Goal: Task Accomplishment & Management: Use online tool/utility

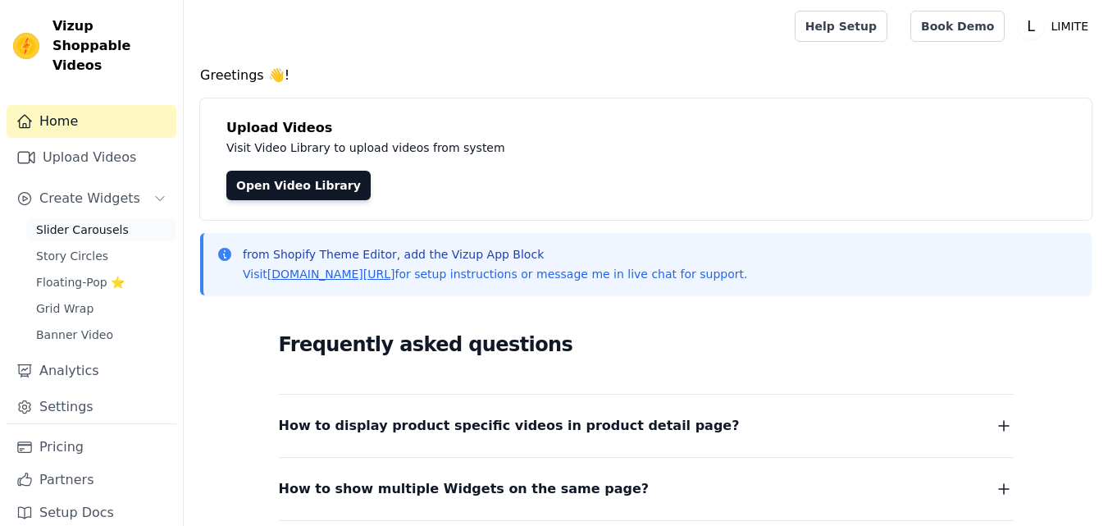
click at [83, 221] on span "Slider Carousels" at bounding box center [82, 229] width 93 height 16
click at [126, 218] on link "Slider Carousels" at bounding box center [101, 229] width 150 height 23
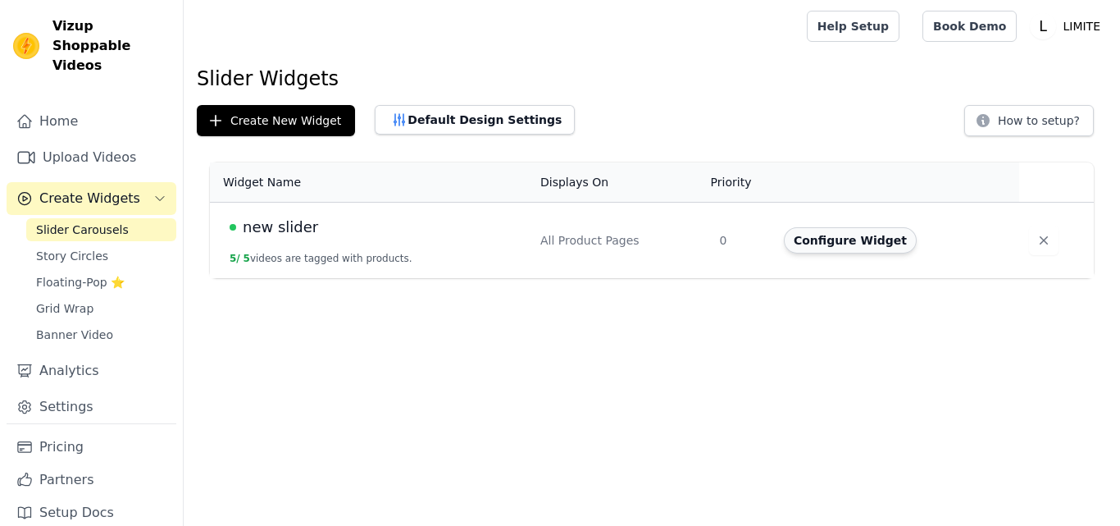
click at [856, 235] on button "Configure Widget" at bounding box center [850, 240] width 133 height 26
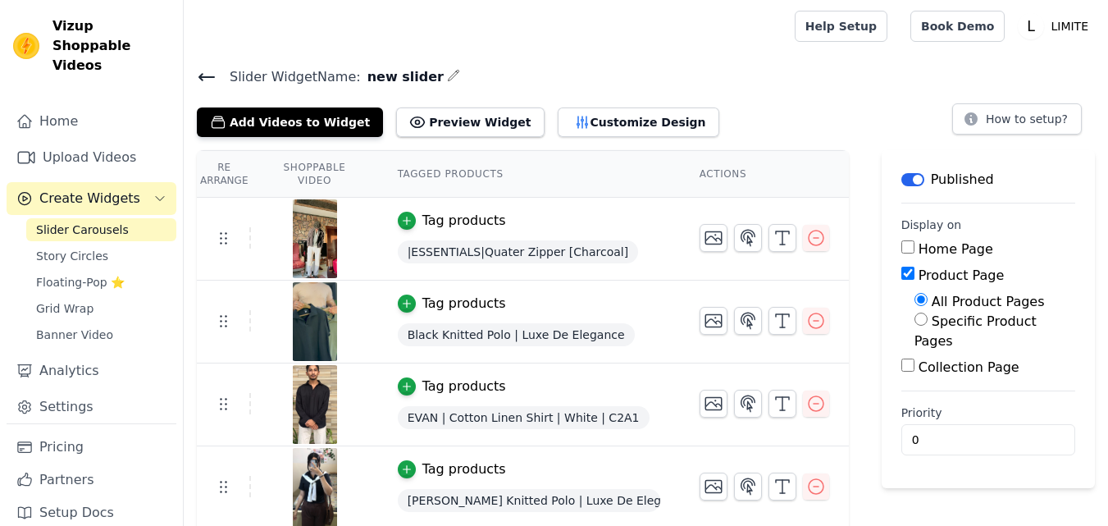
scroll to position [85, 0]
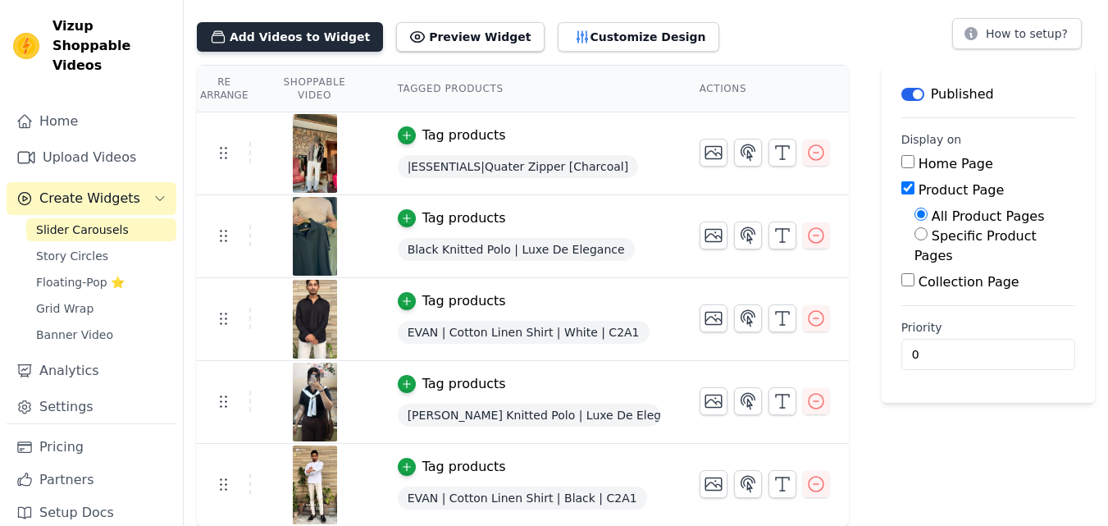
click at [315, 34] on button "Add Videos to Widget" at bounding box center [290, 37] width 186 height 30
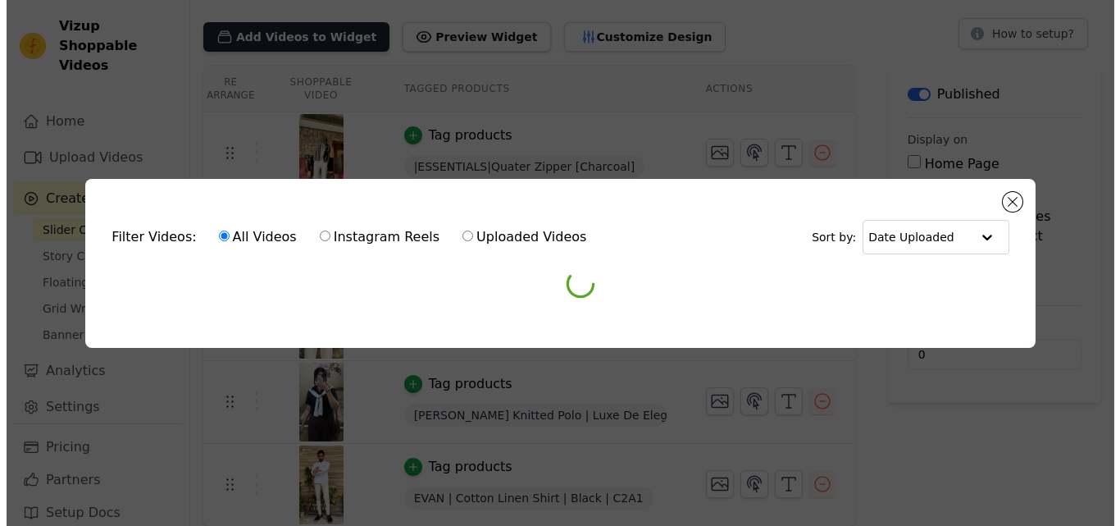
scroll to position [0, 0]
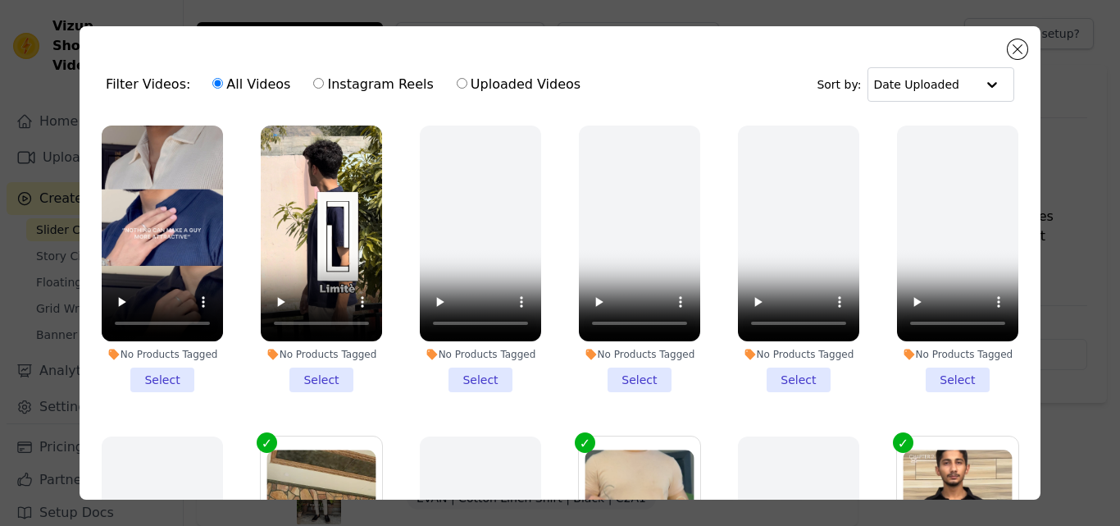
click at [170, 368] on li "No Products Tagged Select" at bounding box center [162, 258] width 121 height 267
click at [0, 0] on input "No Products Tagged Select" at bounding box center [0, 0] width 0 height 0
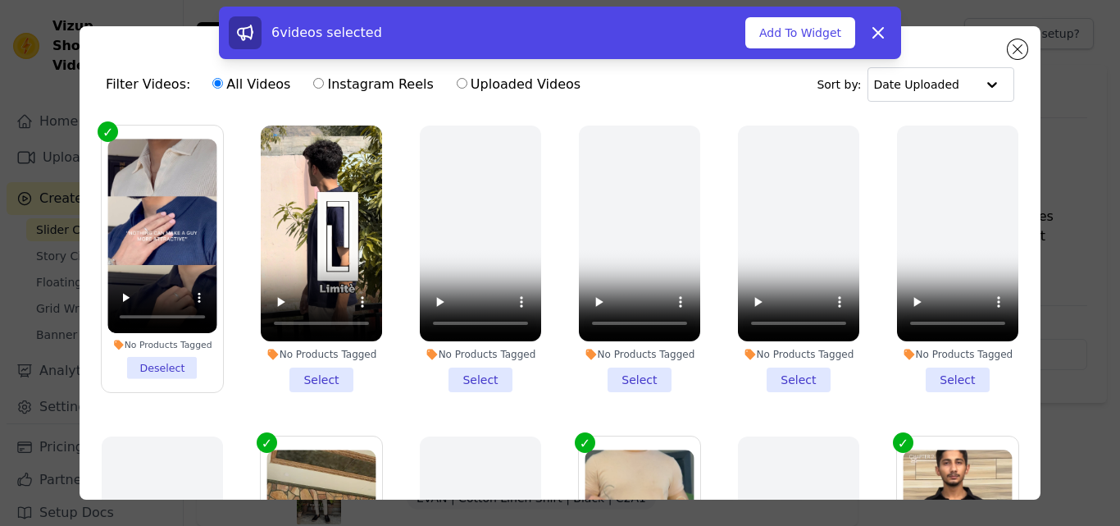
click at [323, 370] on li "No Products Tagged Select" at bounding box center [321, 258] width 121 height 267
click at [0, 0] on input "No Products Tagged Select" at bounding box center [0, 0] width 0 height 0
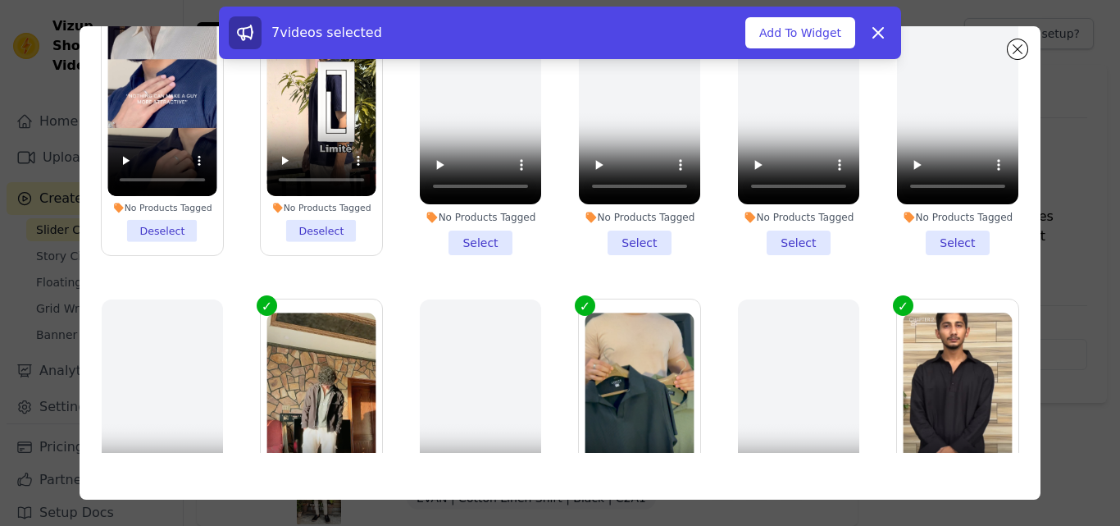
scroll to position [143, 0]
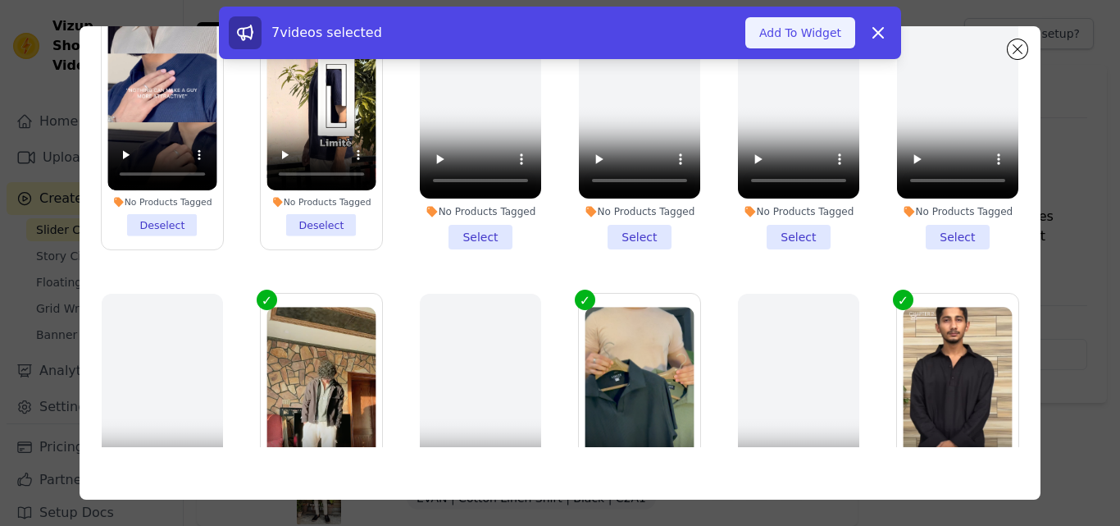
click at [807, 33] on button "Add To Widget" at bounding box center [800, 32] width 110 height 31
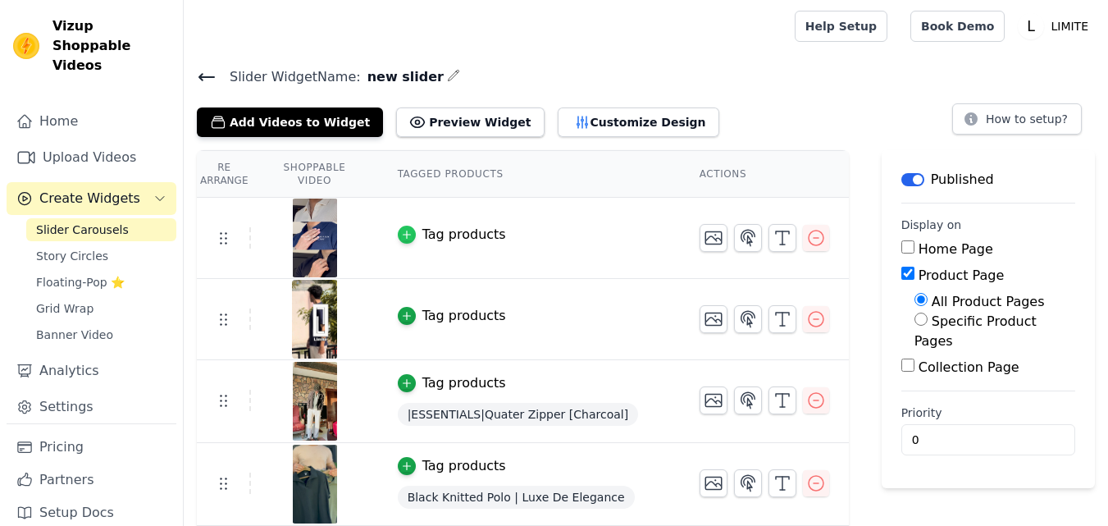
click at [404, 234] on icon "button" at bounding box center [406, 234] width 11 height 11
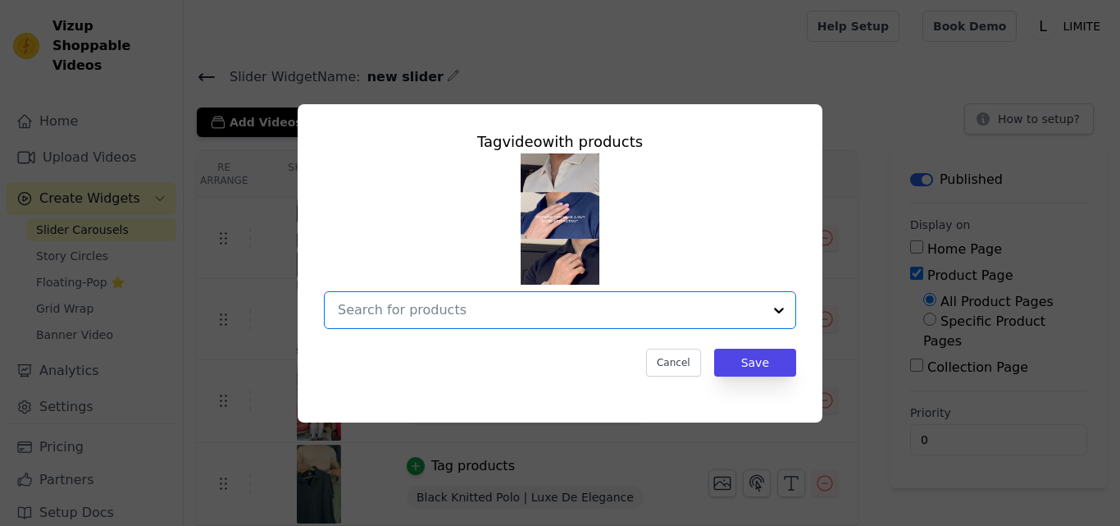
click at [739, 303] on input "text" at bounding box center [550, 310] width 425 height 20
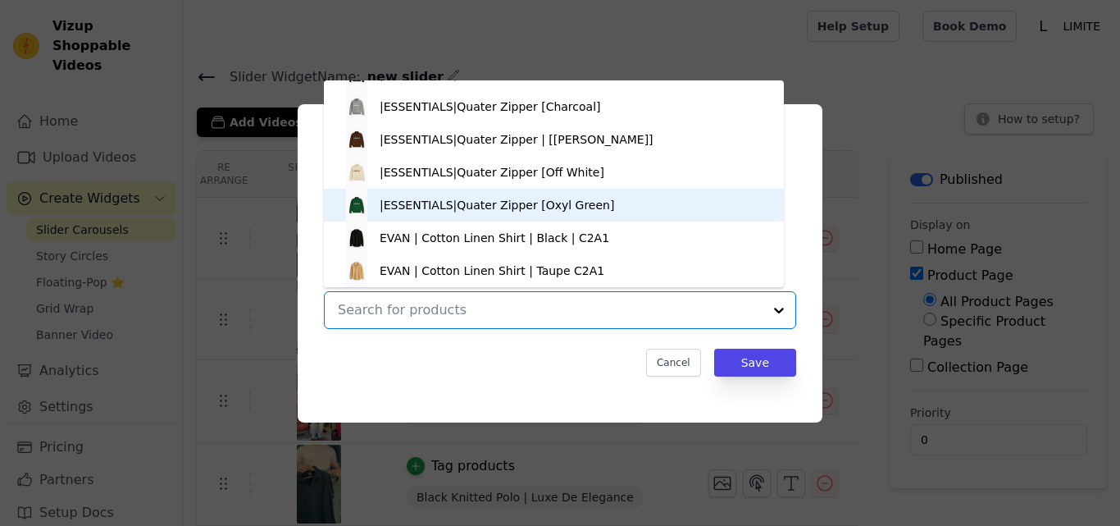
scroll to position [0, 0]
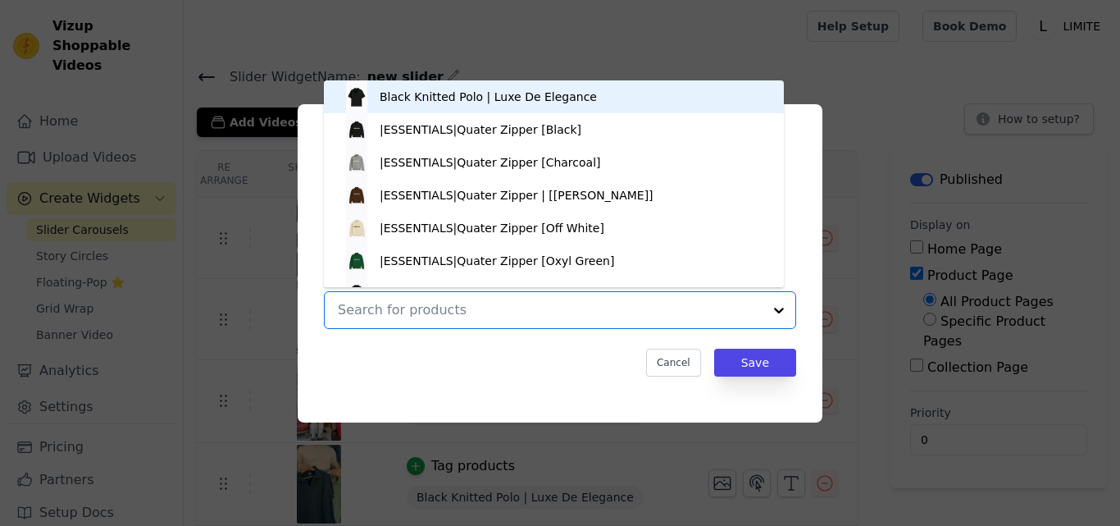
click at [634, 83] on div "Black Knitted Polo | Luxe De Elegance" at bounding box center [553, 96] width 427 height 33
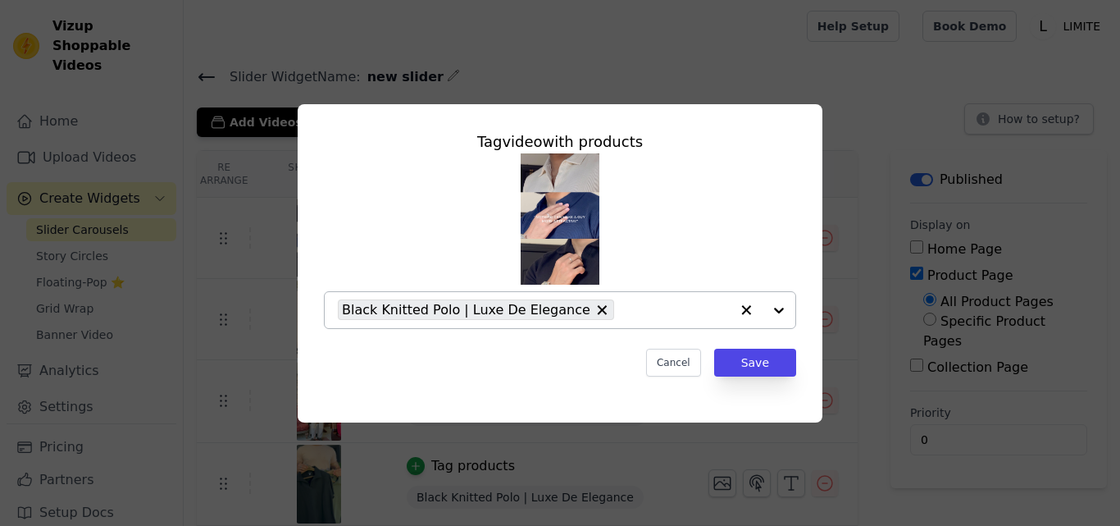
click at [756, 377] on div "Tag video with products Black Knitted Polo | Luxe De Elegance Cancel Save" at bounding box center [560, 253] width 499 height 272
click at [756, 371] on button "Save" at bounding box center [755, 363] width 82 height 28
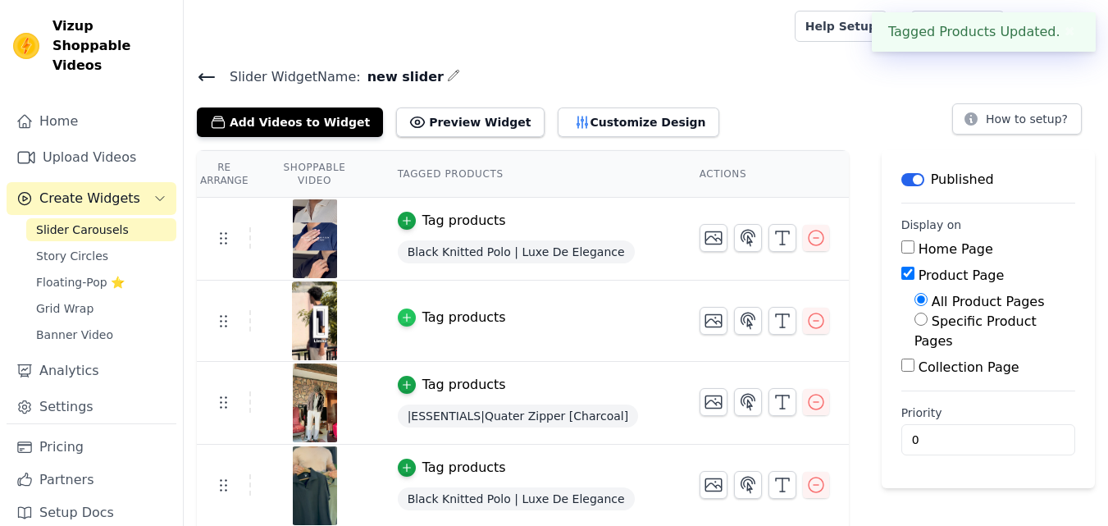
click at [404, 323] on div "button" at bounding box center [407, 317] width 18 height 18
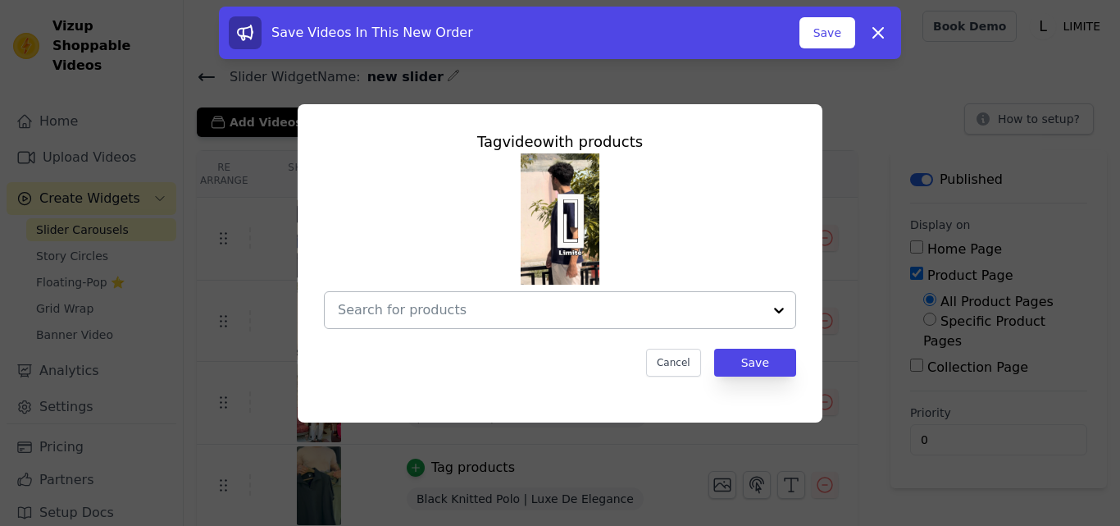
click at [770, 314] on div at bounding box center [779, 310] width 33 height 36
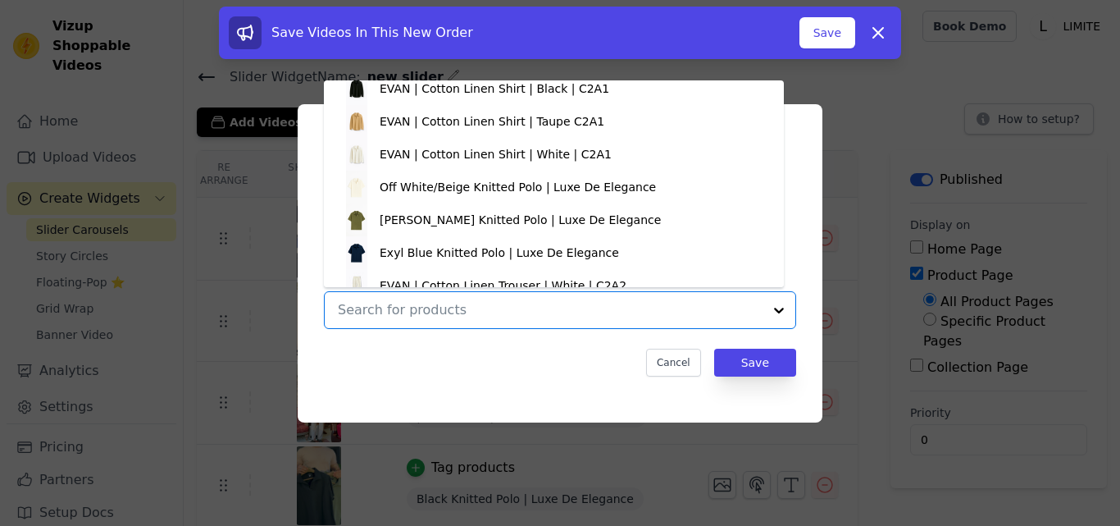
scroll to position [225, 0]
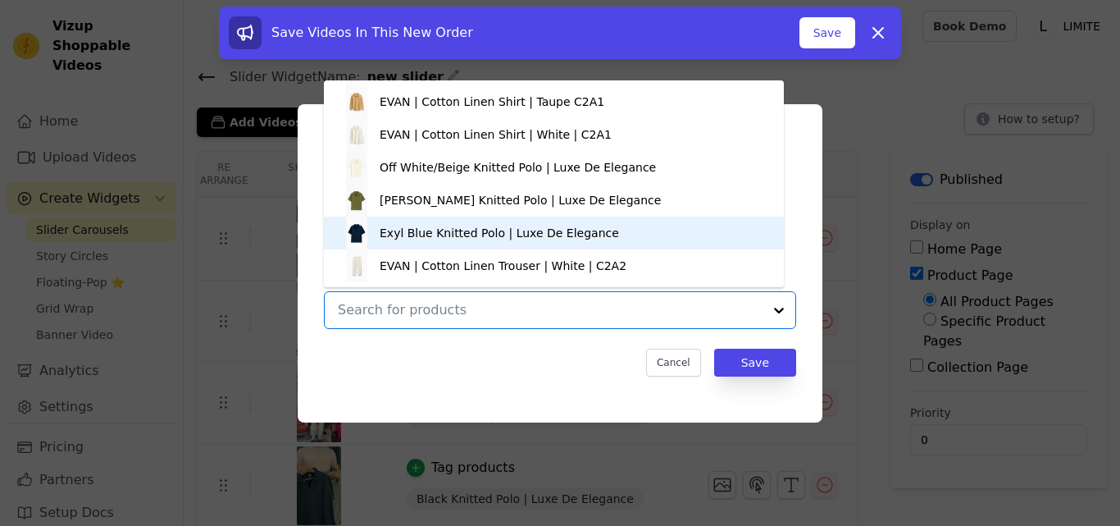
click at [562, 244] on div "Exyl Blue Knitted Polo | Luxe De Elegance" at bounding box center [553, 232] width 427 height 33
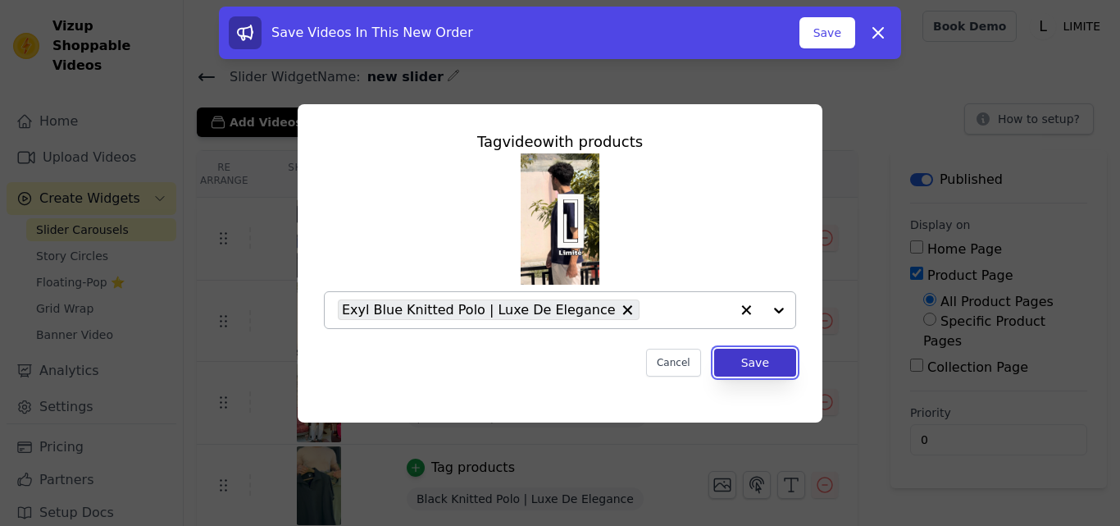
click at [770, 367] on button "Save" at bounding box center [755, 363] width 82 height 28
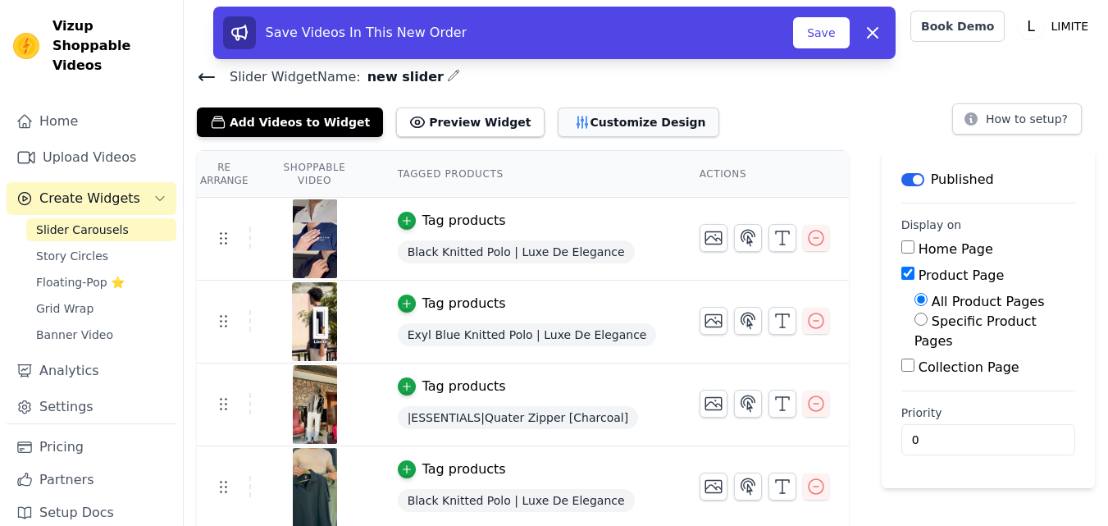
click at [593, 126] on button "Customize Design" at bounding box center [639, 122] width 162 height 30
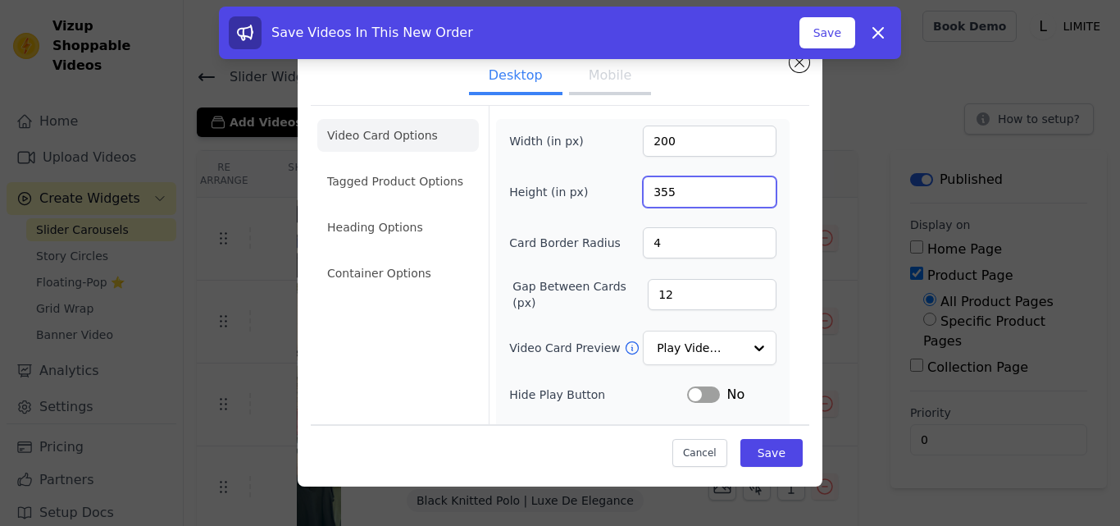
drag, startPoint x: 811, startPoint y: 184, endPoint x: 811, endPoint y: 229, distance: 45.1
click at [811, 229] on div "Desktop Mobile Video Card Options Tagged Product Options Heading Options Contai…" at bounding box center [560, 262] width 525 height 447
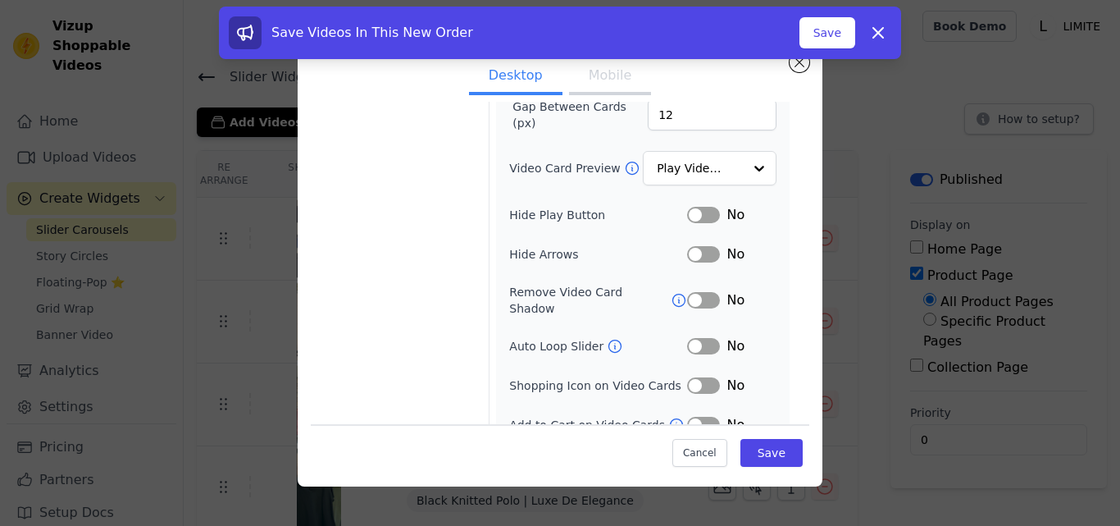
scroll to position [189, 0]
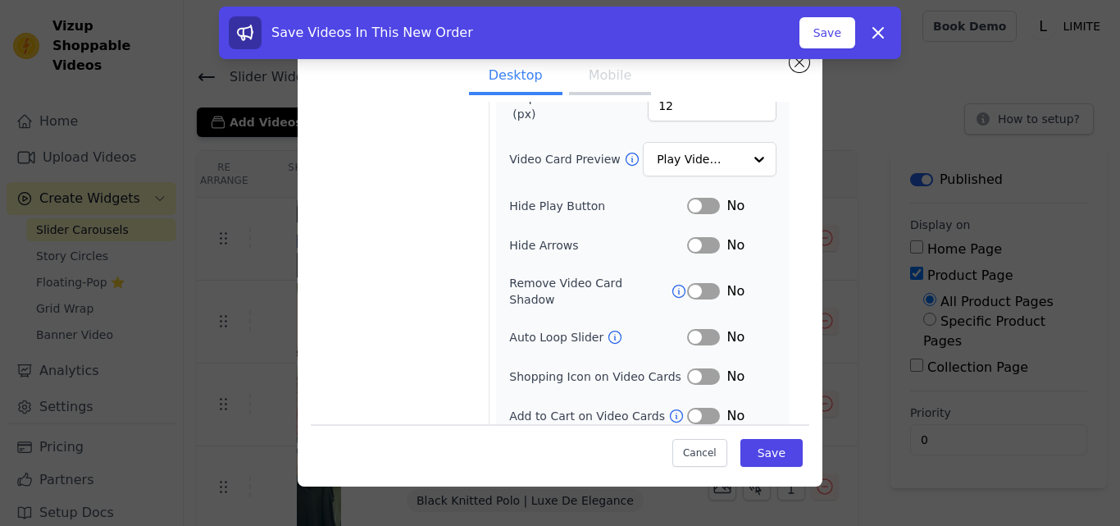
click at [700, 205] on button "Label" at bounding box center [703, 206] width 33 height 16
click at [700, 368] on button "Label" at bounding box center [703, 376] width 33 height 16
click at [700, 408] on button "Label" at bounding box center [703, 416] width 33 height 16
click at [687, 368] on button "Label" at bounding box center [703, 376] width 33 height 16
click at [708, 329] on button "Label" at bounding box center [703, 337] width 33 height 16
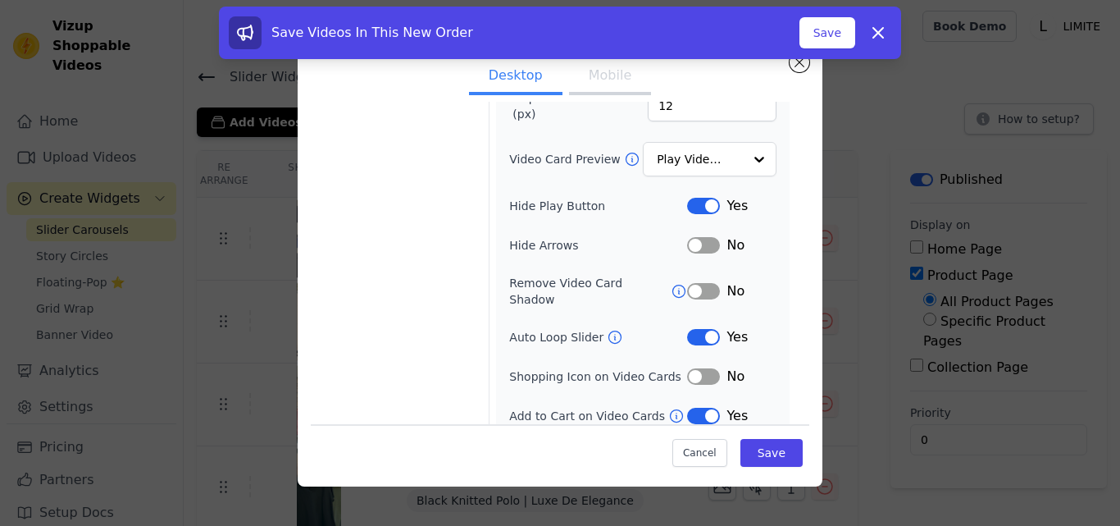
click at [612, 69] on button "Mobile" at bounding box center [610, 77] width 82 height 36
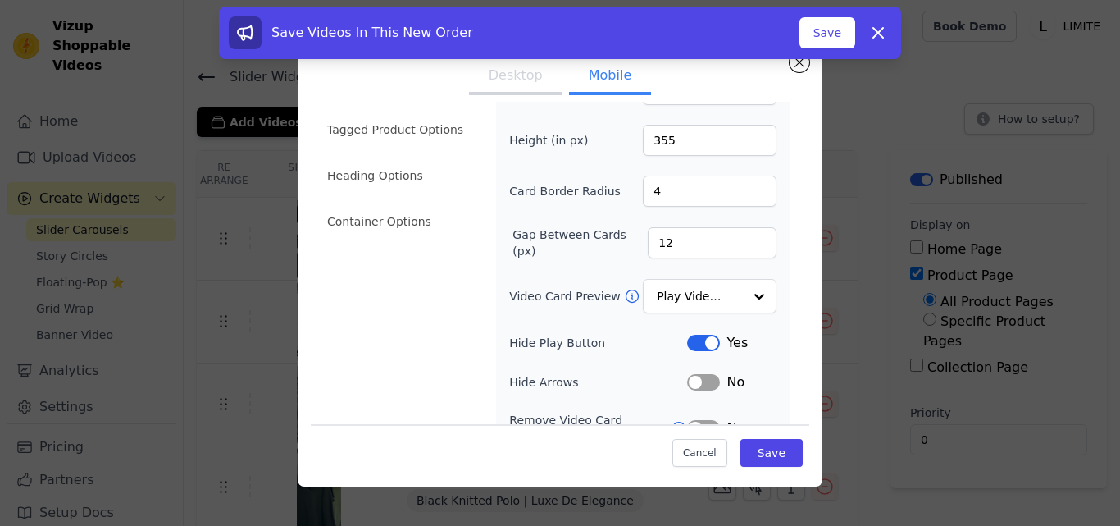
scroll to position [0, 0]
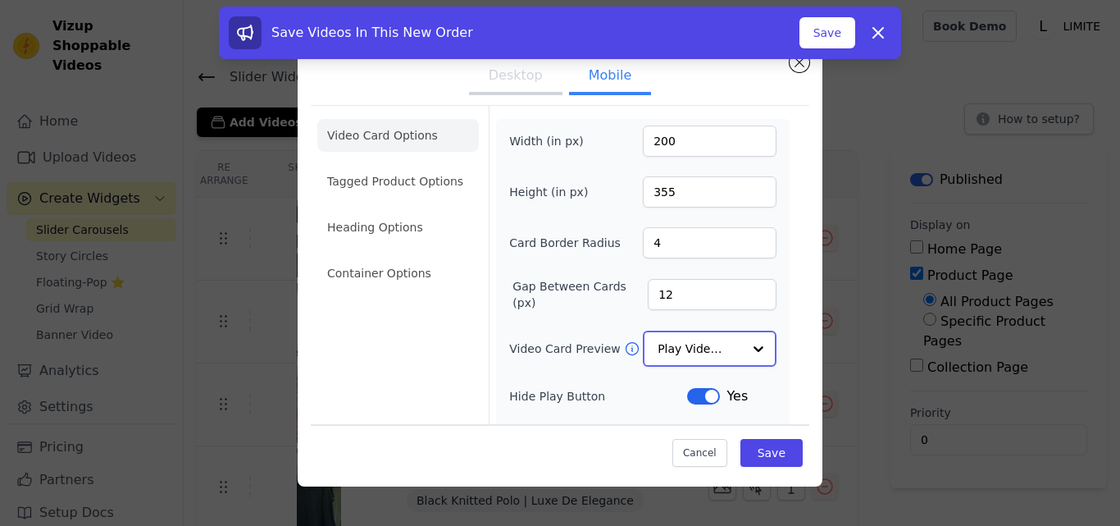
click at [742, 349] on div at bounding box center [758, 348] width 33 height 33
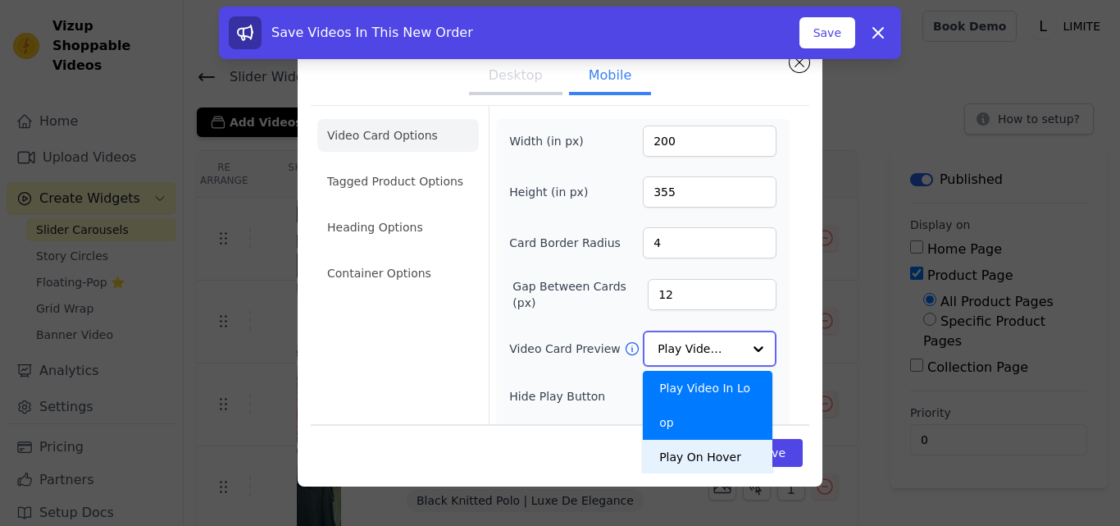
click at [709, 440] on div "Play On Hover" at bounding box center [708, 457] width 130 height 34
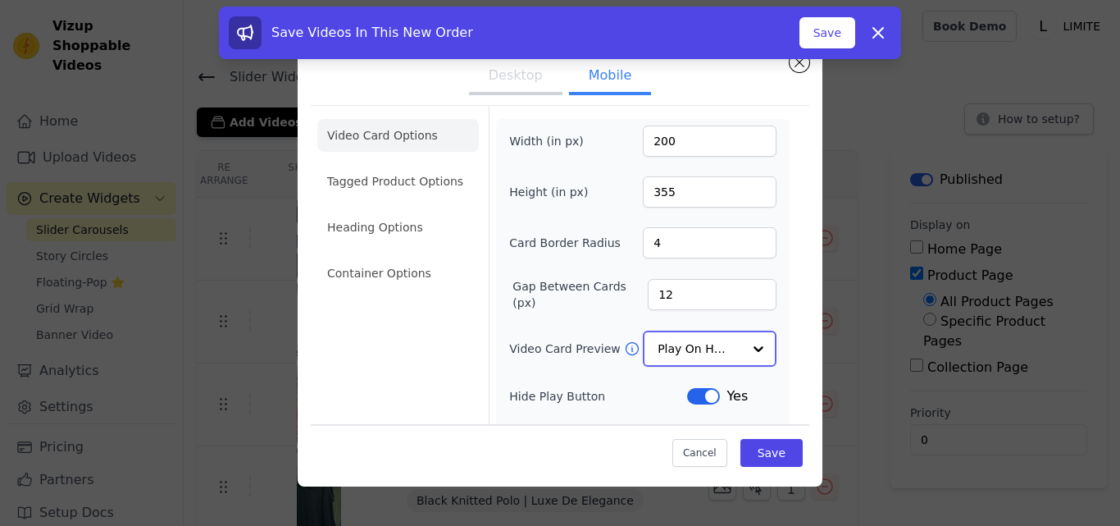
click at [747, 353] on div at bounding box center [758, 348] width 33 height 33
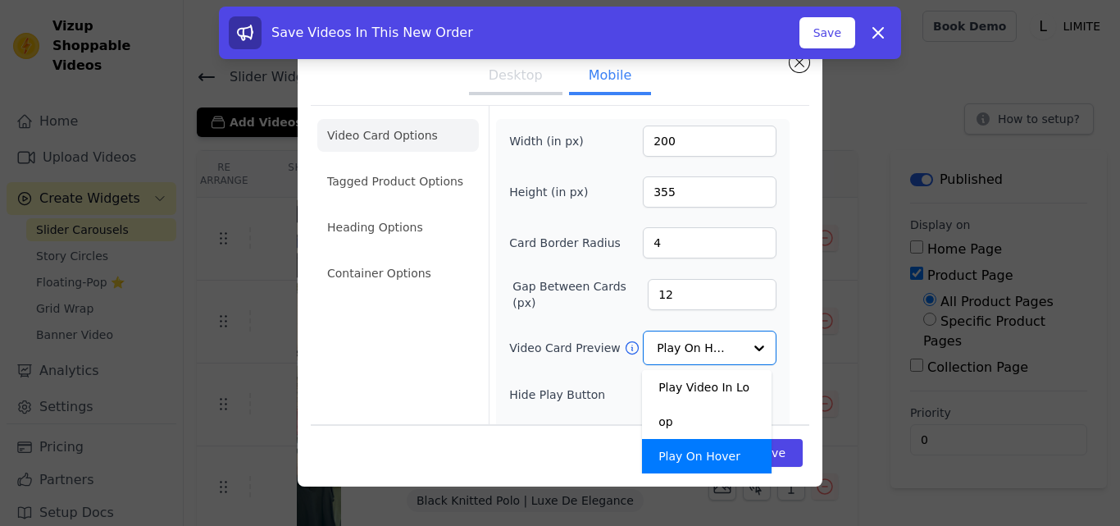
click at [766, 307] on div "Width (in px) 200 Height (in px) 355 Card Border Radius 4 Gap Between Cards (px…" at bounding box center [643, 389] width 294 height 541
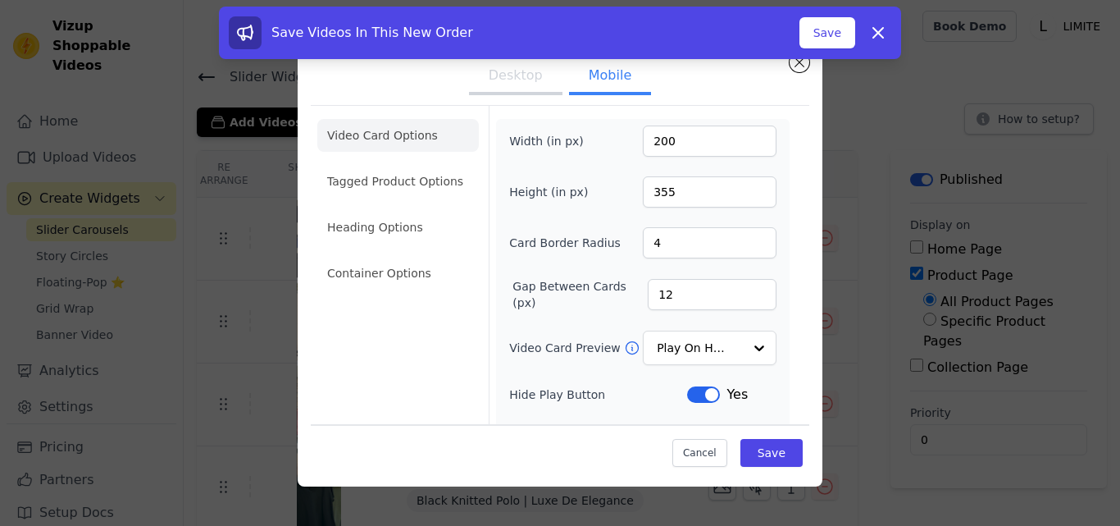
click at [550, 78] on button "Desktop" at bounding box center [515, 77] width 93 height 36
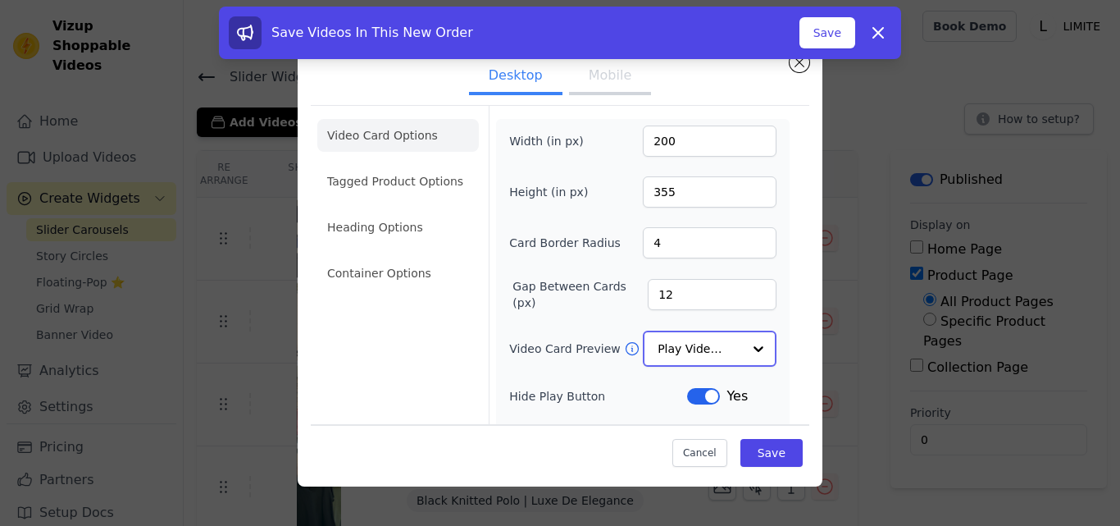
click at [745, 349] on div at bounding box center [758, 348] width 33 height 33
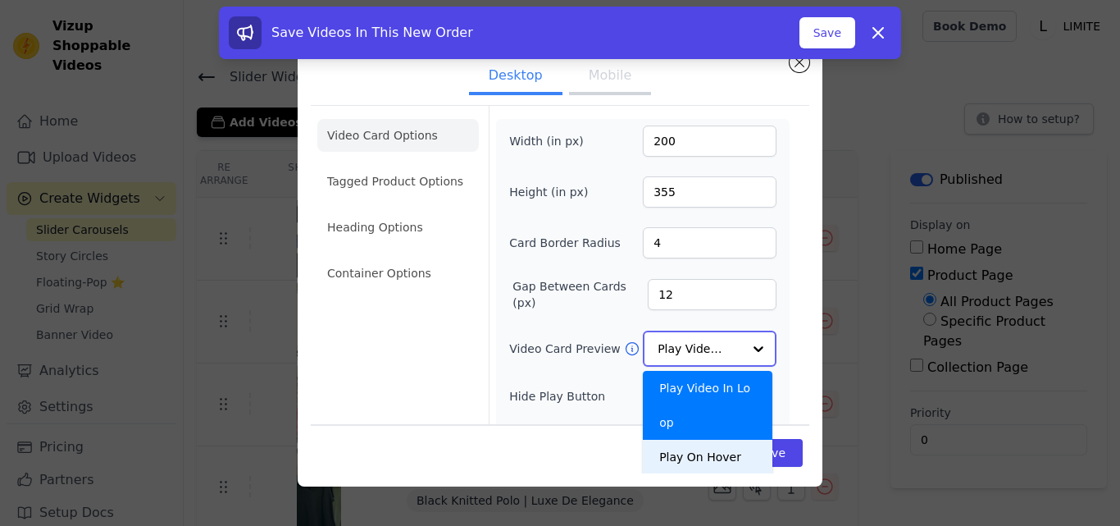
click at [695, 440] on div "Play On Hover" at bounding box center [708, 457] width 130 height 34
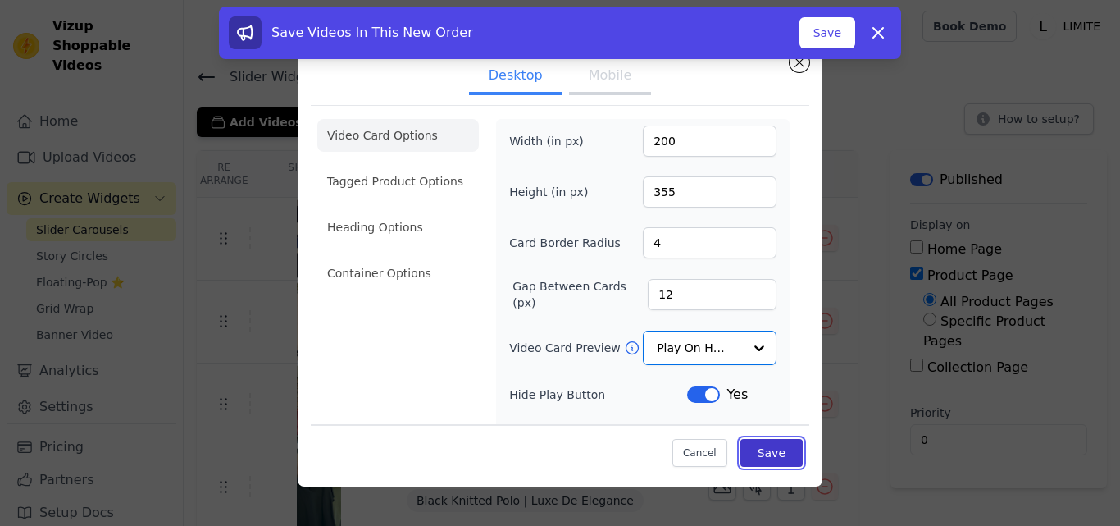
click at [753, 444] on button "Save" at bounding box center [771, 453] width 62 height 28
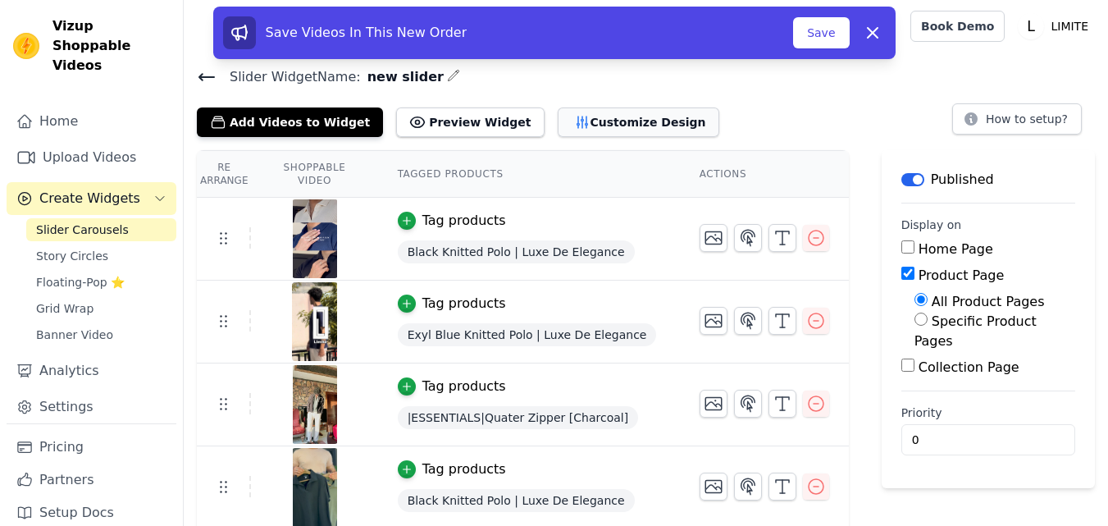
click at [563, 112] on button "Customize Design" at bounding box center [639, 122] width 162 height 30
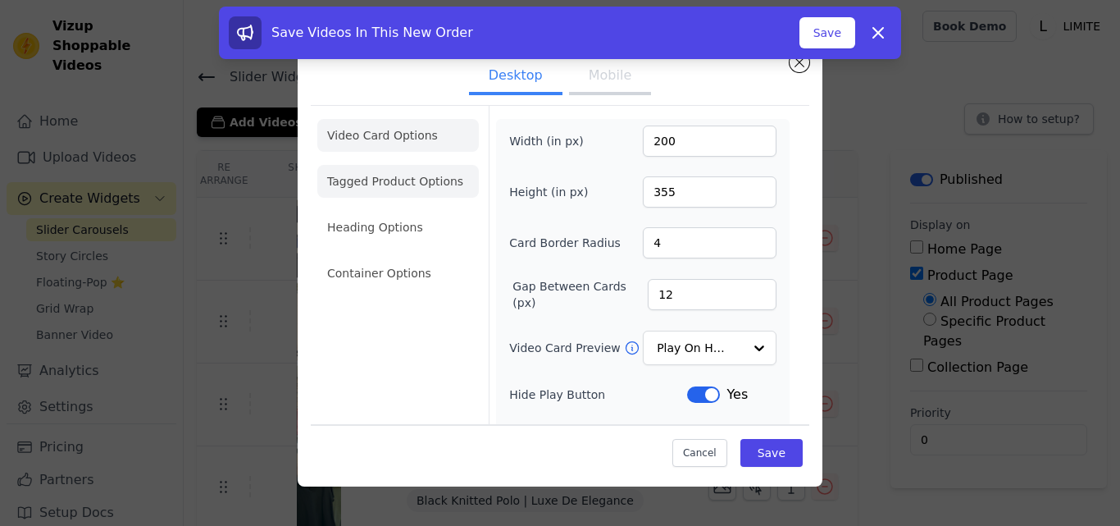
click at [414, 257] on li "Tagged Product Options" at bounding box center [398, 273] width 162 height 33
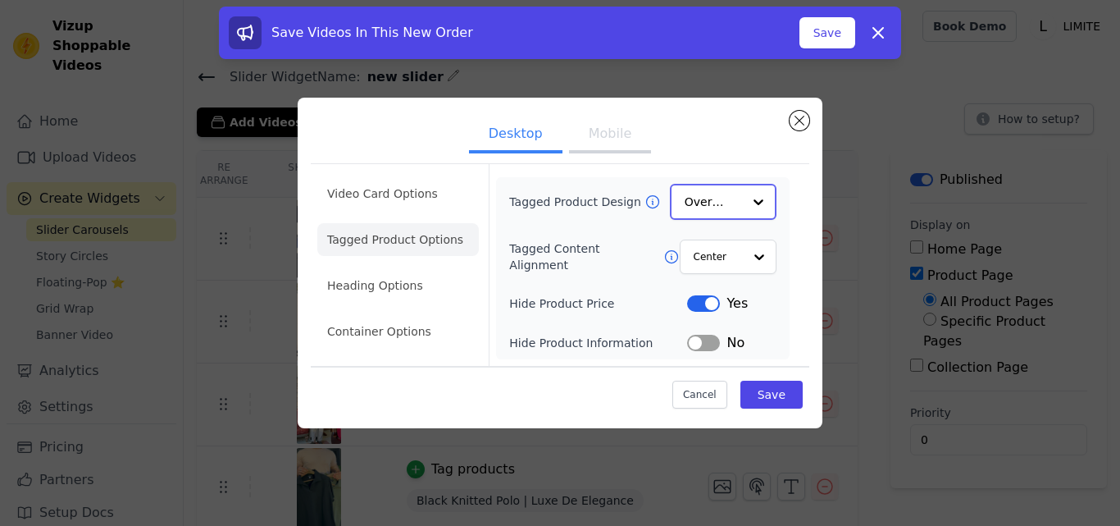
click at [722, 209] on input "Tagged Product Design" at bounding box center [713, 201] width 57 height 33
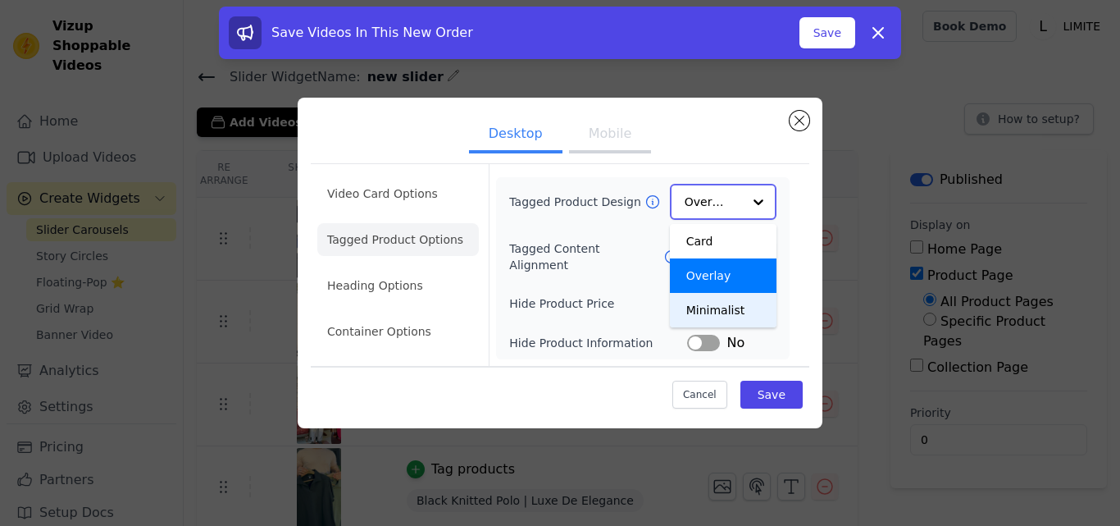
click at [735, 317] on div "Minimalist" at bounding box center [723, 310] width 107 height 34
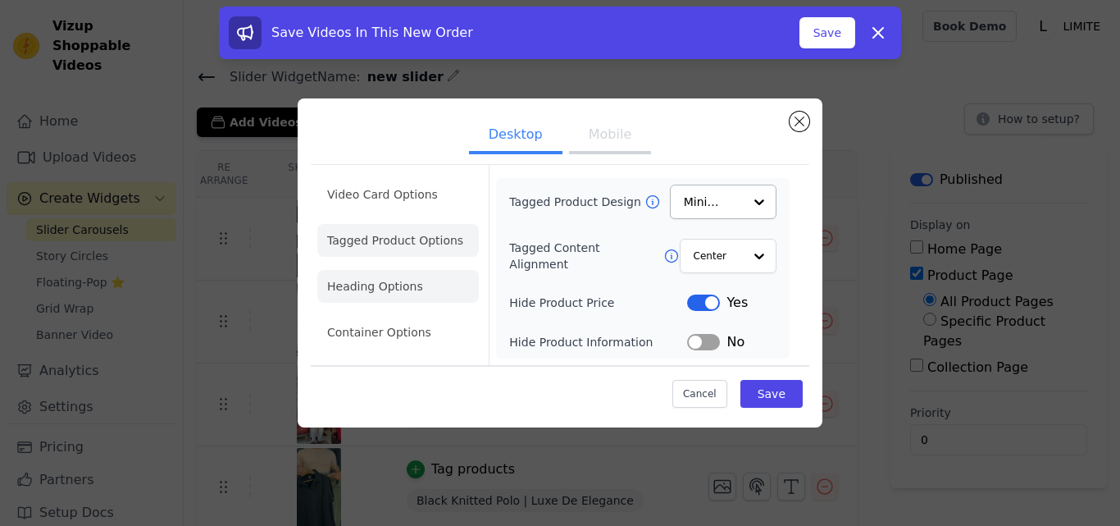
click at [380, 281] on li "Heading Options" at bounding box center [398, 286] width 162 height 33
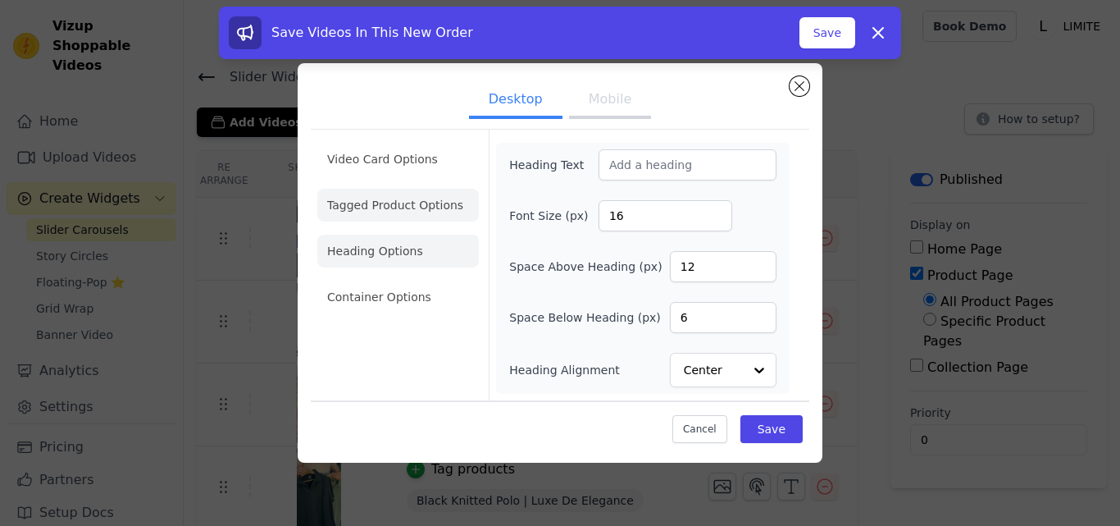
click at [383, 280] on li "Tagged Product Options" at bounding box center [398, 296] width 162 height 33
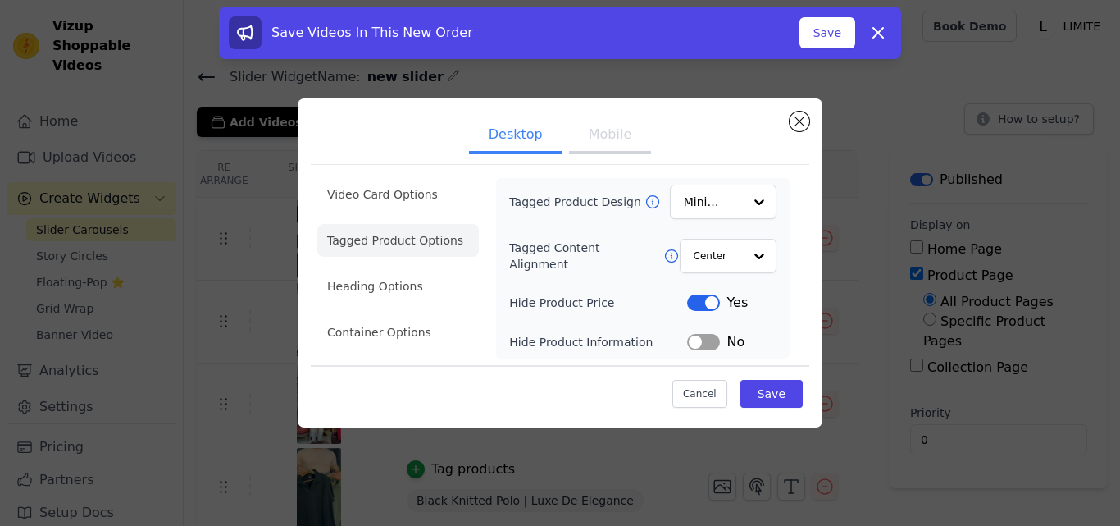
click at [589, 139] on button "Mobile" at bounding box center [610, 136] width 82 height 36
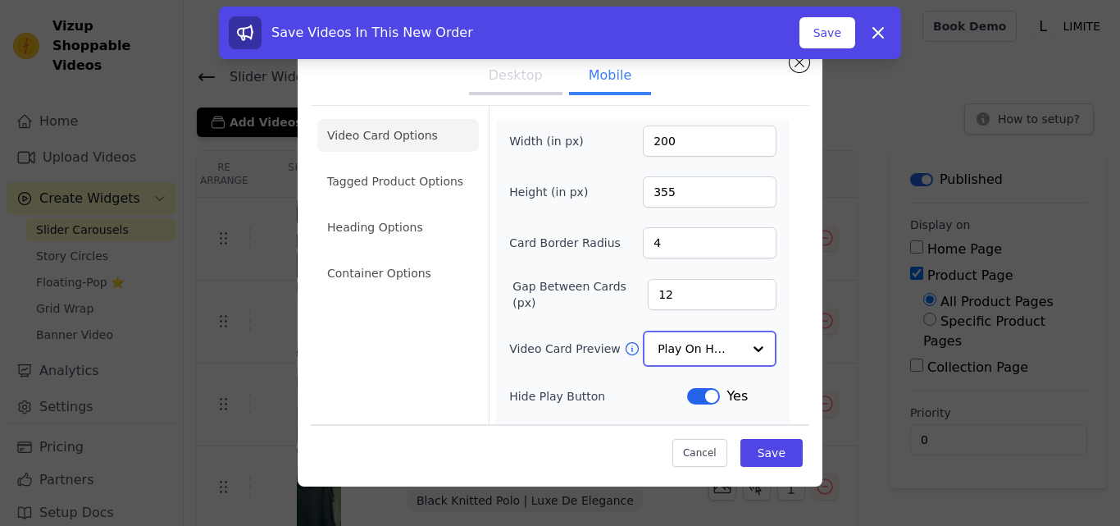
click at [694, 346] on input "Video Card Preview" at bounding box center [700, 348] width 84 height 33
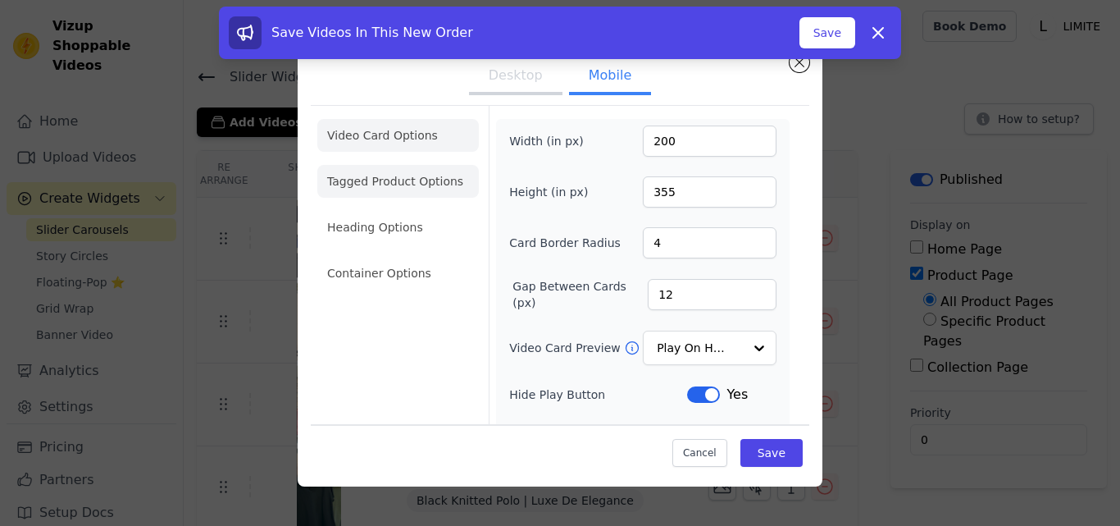
click at [399, 257] on li "Tagged Product Options" at bounding box center [398, 273] width 162 height 33
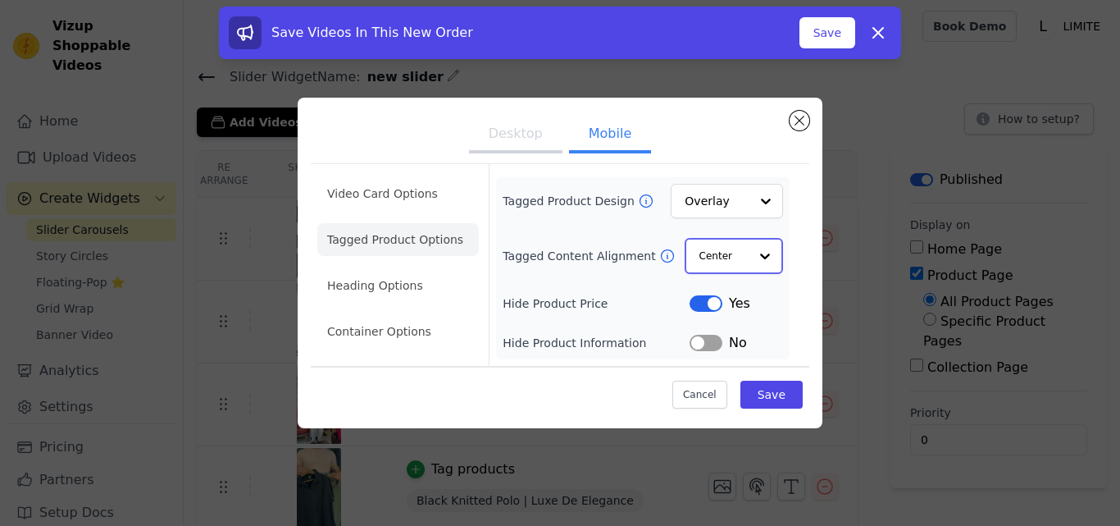
click at [749, 243] on div "Option Center, selected. Select is focused, type to refine list, press down to …" at bounding box center [734, 256] width 98 height 36
click at [734, 195] on input "Tagged Product Design" at bounding box center [717, 201] width 63 height 33
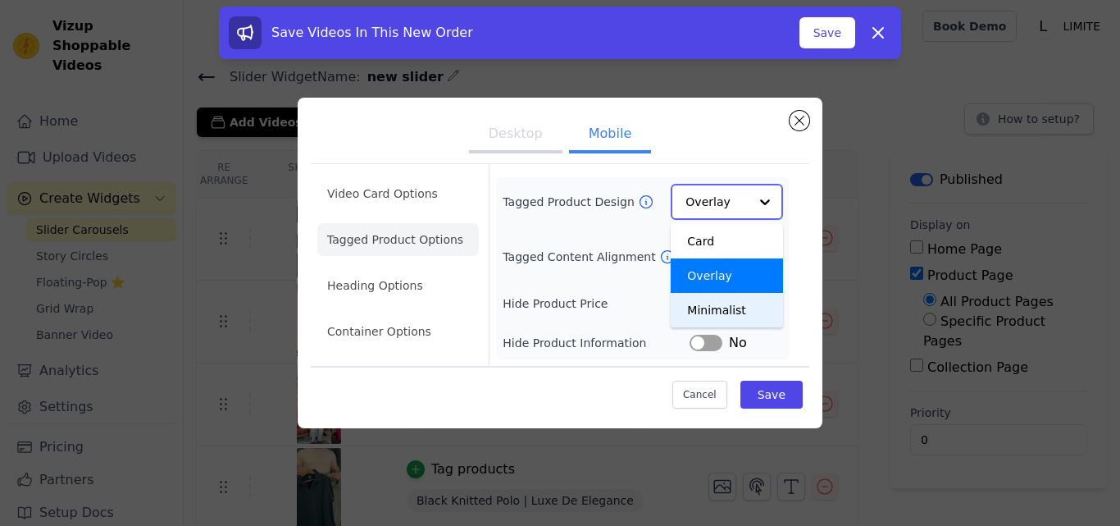
click at [730, 304] on div "Minimalist" at bounding box center [727, 310] width 112 height 34
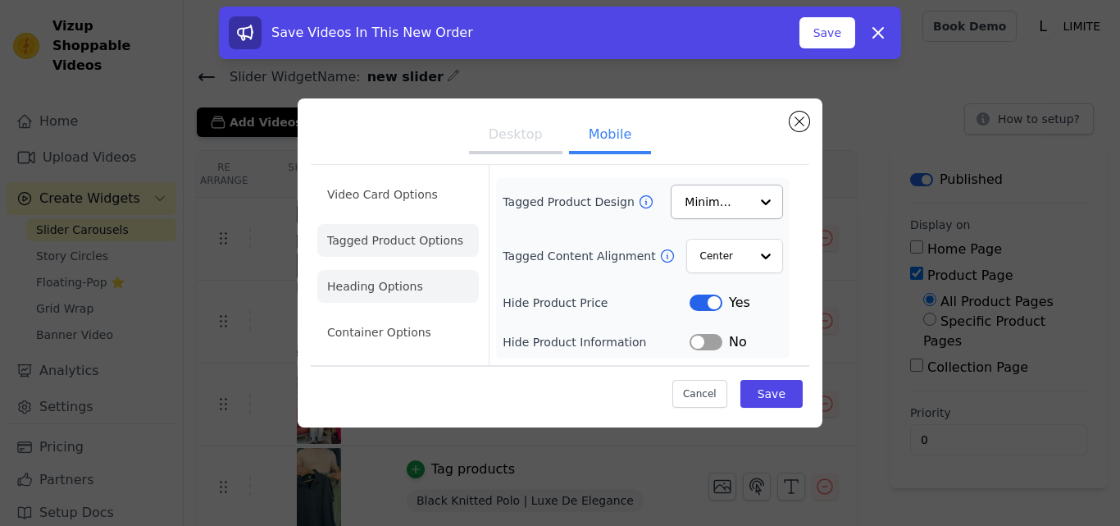
click at [404, 276] on li "Heading Options" at bounding box center [398, 286] width 162 height 33
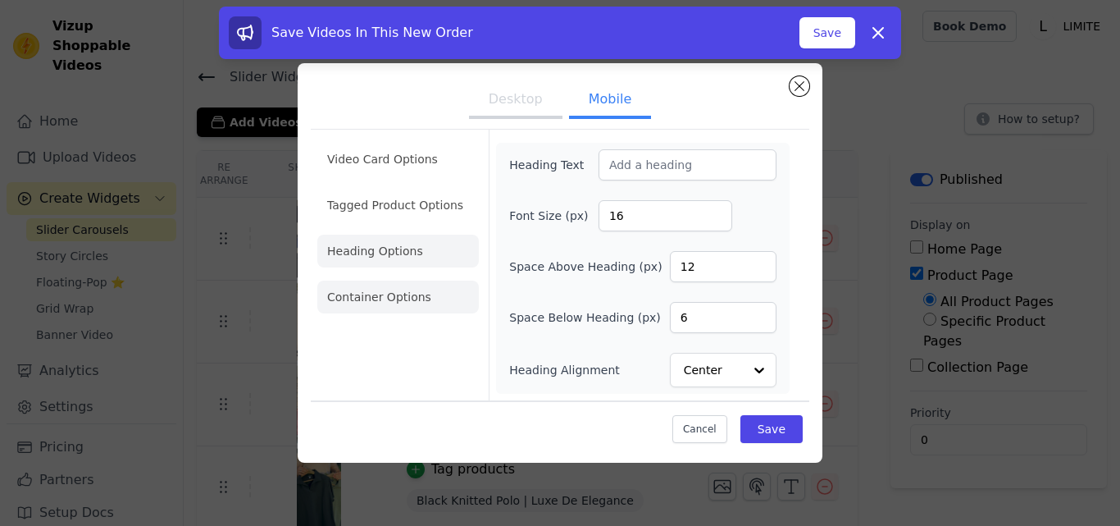
click at [337, 311] on li "Container Options" at bounding box center [398, 296] width 162 height 33
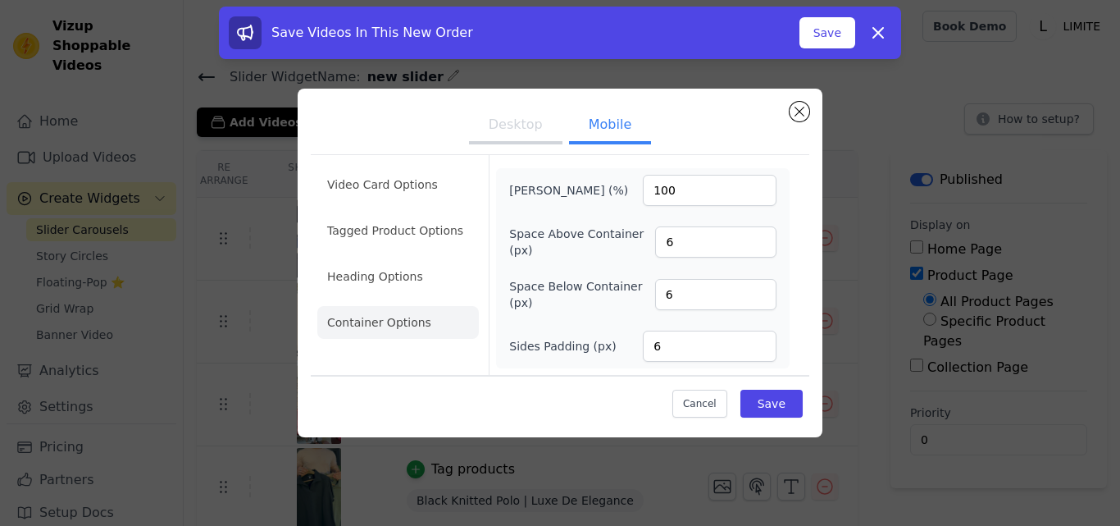
click at [518, 136] on button "Desktop" at bounding box center [515, 126] width 93 height 36
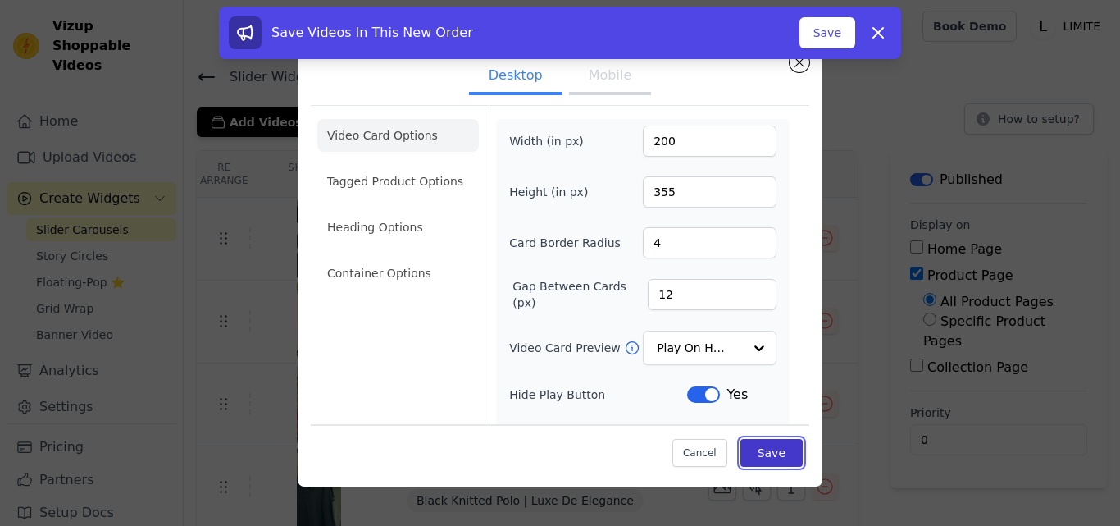
click at [768, 463] on button "Save" at bounding box center [771, 453] width 62 height 28
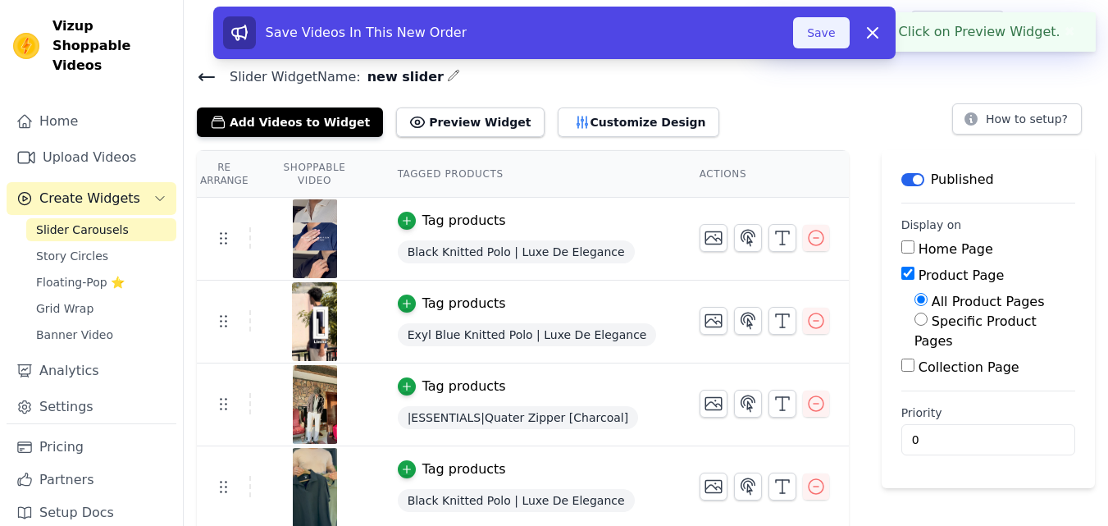
click at [820, 34] on button "Save" at bounding box center [821, 32] width 56 height 31
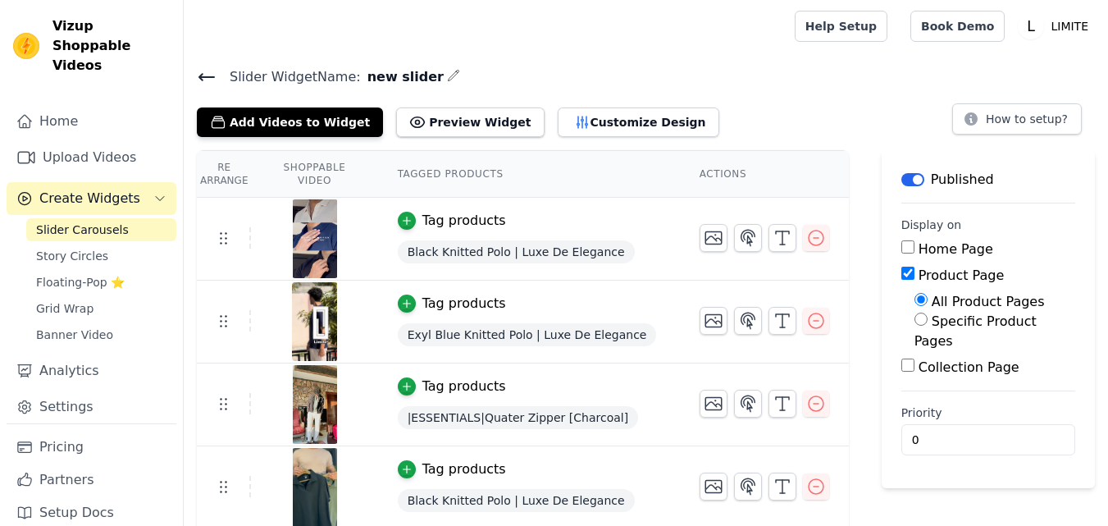
click at [602, 130] on button "Customize Design" at bounding box center [639, 122] width 162 height 30
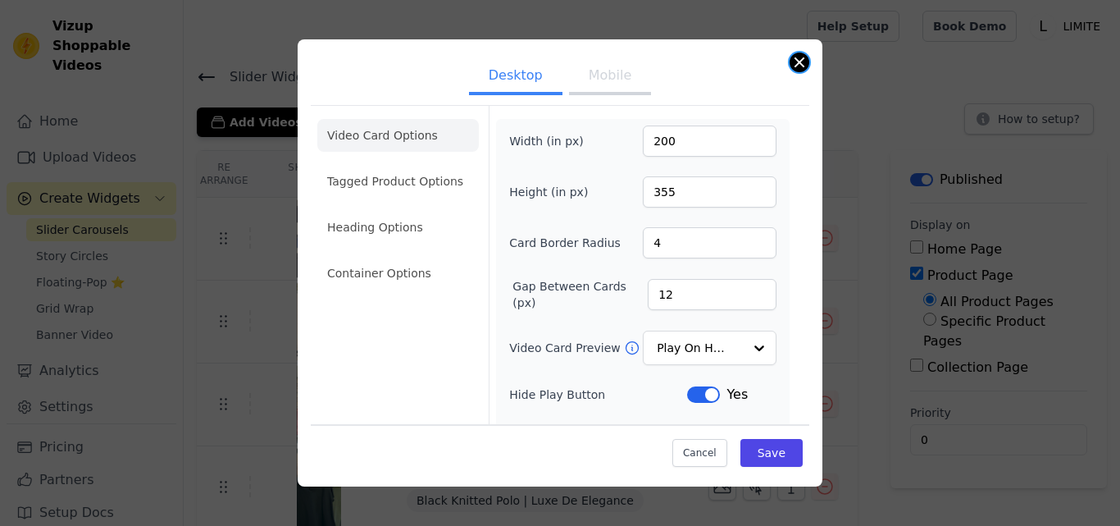
click at [802, 58] on button "Close modal" at bounding box center [800, 62] width 20 height 20
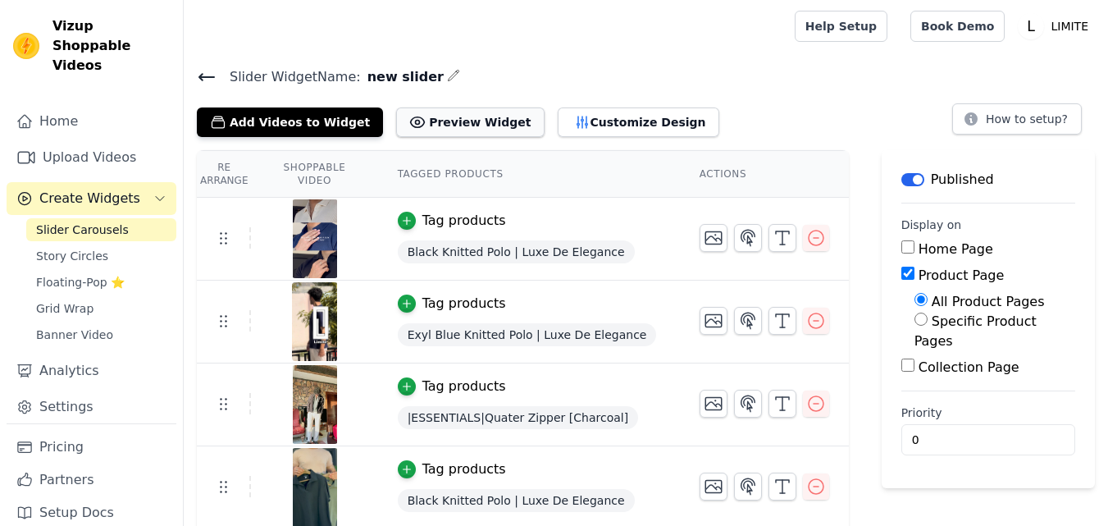
click at [444, 110] on button "Preview Widget" at bounding box center [470, 122] width 148 height 30
click at [558, 110] on button "Customize Design" at bounding box center [639, 122] width 162 height 30
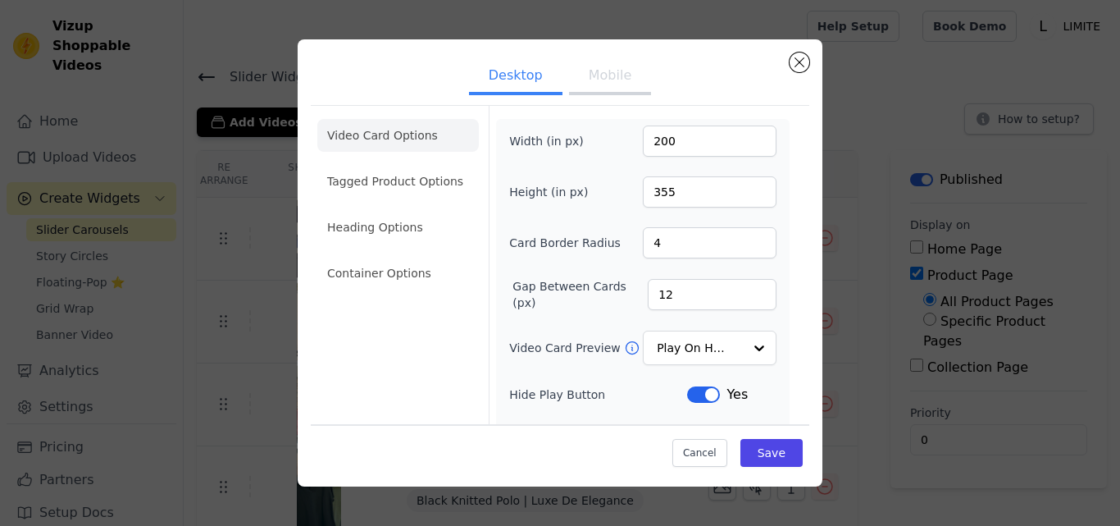
scroll to position [189, 0]
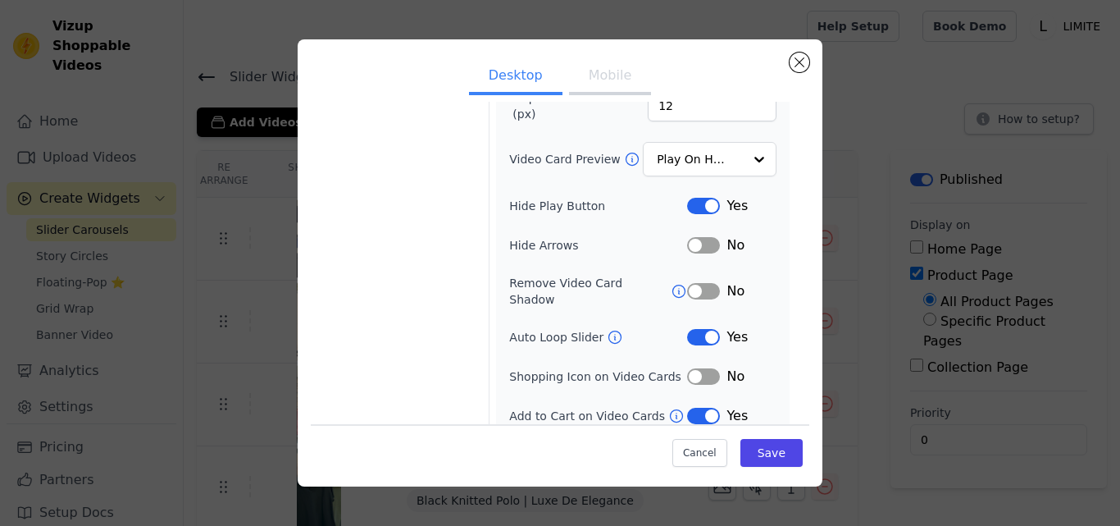
click at [699, 368] on button "Label" at bounding box center [703, 376] width 33 height 16
click at [687, 329] on button "Label" at bounding box center [703, 337] width 33 height 16
click at [701, 244] on button "Label" at bounding box center [703, 245] width 33 height 16
click at [687, 408] on button "Label" at bounding box center [703, 416] width 33 height 16
click at [765, 456] on button "Save" at bounding box center [771, 453] width 62 height 28
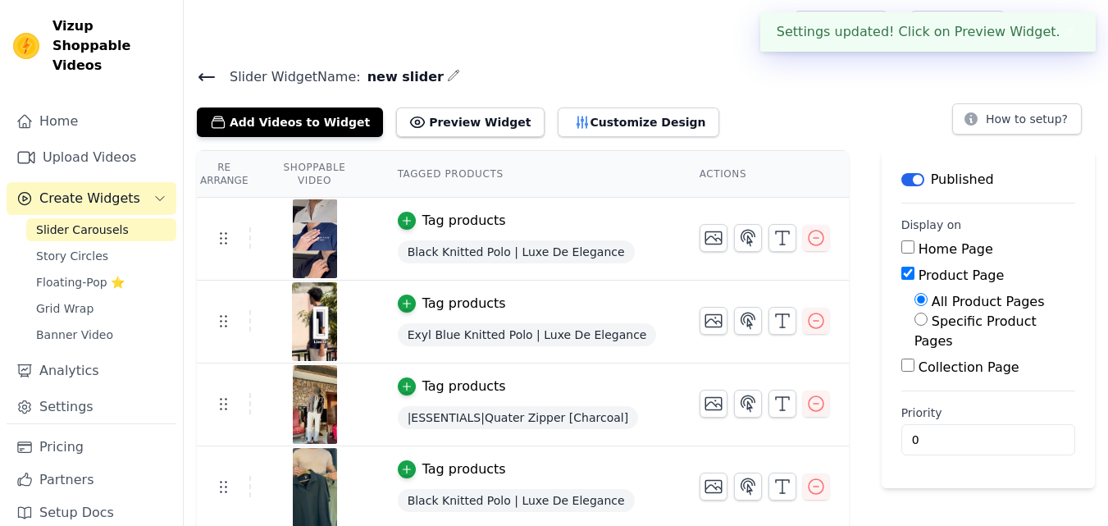
click at [585, 72] on h4 "Slider Widget Name: new slider" at bounding box center [646, 77] width 898 height 22
click at [565, 127] on button "Customize Design" at bounding box center [639, 122] width 162 height 30
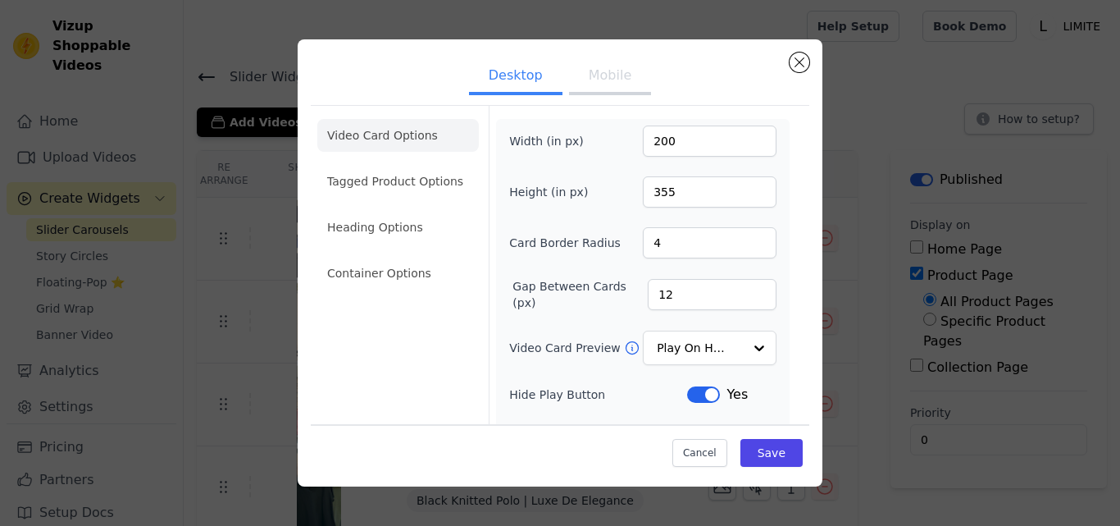
click at [597, 75] on button "Mobile" at bounding box center [610, 77] width 82 height 36
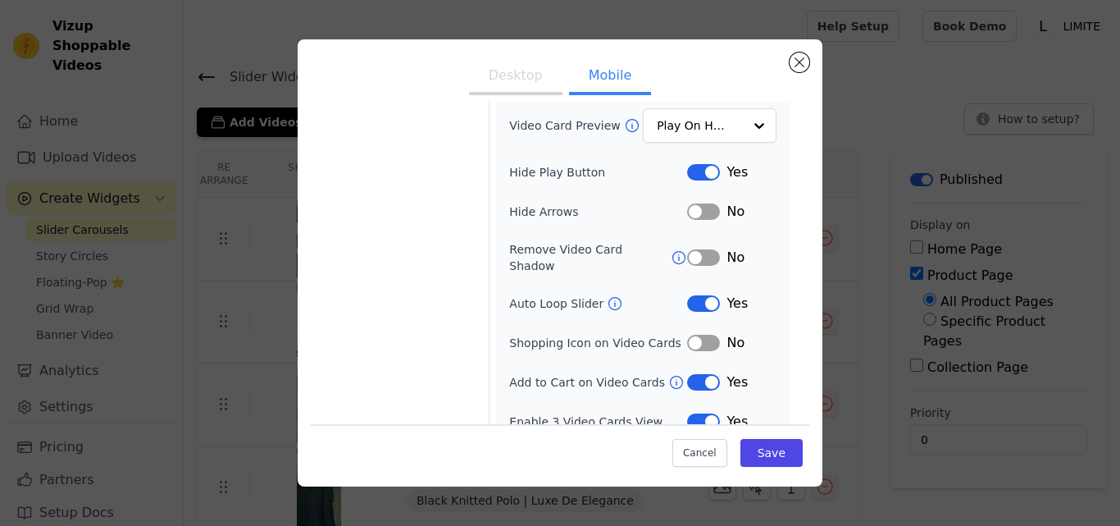
scroll to position [228, 0]
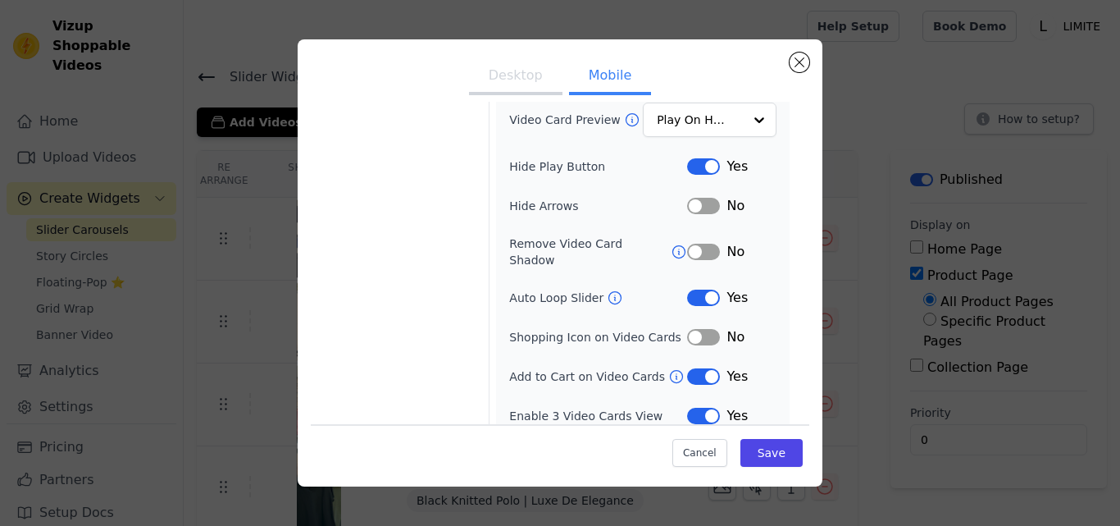
click at [690, 210] on button "Label" at bounding box center [703, 206] width 33 height 16
click at [688, 204] on button "Label" at bounding box center [703, 206] width 33 height 16
click at [687, 289] on button "Label" at bounding box center [703, 297] width 33 height 16
click at [696, 329] on button "Label" at bounding box center [703, 337] width 33 height 16
click at [696, 368] on button "Label" at bounding box center [703, 376] width 33 height 16
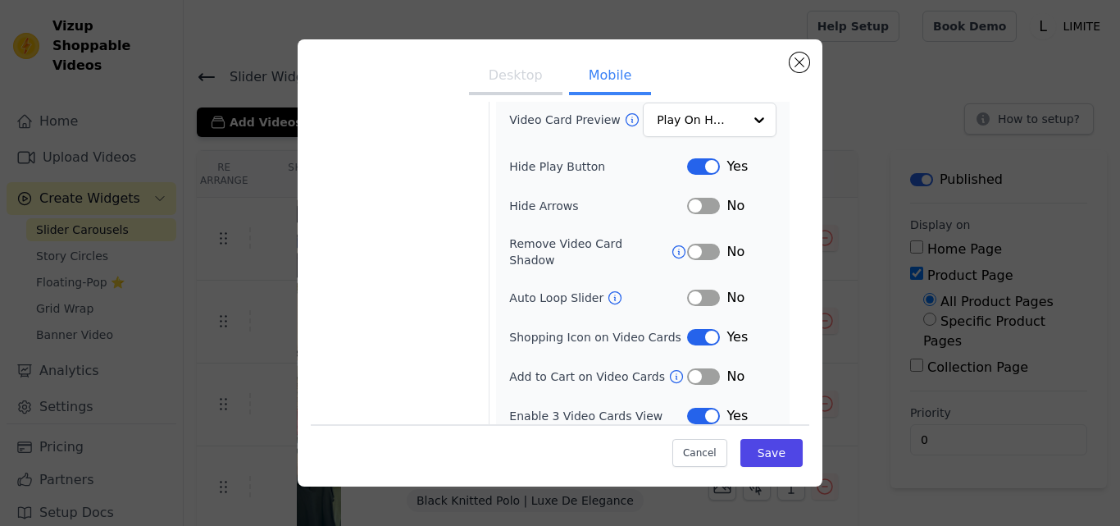
click at [688, 408] on button "Label" at bounding box center [703, 416] width 33 height 16
click at [760, 451] on button "Save" at bounding box center [771, 453] width 62 height 28
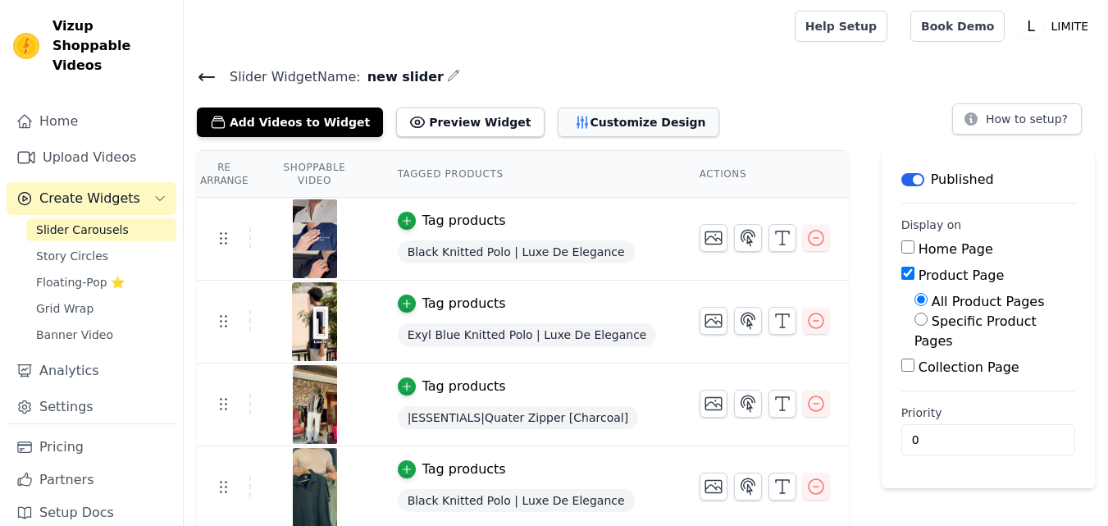
click at [576, 126] on button "Customize Design" at bounding box center [639, 122] width 162 height 30
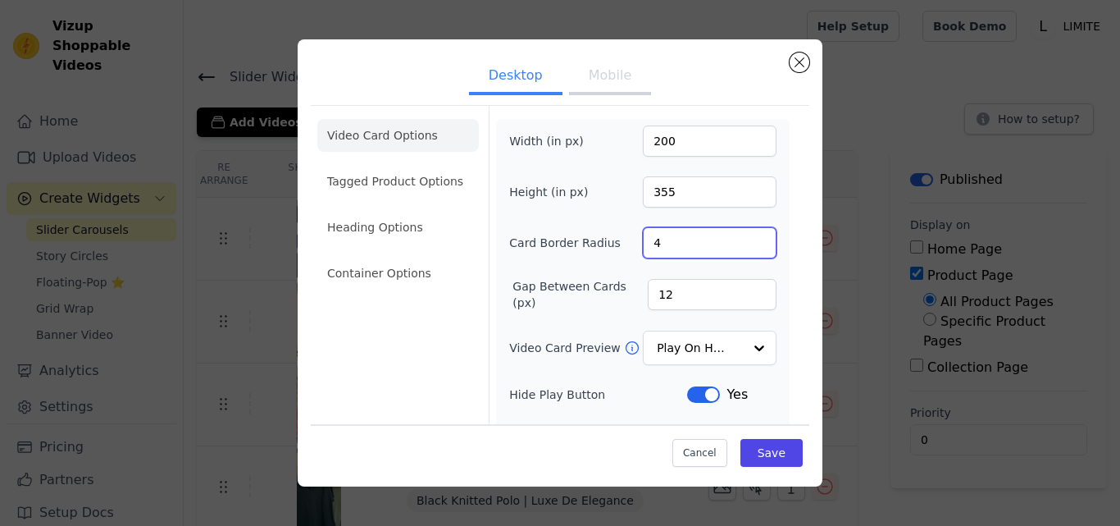
drag, startPoint x: 794, startPoint y: 241, endPoint x: 793, endPoint y: 282, distance: 41.0
click at [793, 282] on div "Video Card Options Tagged Product Options Heading Options Container Options Wid…" at bounding box center [560, 366] width 499 height 522
click at [746, 238] on input "5" at bounding box center [710, 242] width 134 height 31
click at [746, 238] on input "6" at bounding box center [710, 242] width 134 height 31
click at [746, 238] on input "7" at bounding box center [710, 242] width 134 height 31
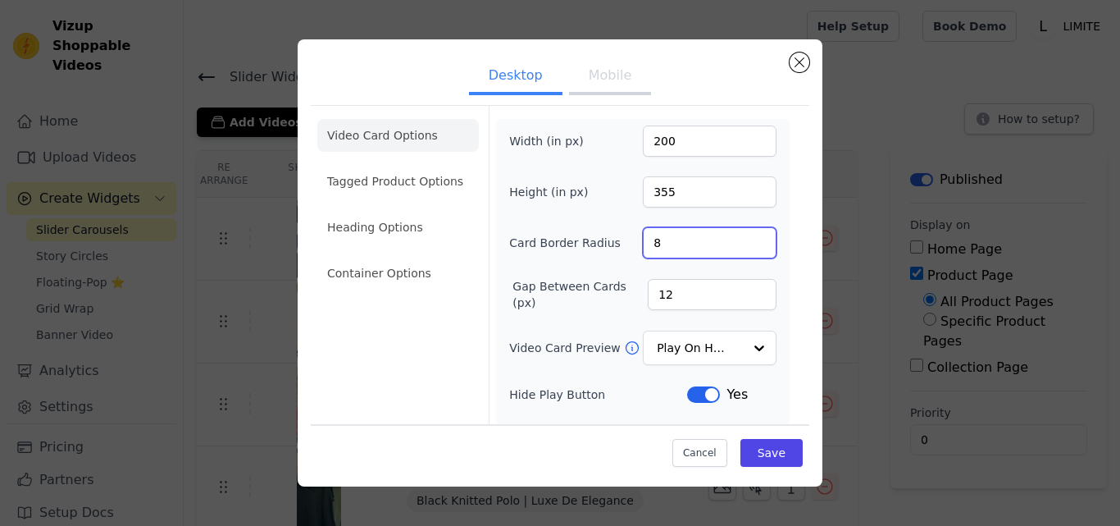
click at [746, 238] on input "8" at bounding box center [710, 242] width 134 height 31
click at [746, 238] on input "9" at bounding box center [710, 242] width 134 height 31
type input "10"
click at [746, 238] on input "10" at bounding box center [710, 242] width 134 height 31
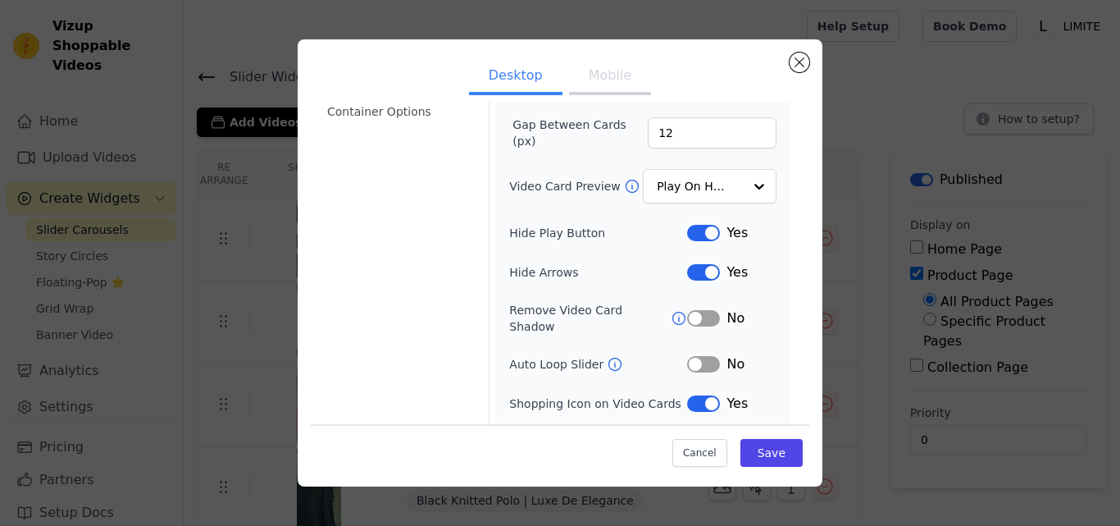
scroll to position [189, 0]
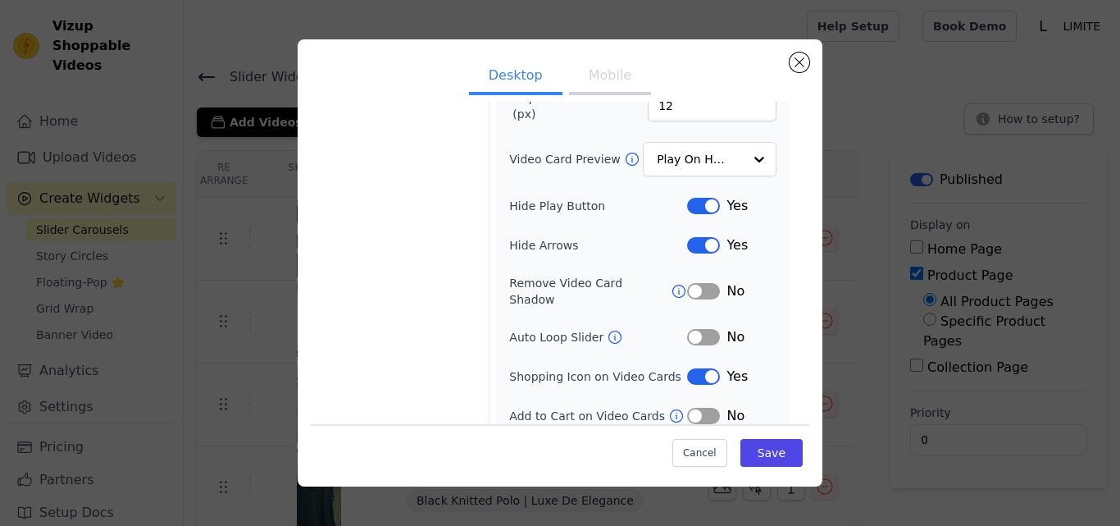
click at [688, 368] on button "Label" at bounding box center [703, 376] width 33 height 16
click at [706, 408] on button "Label" at bounding box center [703, 416] width 33 height 16
click at [592, 81] on button "Mobile" at bounding box center [610, 77] width 82 height 36
click at [701, 408] on button "Label" at bounding box center [703, 416] width 33 height 16
click at [687, 368] on button "Label" at bounding box center [703, 376] width 33 height 16
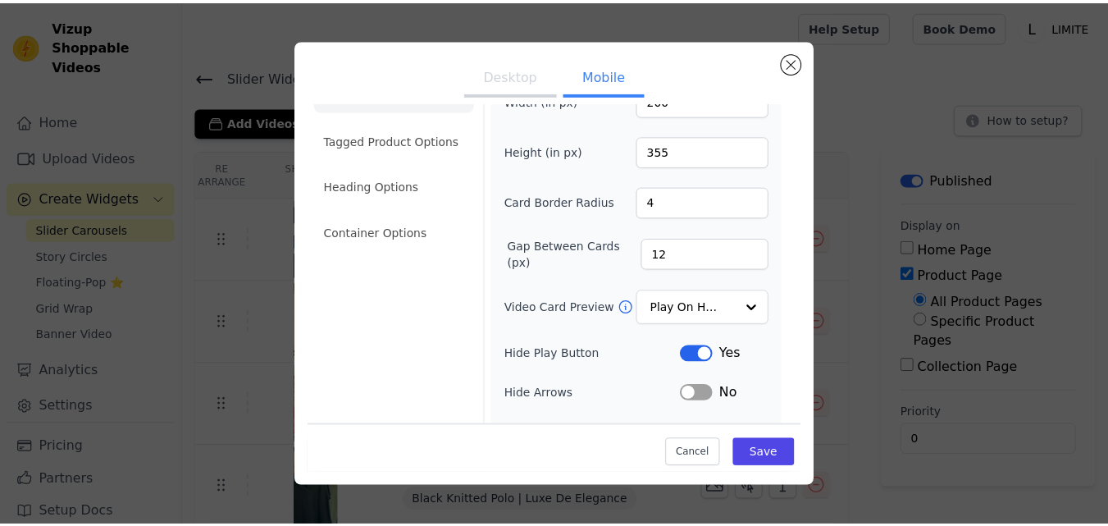
scroll to position [4, 0]
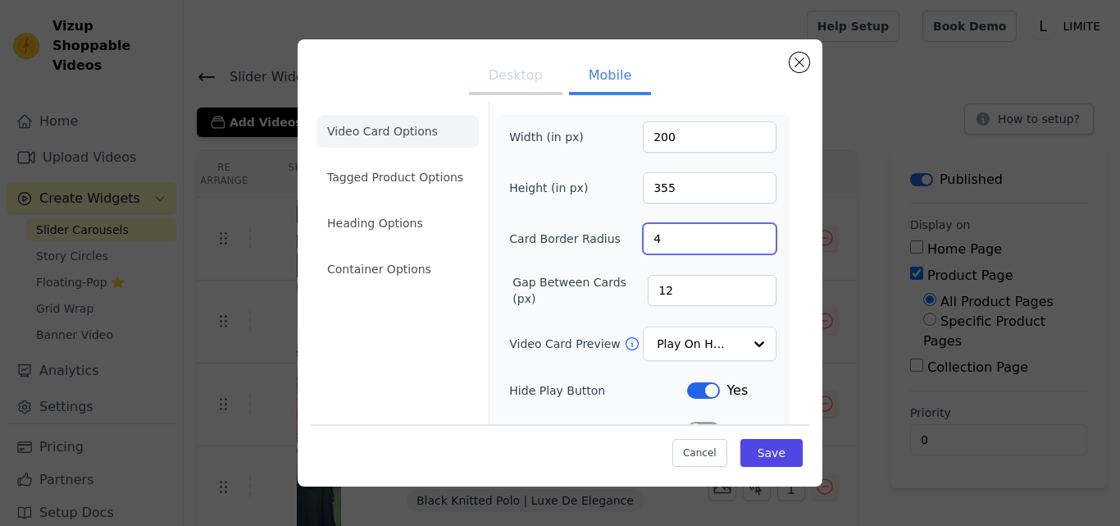
click at [745, 230] on input "4" at bounding box center [710, 238] width 134 height 31
click at [745, 234] on input "4" at bounding box center [710, 238] width 134 height 31
click at [745, 234] on input "5" at bounding box center [710, 238] width 134 height 31
click at [745, 234] on input "6" at bounding box center [710, 238] width 134 height 31
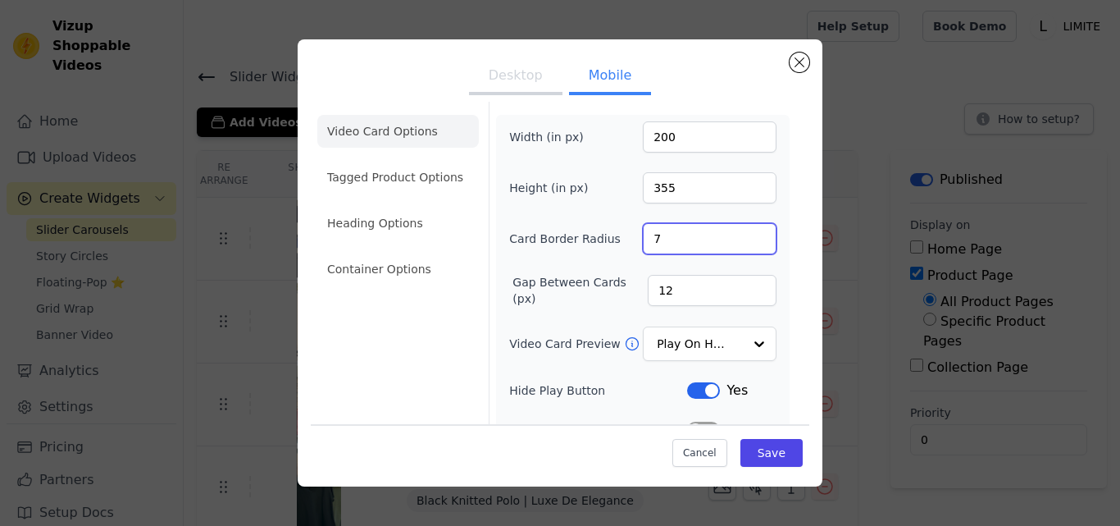
click at [745, 234] on input "7" at bounding box center [710, 238] width 134 height 31
click at [745, 234] on input "8" at bounding box center [710, 238] width 134 height 31
click at [745, 234] on input "9" at bounding box center [710, 238] width 134 height 31
type input "10"
click at [745, 234] on input "10" at bounding box center [710, 238] width 134 height 31
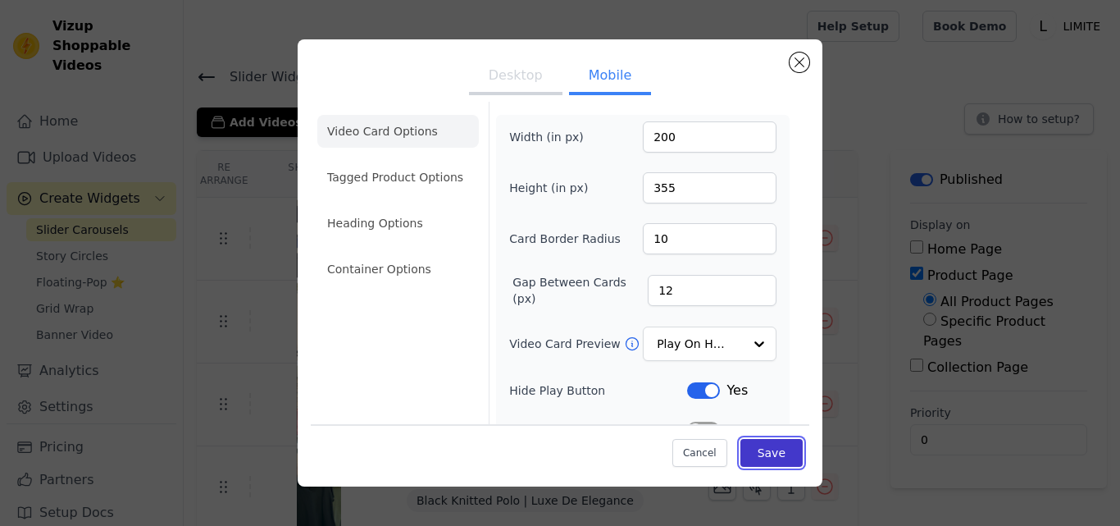
click at [753, 448] on button "Save" at bounding box center [771, 453] width 62 height 28
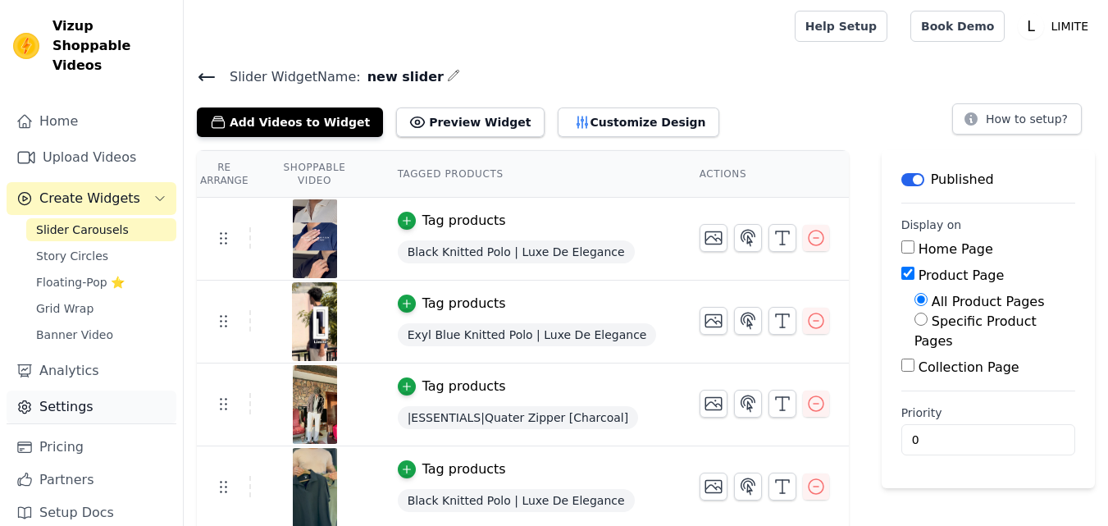
click at [115, 392] on link "Settings" at bounding box center [92, 406] width 170 height 33
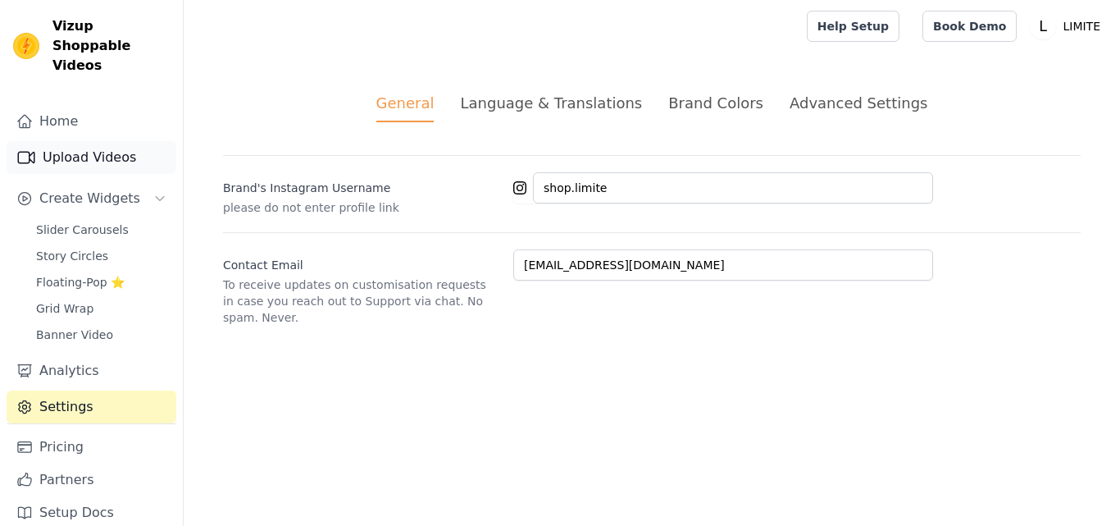
click at [93, 141] on link "Upload Videos" at bounding box center [92, 157] width 170 height 33
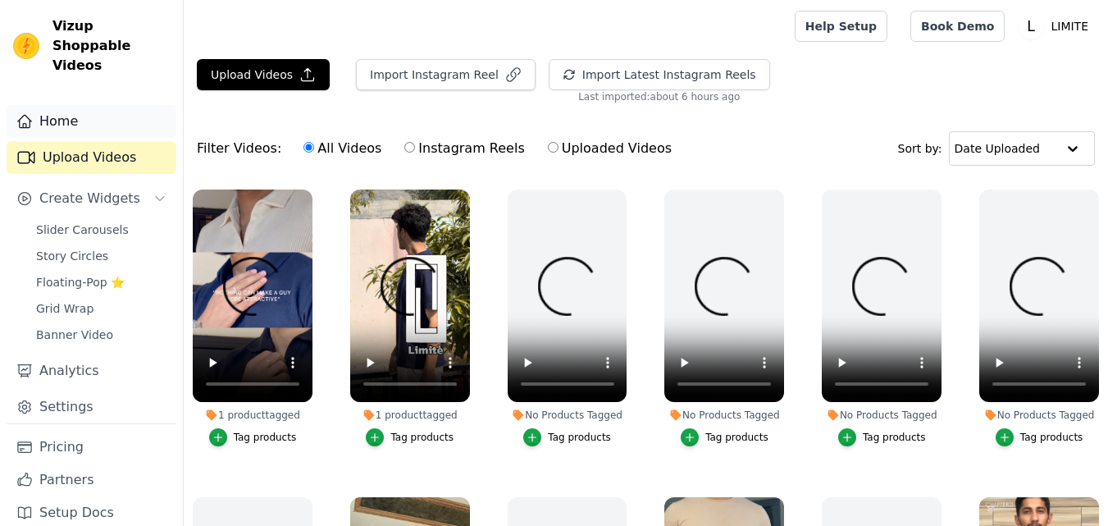
click at [78, 105] on link "Home" at bounding box center [92, 121] width 170 height 33
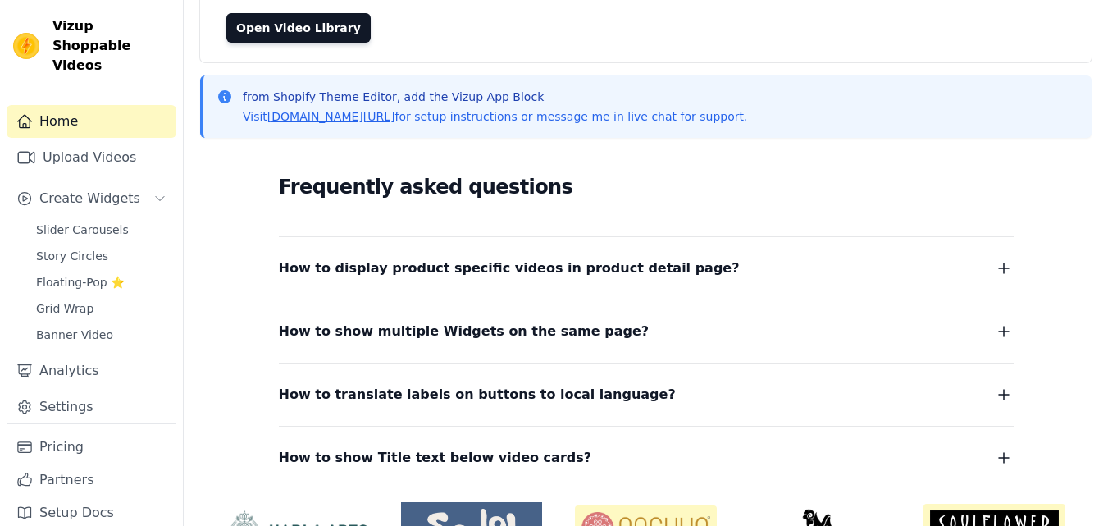
scroll to position [255, 0]
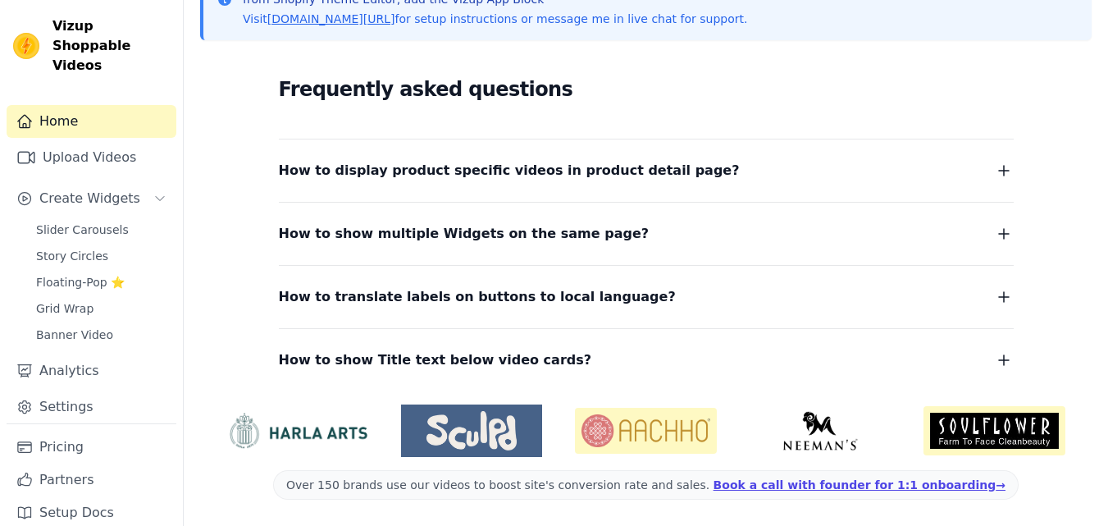
click at [1005, 172] on icon "button" at bounding box center [1004, 171] width 20 height 20
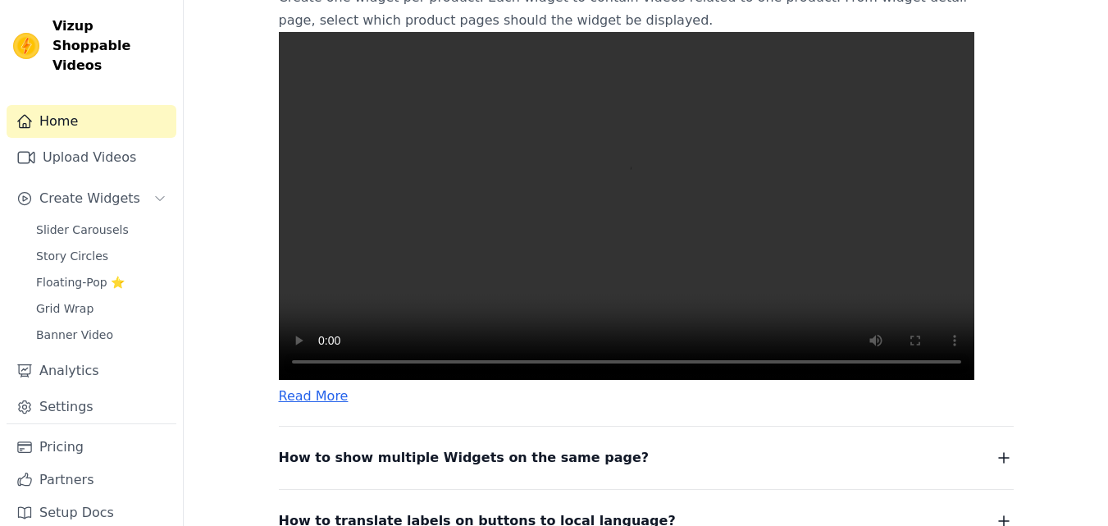
scroll to position [725, 0]
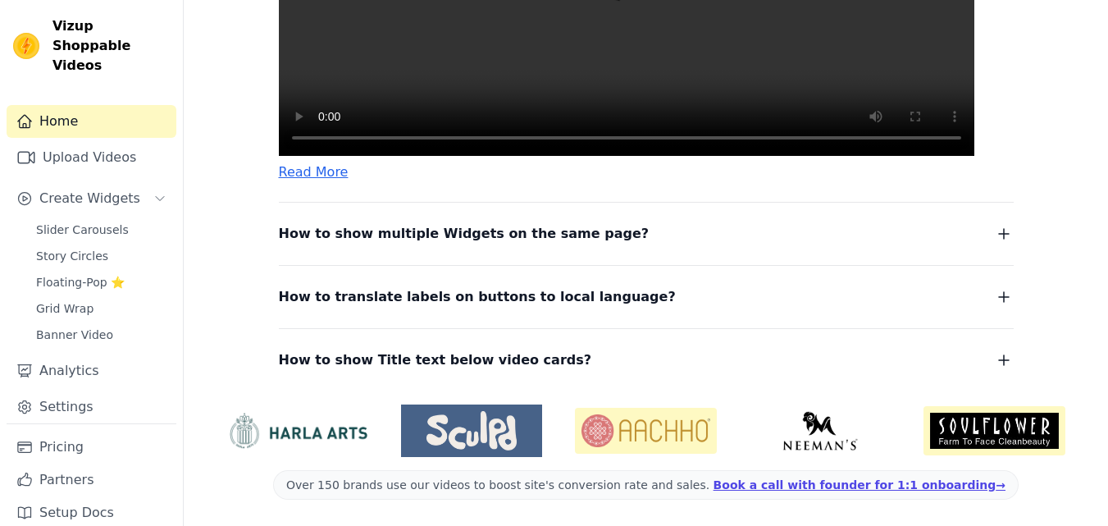
click at [1000, 363] on icon "button" at bounding box center [1004, 360] width 20 height 20
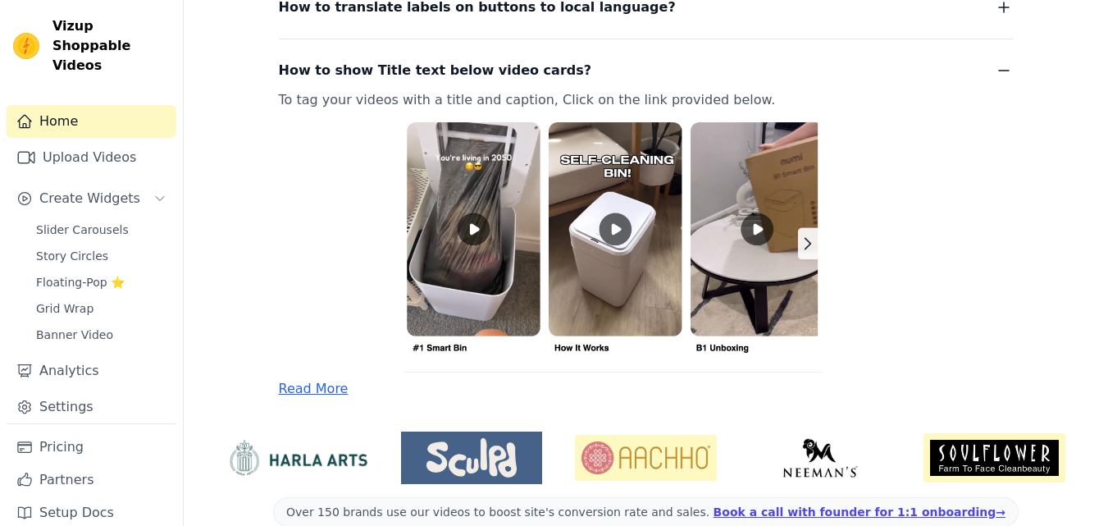
scroll to position [537, 0]
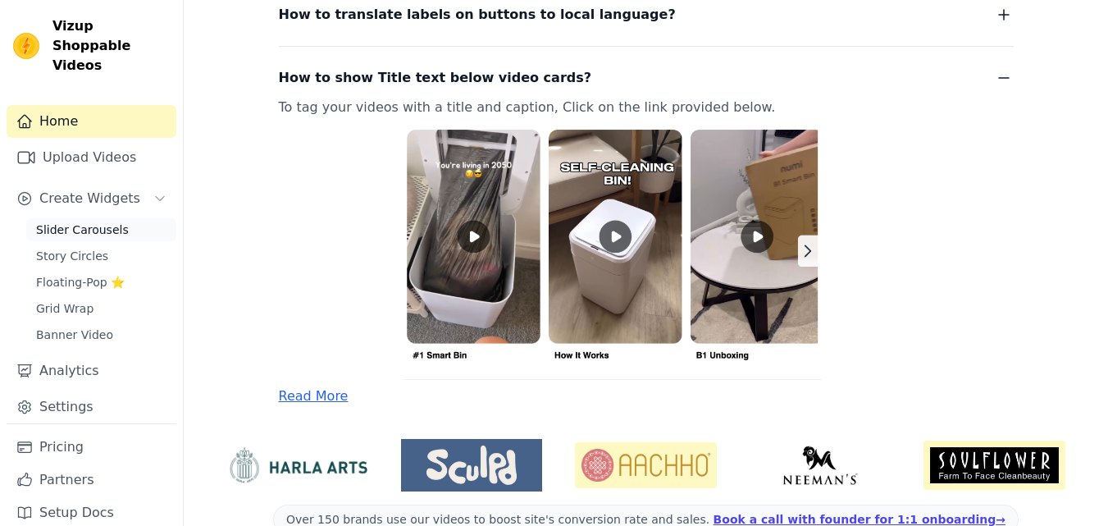
click at [101, 221] on span "Slider Carousels" at bounding box center [82, 229] width 93 height 16
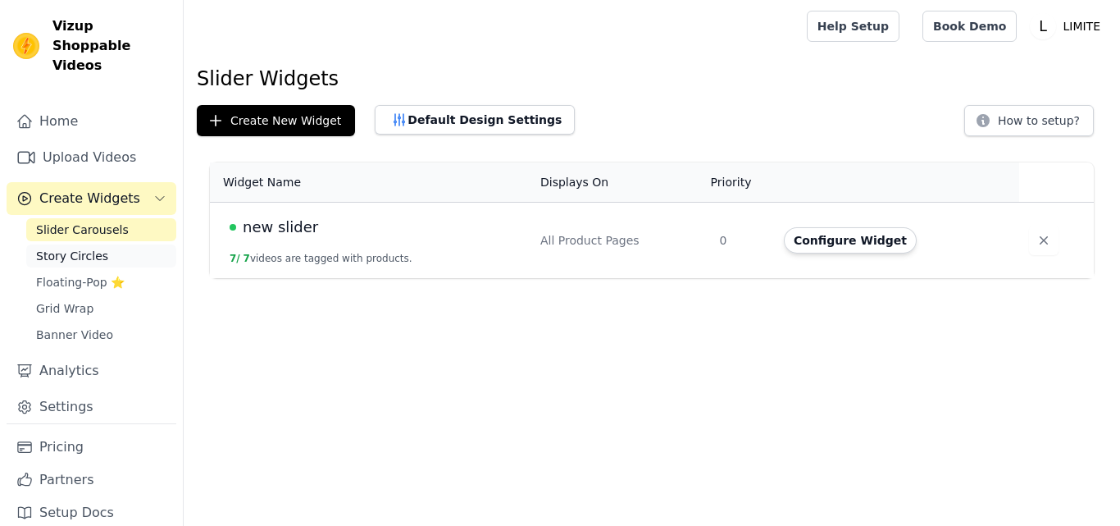
click at [111, 244] on link "Story Circles" at bounding box center [101, 255] width 150 height 23
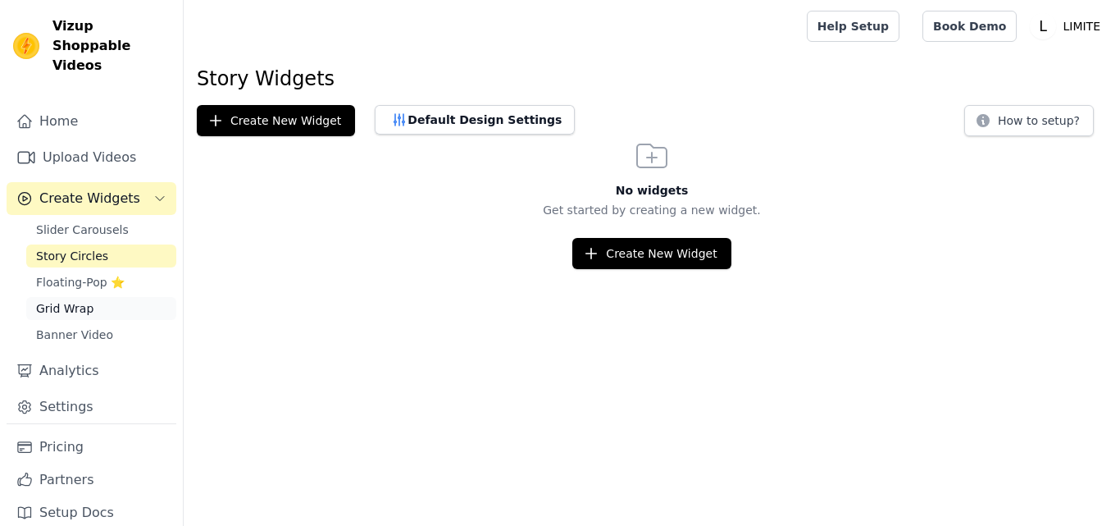
click at [108, 297] on link "Grid Wrap" at bounding box center [101, 308] width 150 height 23
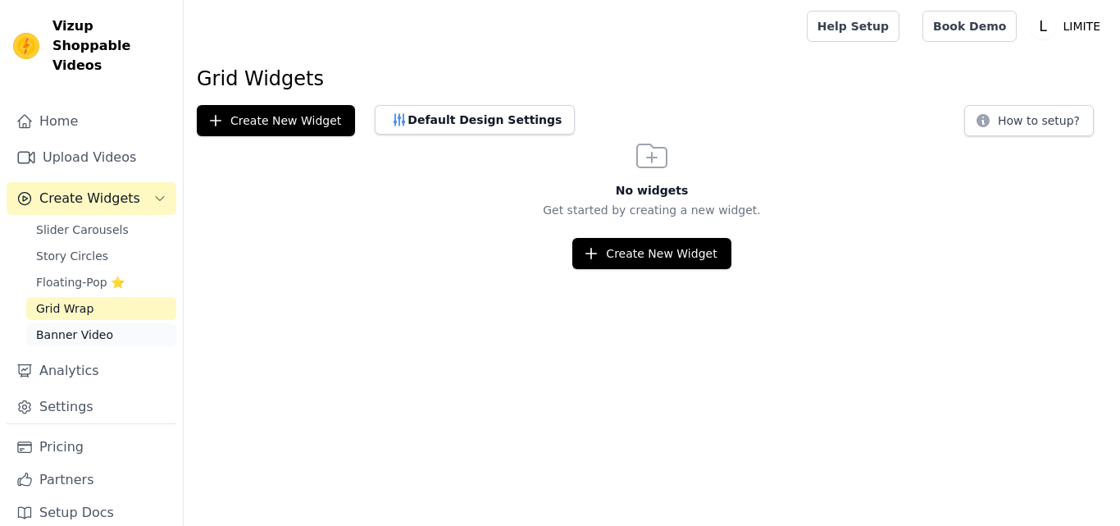
click at [112, 323] on link "Banner Video" at bounding box center [101, 334] width 150 height 23
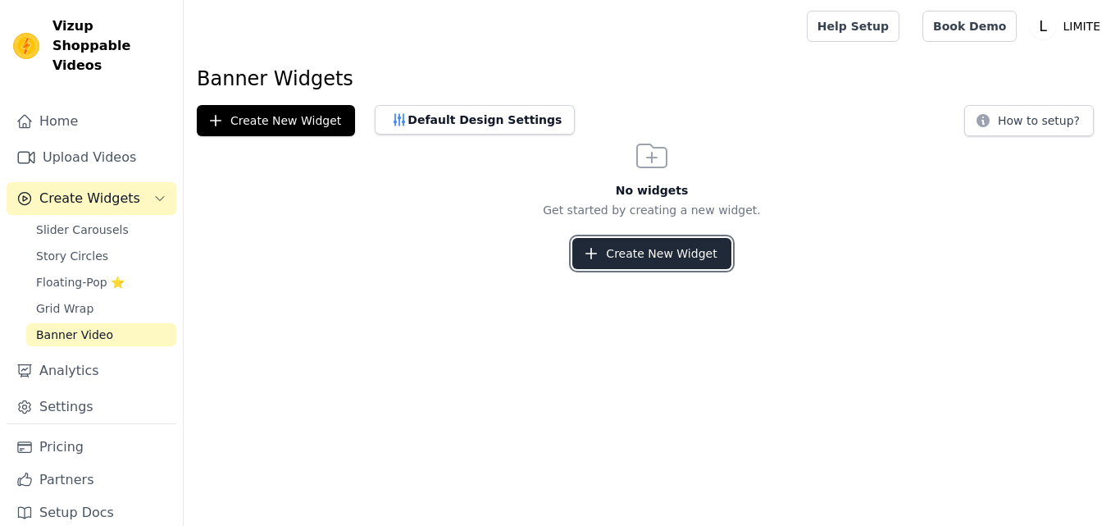
click at [628, 244] on button "Create New Widget" at bounding box center [651, 253] width 158 height 31
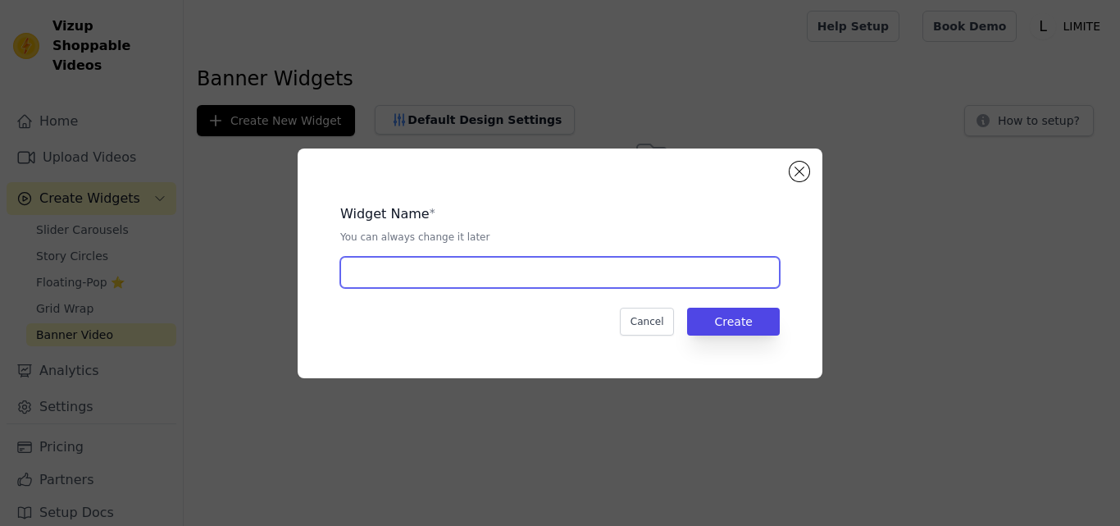
click at [564, 285] on input "text" at bounding box center [560, 272] width 440 height 31
type input "mew"
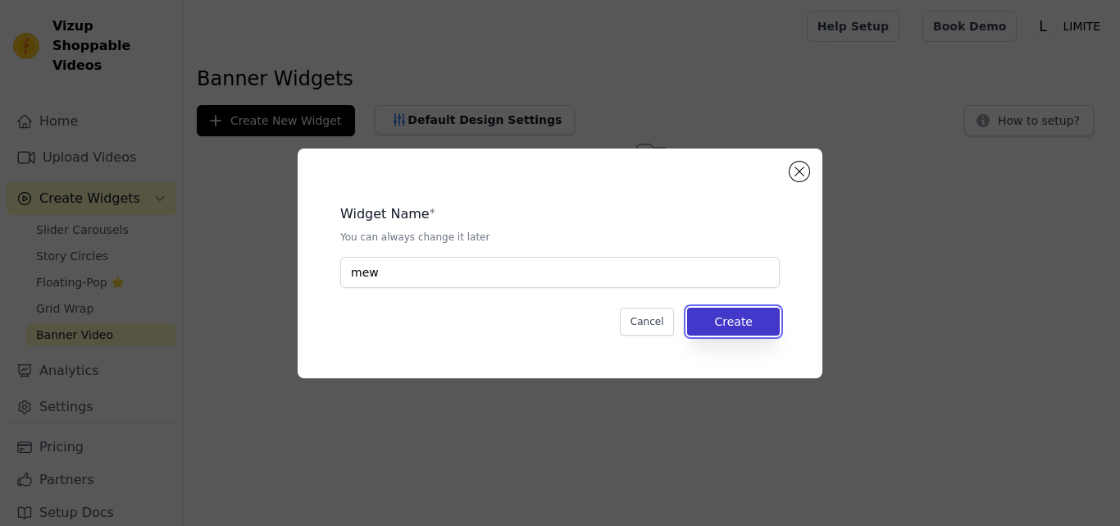
click at [733, 313] on button "Create" at bounding box center [733, 322] width 93 height 28
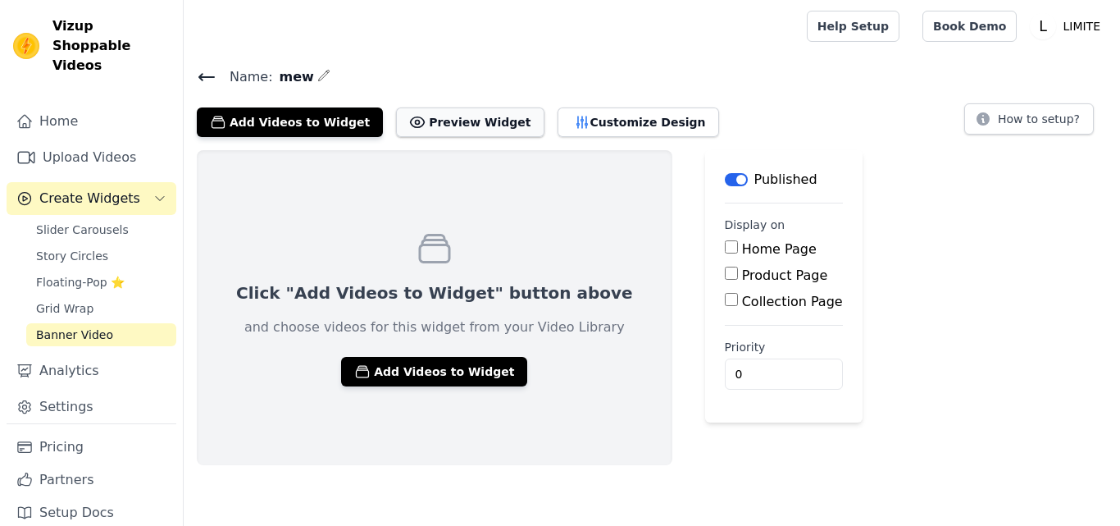
click at [472, 121] on button "Preview Widget" at bounding box center [470, 122] width 148 height 30
click at [80, 221] on span "Slider Carousels" at bounding box center [82, 229] width 93 height 16
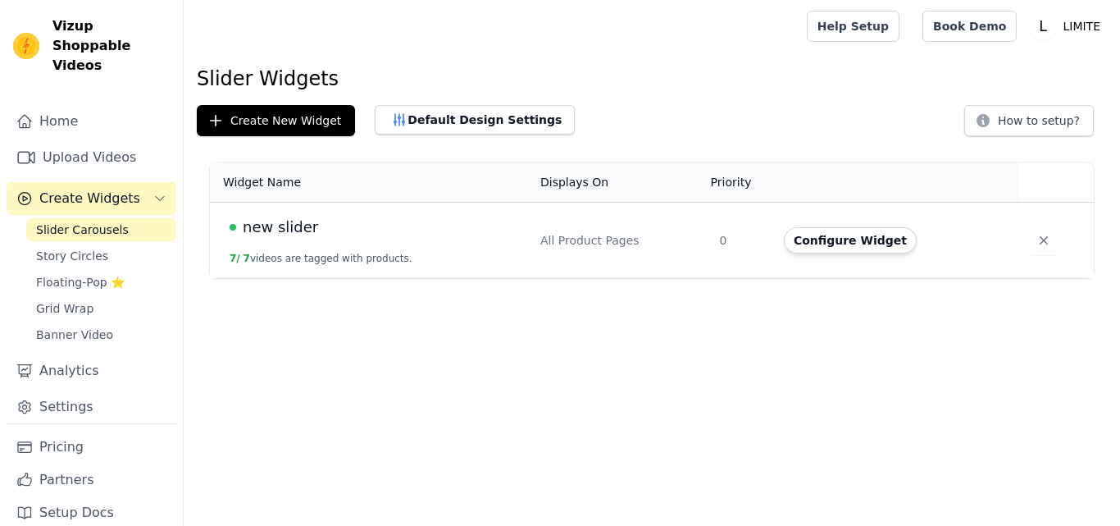
click at [998, 231] on td "Configure Widget" at bounding box center [896, 241] width 245 height 76
click at [465, 244] on td "new slider 7 / 7 videos are tagged with products." at bounding box center [370, 241] width 321 height 76
click at [883, 239] on button "Configure Widget" at bounding box center [850, 240] width 133 height 26
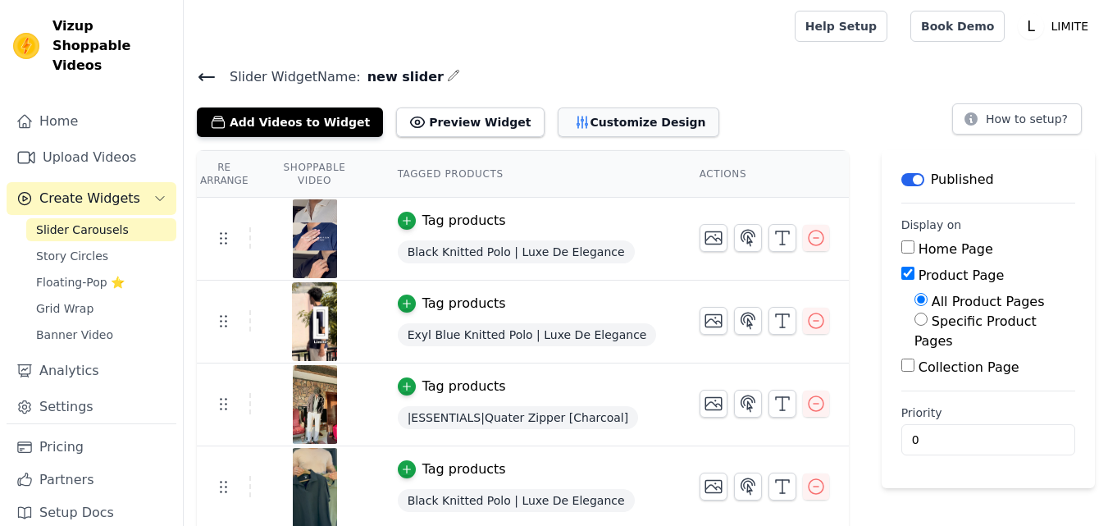
click at [567, 121] on button "Customize Design" at bounding box center [639, 122] width 162 height 30
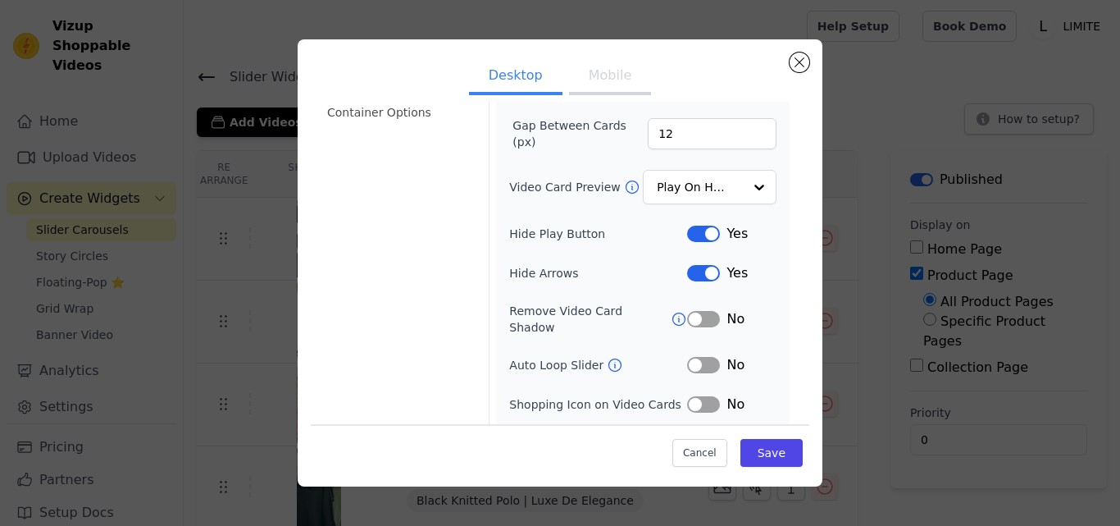
scroll to position [189, 0]
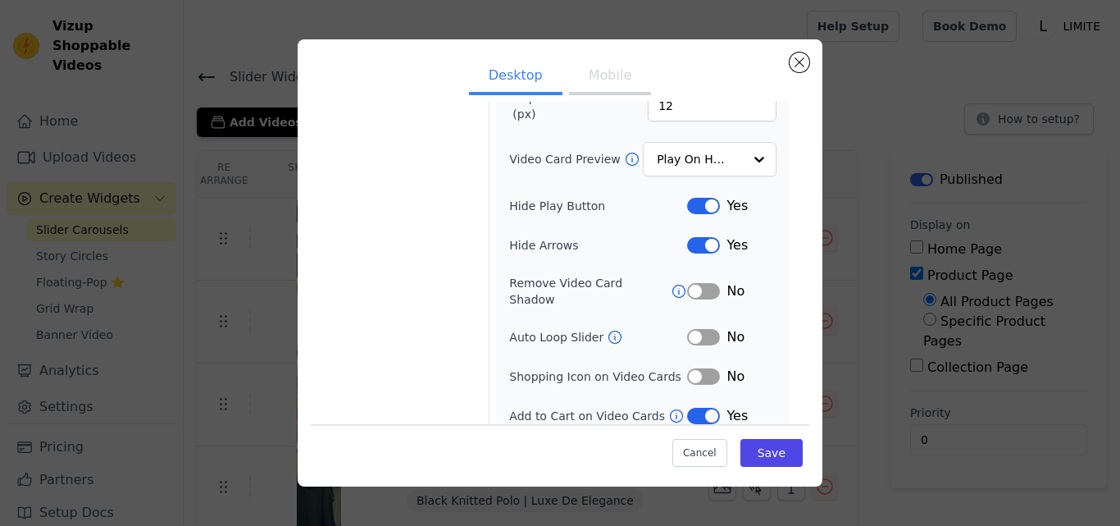
click at [697, 329] on button "Label" at bounding box center [703, 337] width 33 height 16
click at [581, 70] on button "Mobile" at bounding box center [610, 77] width 82 height 36
click at [695, 330] on button "Label" at bounding box center [703, 337] width 33 height 16
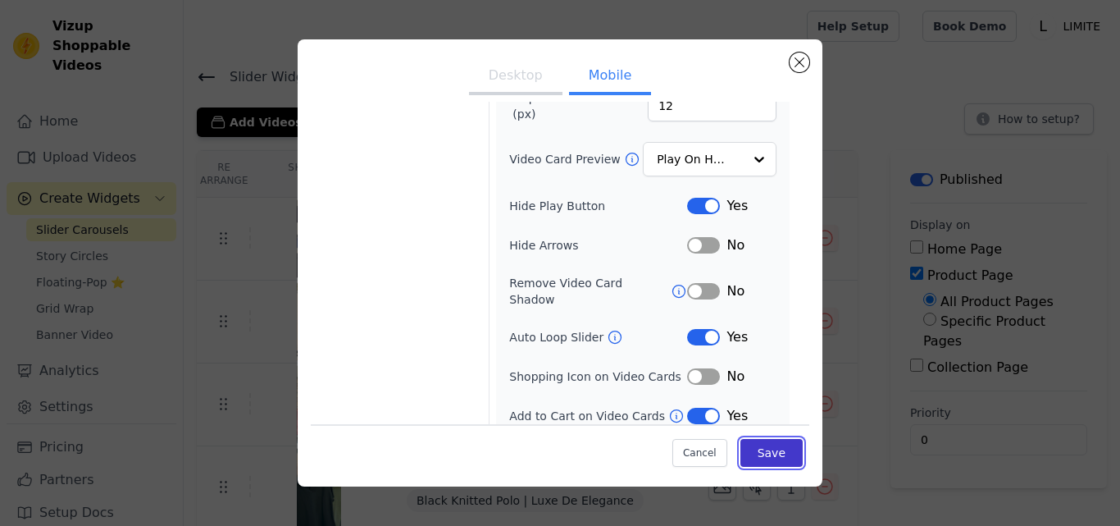
click at [767, 454] on button "Save" at bounding box center [771, 453] width 62 height 28
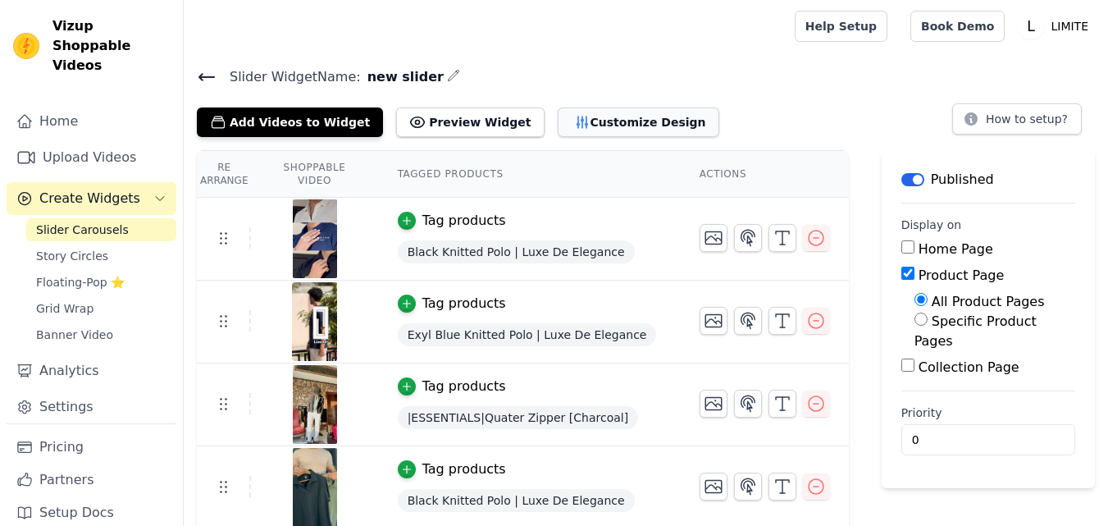
click at [558, 111] on button "Customize Design" at bounding box center [639, 122] width 162 height 30
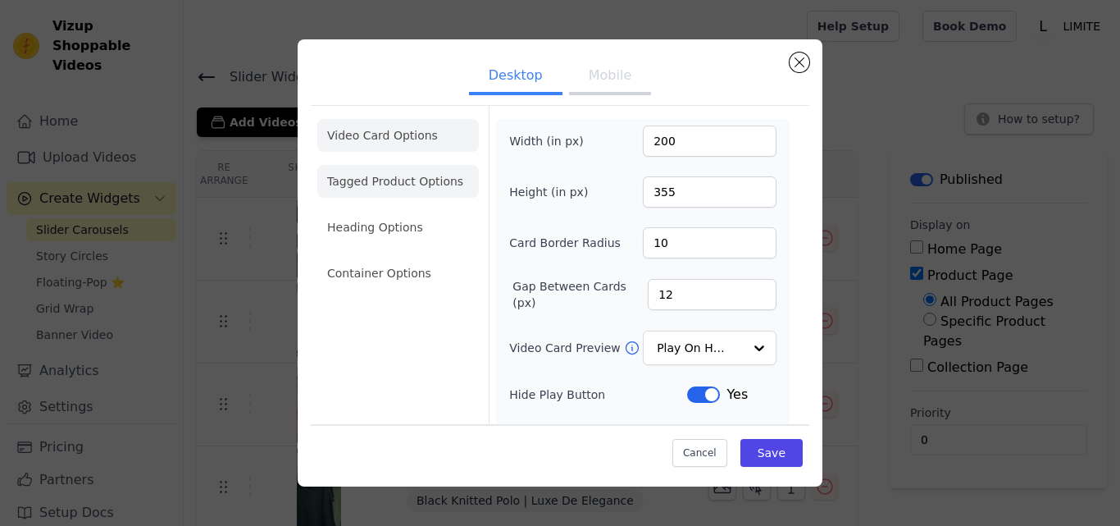
click at [391, 257] on li "Tagged Product Options" at bounding box center [398, 273] width 162 height 33
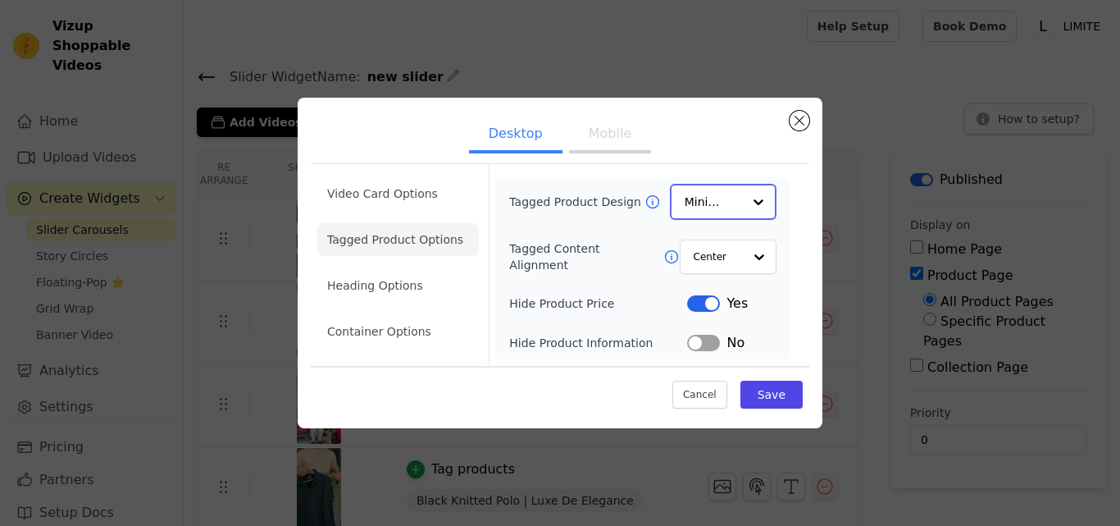
click at [740, 212] on input "Tagged Product Design" at bounding box center [713, 201] width 57 height 33
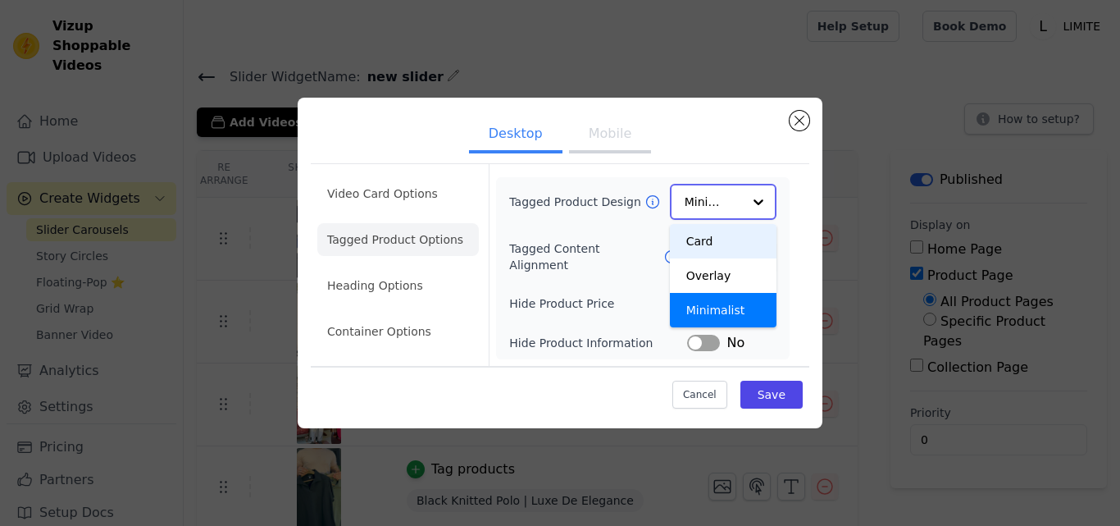
click at [716, 244] on div "Card" at bounding box center [723, 241] width 107 height 34
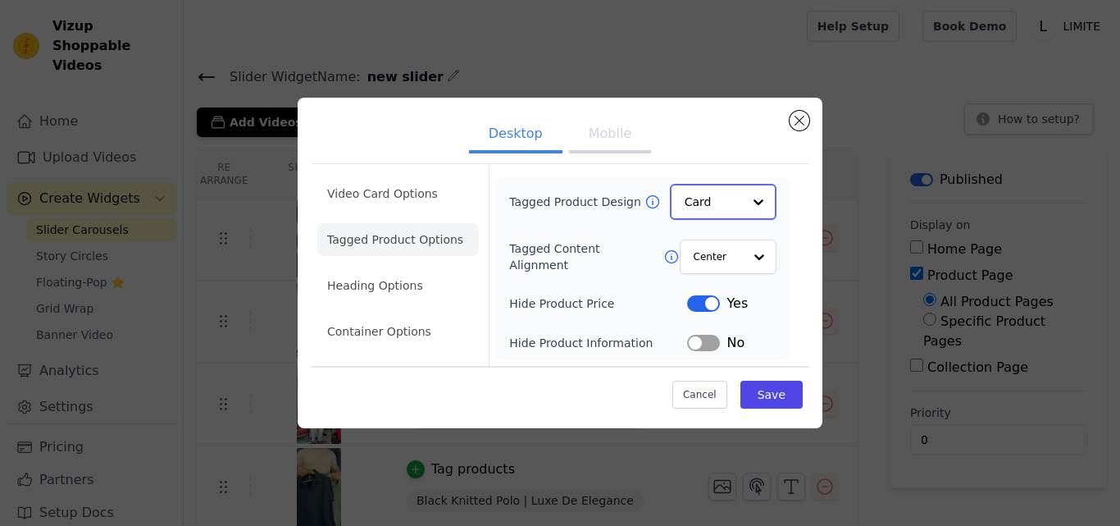
click at [724, 207] on input "Tagged Product Design" at bounding box center [713, 201] width 57 height 33
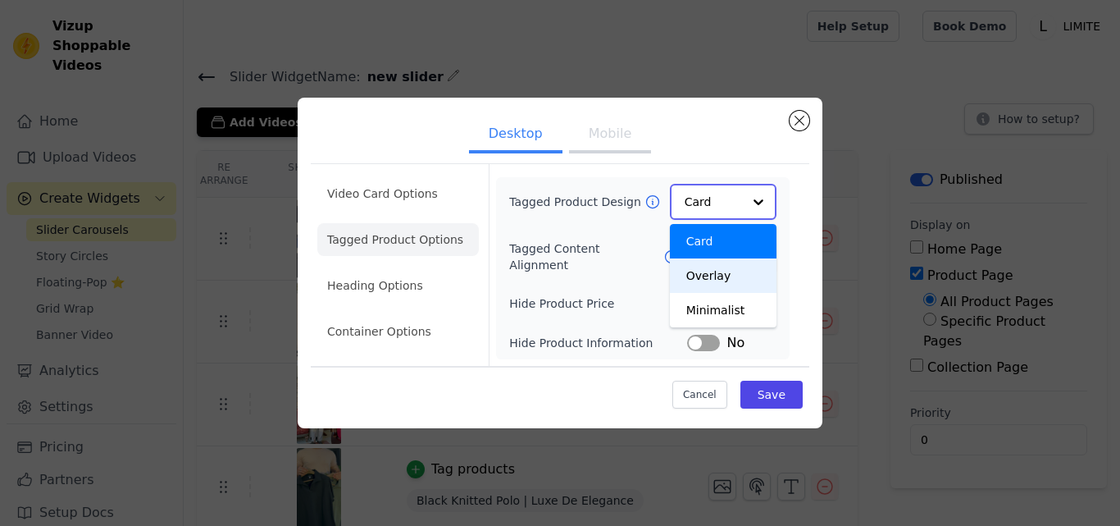
click at [729, 276] on div "Overlay" at bounding box center [723, 275] width 107 height 34
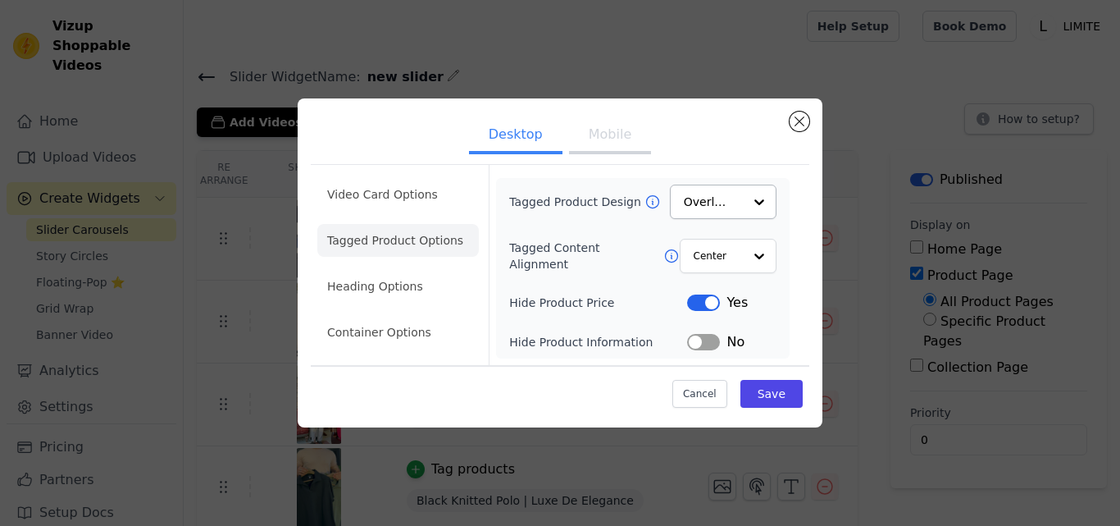
click at [588, 140] on button "Mobile" at bounding box center [610, 136] width 82 height 36
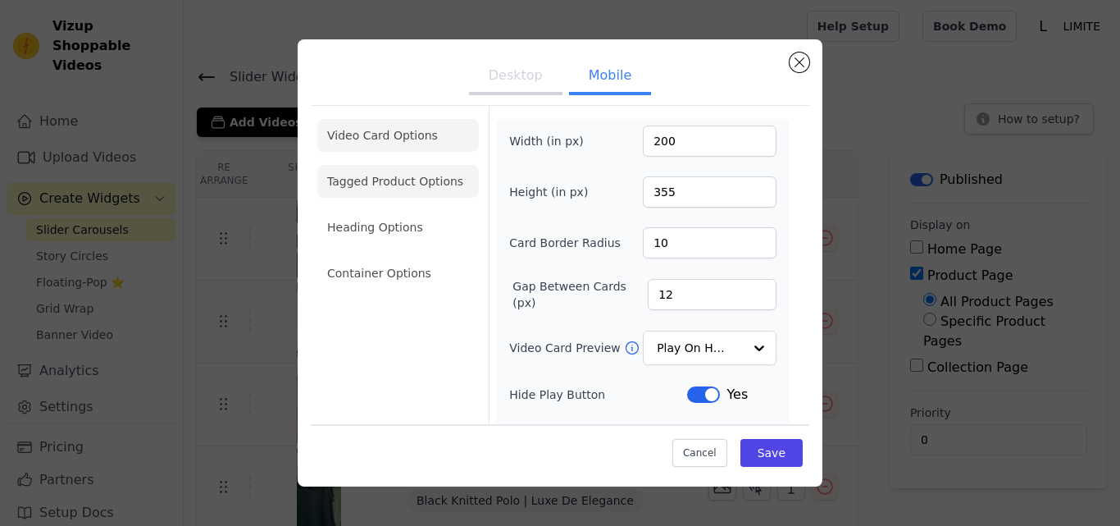
click at [395, 257] on li "Tagged Product Options" at bounding box center [398, 273] width 162 height 33
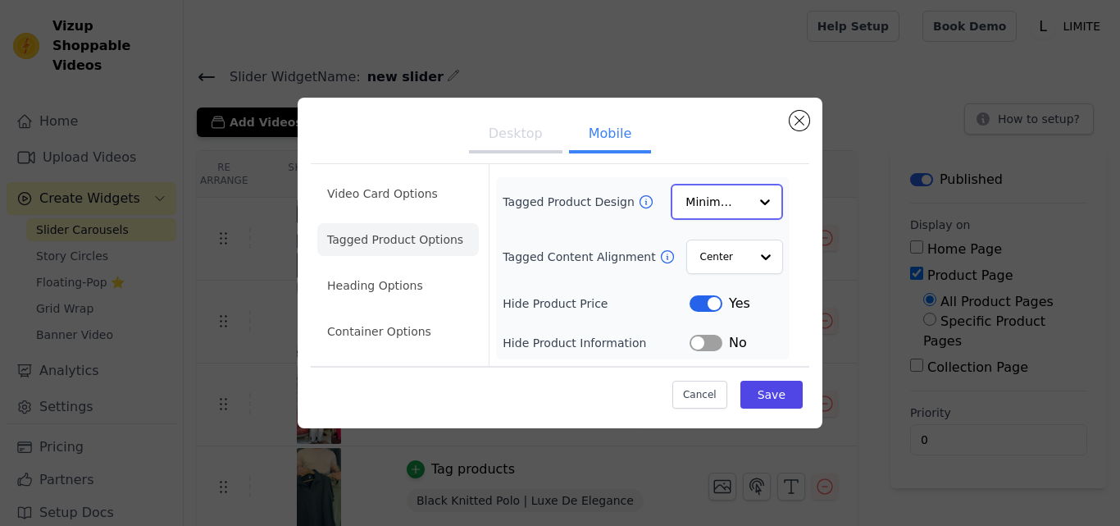
click at [722, 196] on input "Tagged Product Design" at bounding box center [717, 201] width 63 height 33
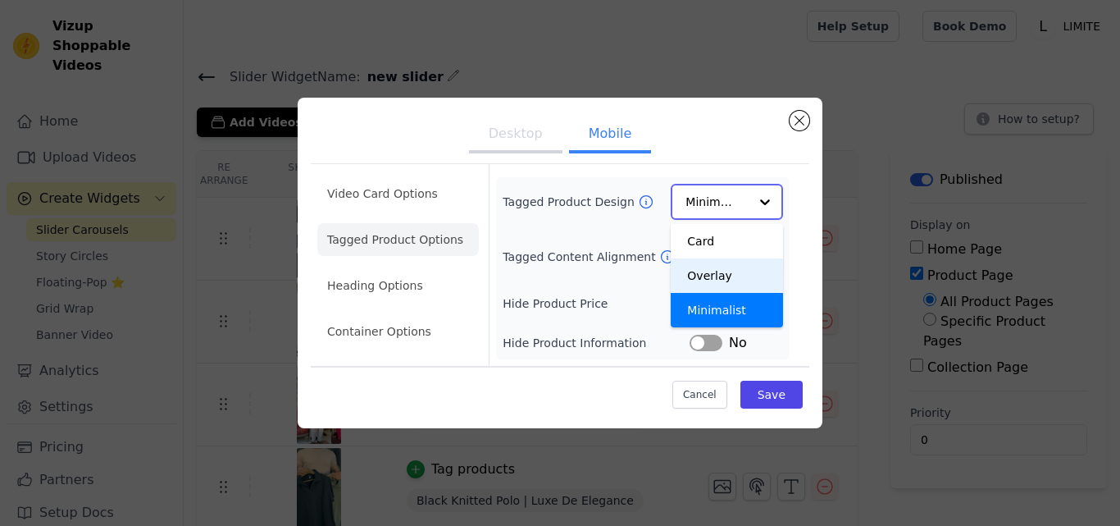
click at [723, 277] on div "Overlay" at bounding box center [727, 275] width 112 height 34
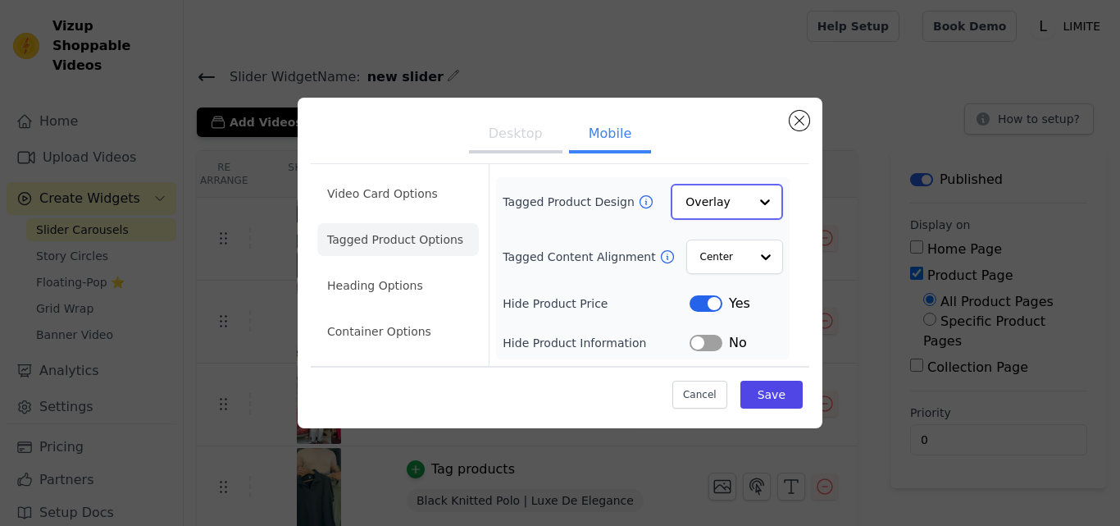
click at [733, 200] on input "Tagged Product Design" at bounding box center [717, 201] width 63 height 33
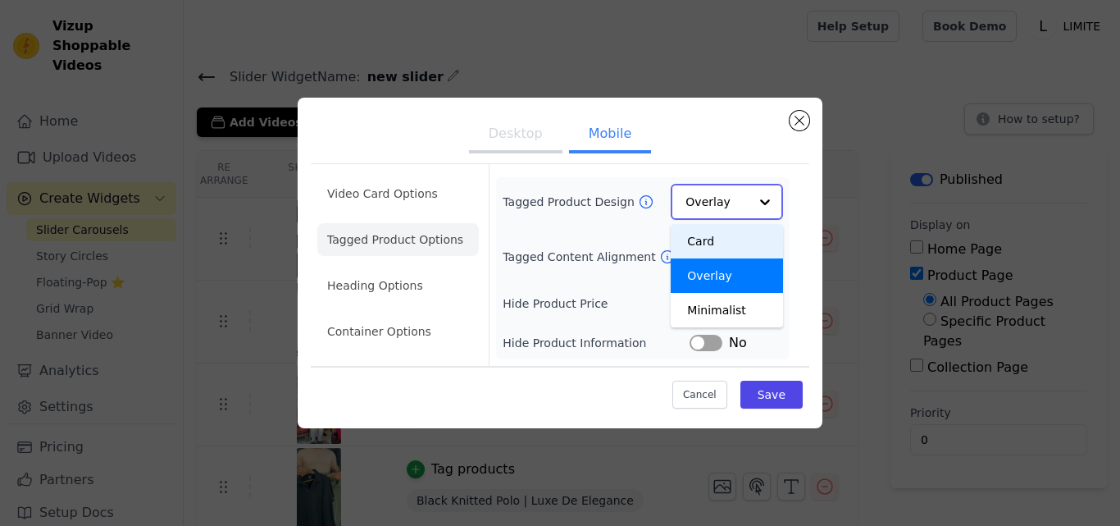
click at [727, 235] on div "Card" at bounding box center [727, 241] width 112 height 34
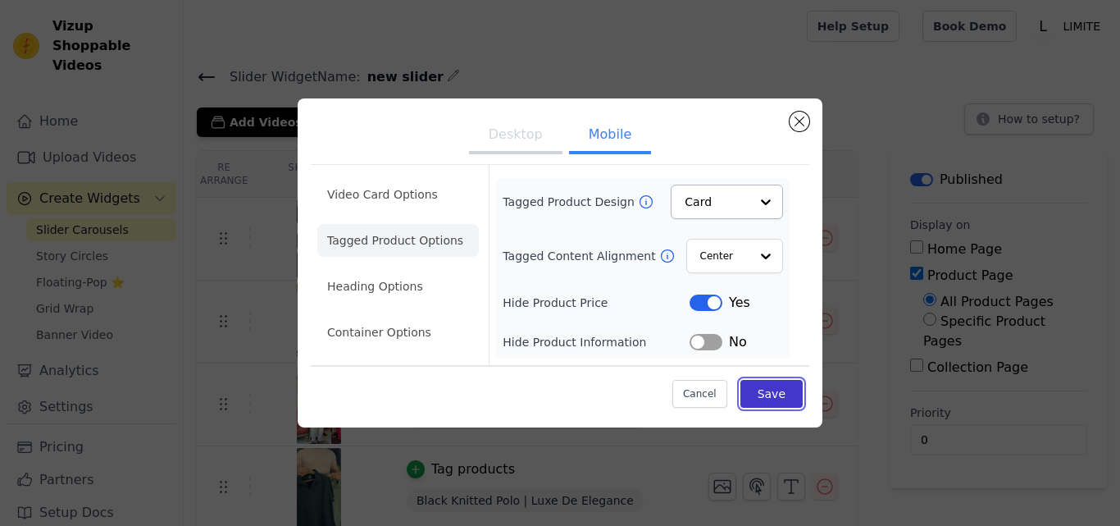
click at [781, 391] on button "Save" at bounding box center [771, 394] width 62 height 28
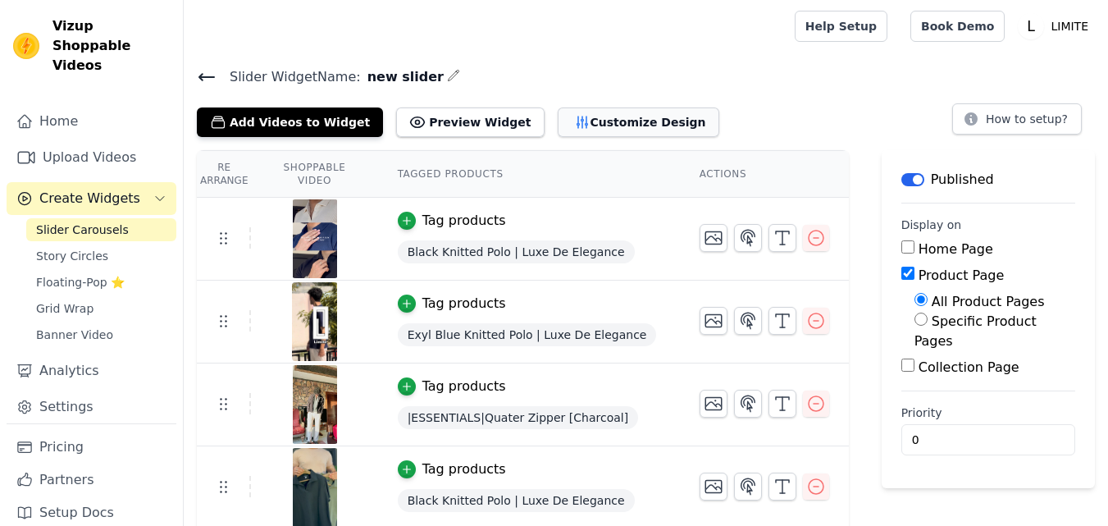
click at [574, 123] on button "Customize Design" at bounding box center [639, 122] width 162 height 30
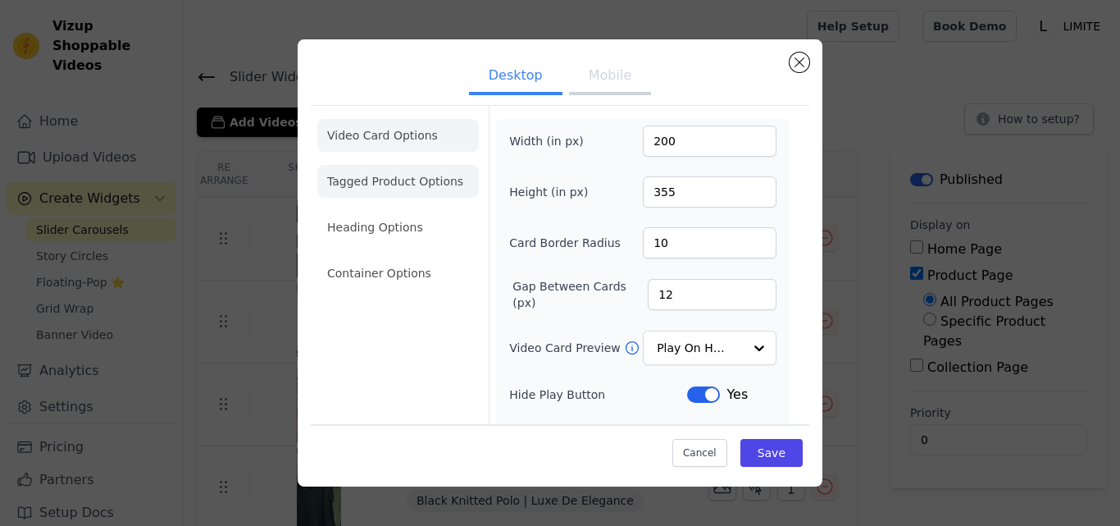
click at [398, 257] on li "Tagged Product Options" at bounding box center [398, 273] width 162 height 33
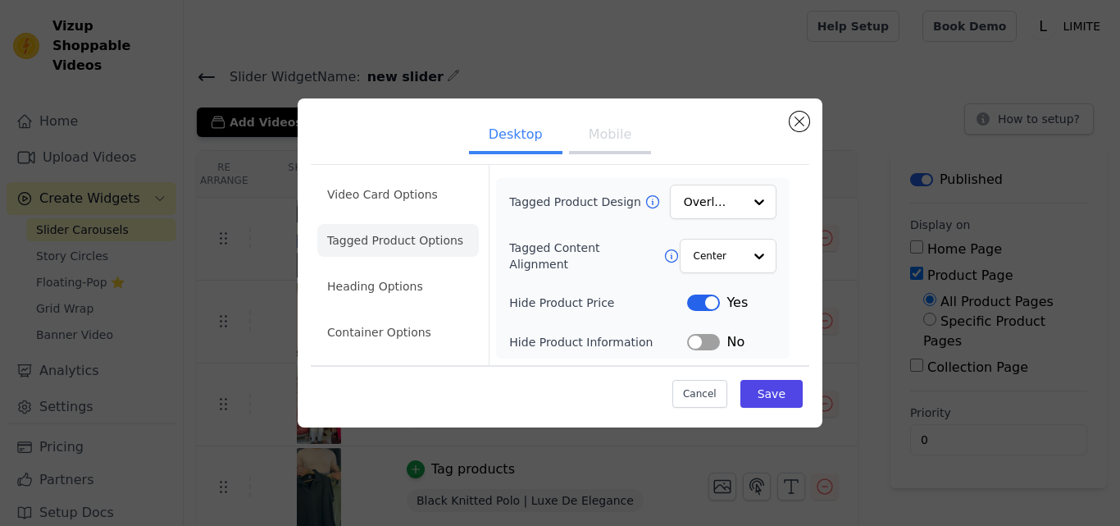
click at [611, 129] on button "Mobile" at bounding box center [610, 136] width 82 height 36
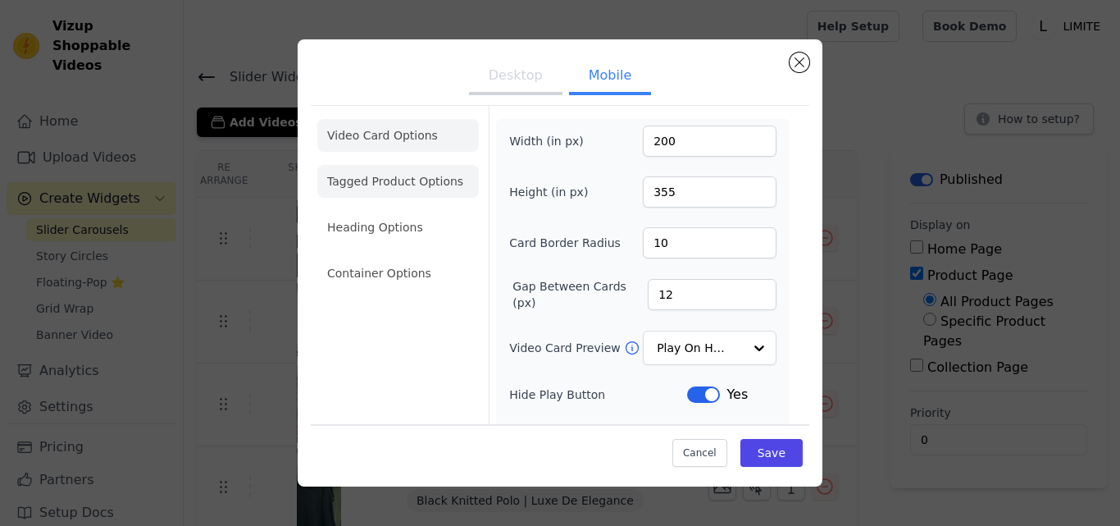
click at [437, 257] on li "Tagged Product Options" at bounding box center [398, 273] width 162 height 33
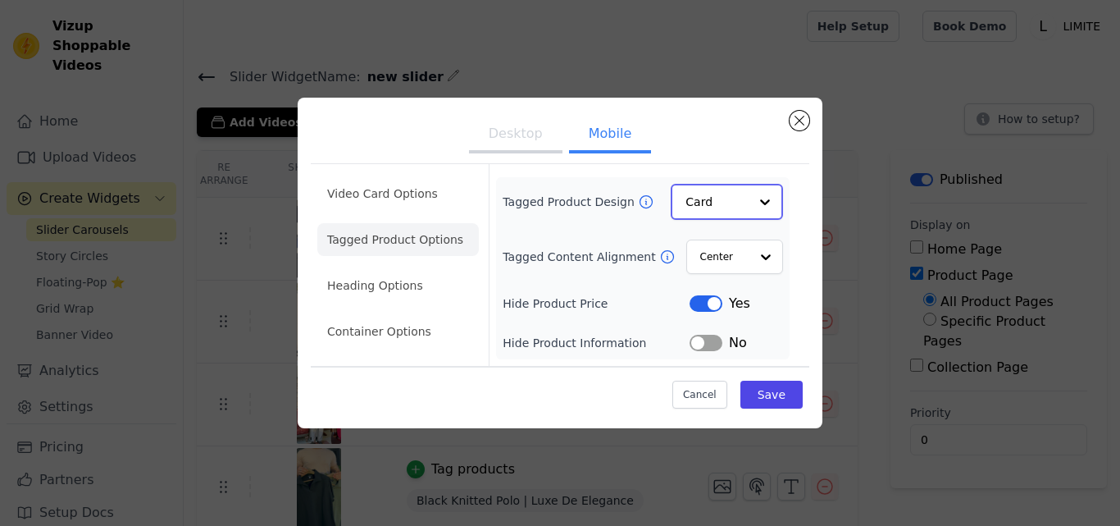
click at [733, 211] on input "Tagged Product Design" at bounding box center [717, 201] width 63 height 33
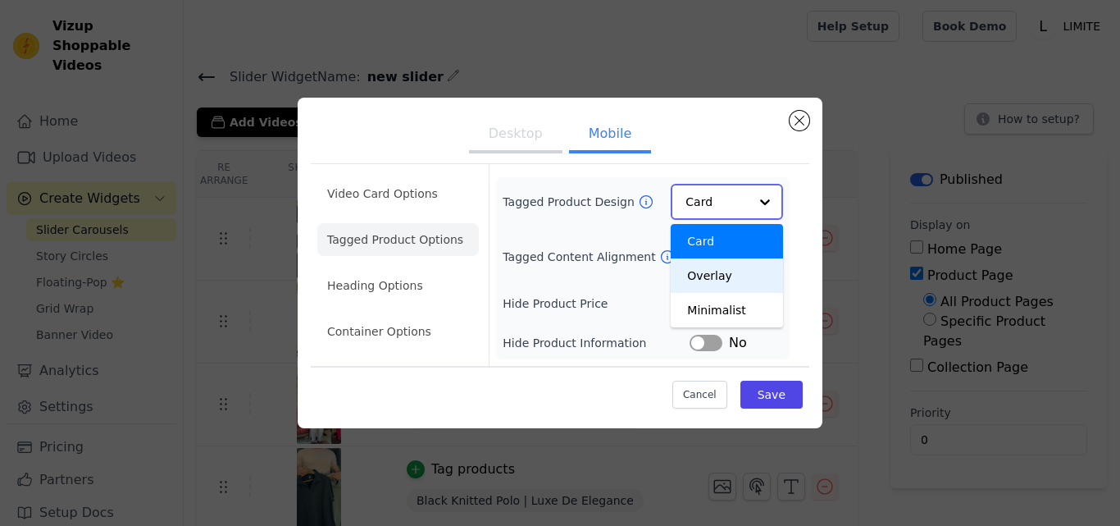
click at [731, 272] on div "Overlay" at bounding box center [727, 275] width 112 height 34
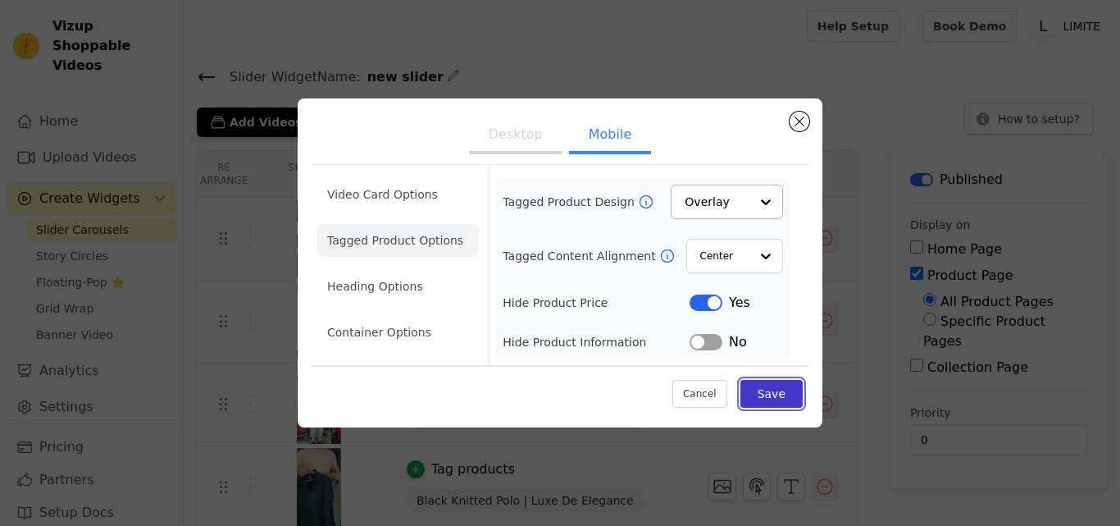
click at [779, 401] on button "Save" at bounding box center [771, 394] width 62 height 28
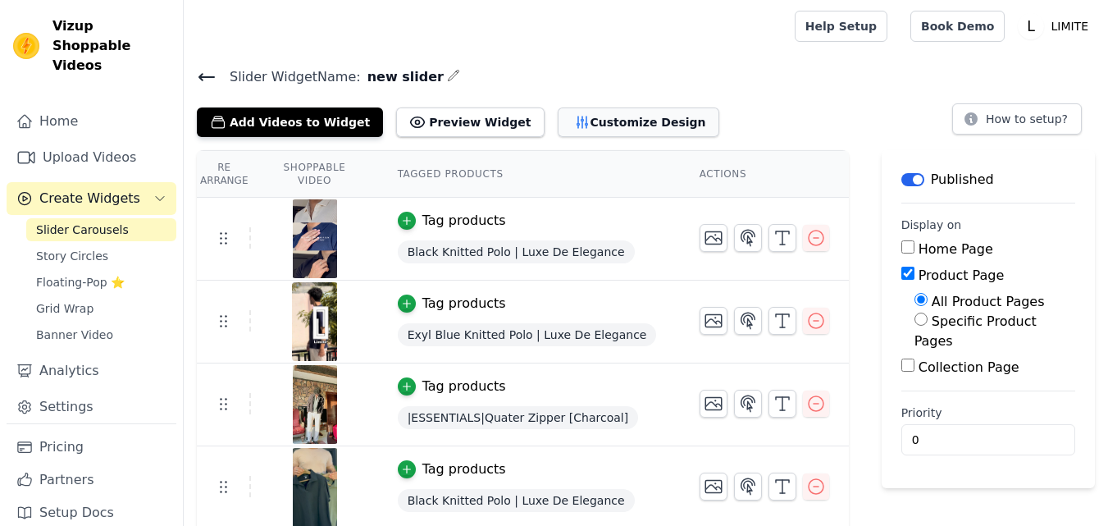
click at [563, 113] on button "Customize Design" at bounding box center [639, 122] width 162 height 30
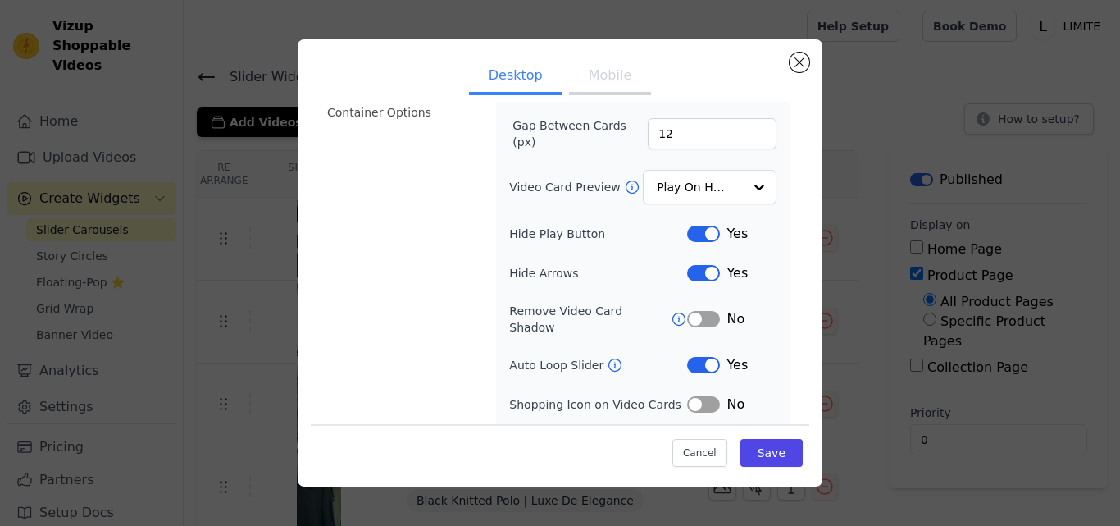
scroll to position [163, 0]
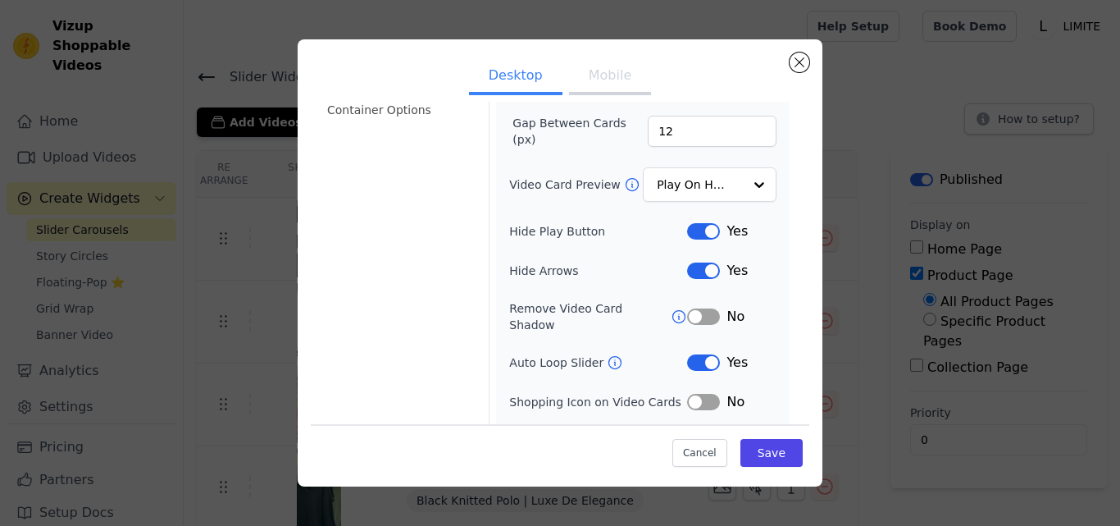
click at [690, 354] on button "Label" at bounding box center [703, 362] width 33 height 16
click at [593, 75] on button "Mobile" at bounding box center [610, 77] width 82 height 36
click at [692, 354] on button "Label" at bounding box center [703, 362] width 33 height 16
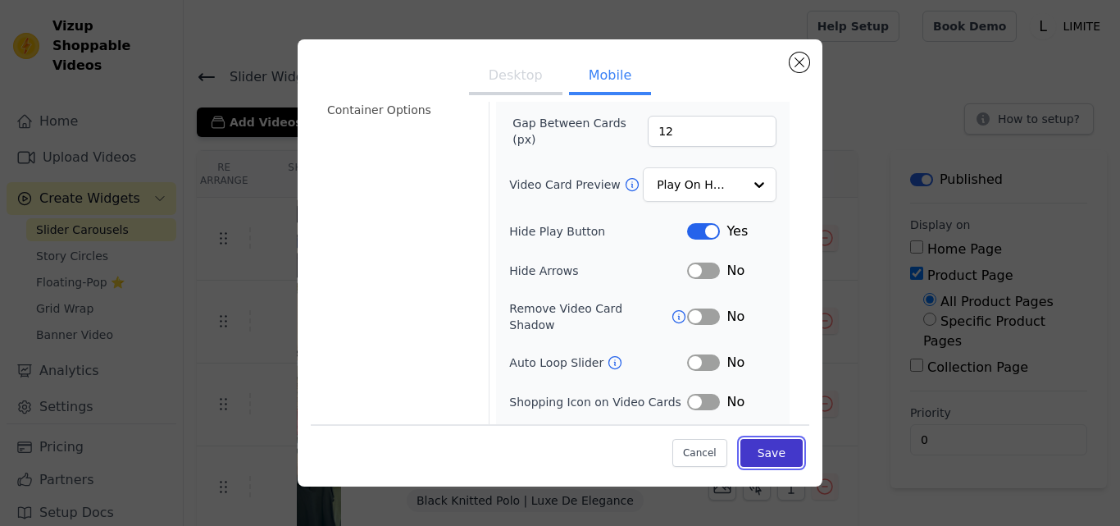
click at [750, 450] on button "Save" at bounding box center [771, 453] width 62 height 28
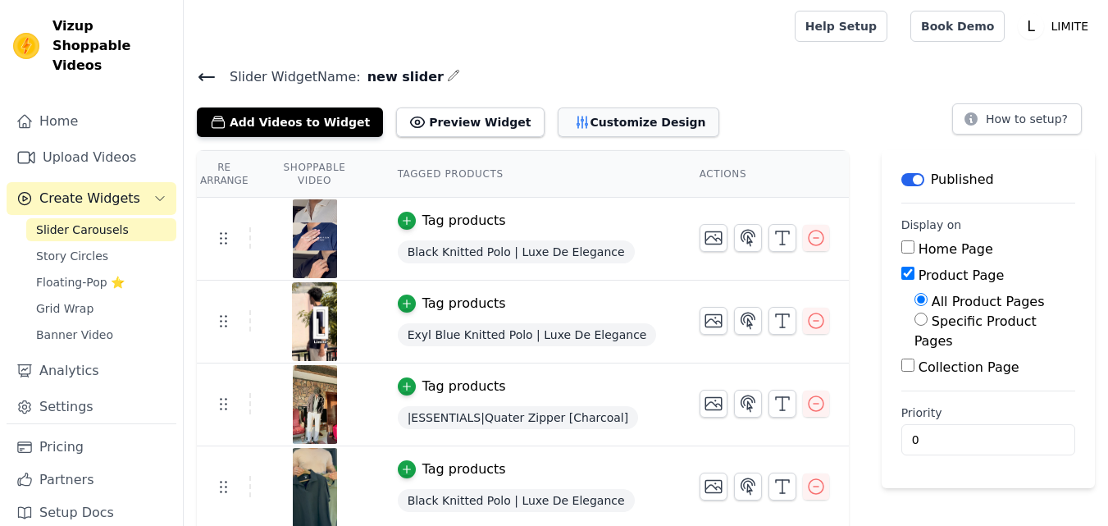
click at [592, 115] on button "Customize Design" at bounding box center [639, 122] width 162 height 30
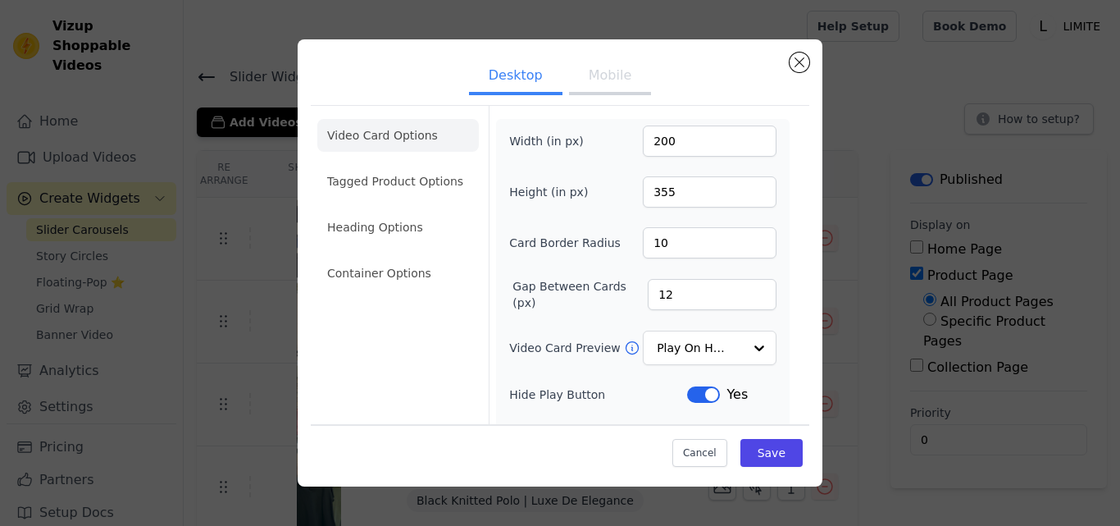
click at [603, 76] on button "Mobile" at bounding box center [610, 77] width 82 height 36
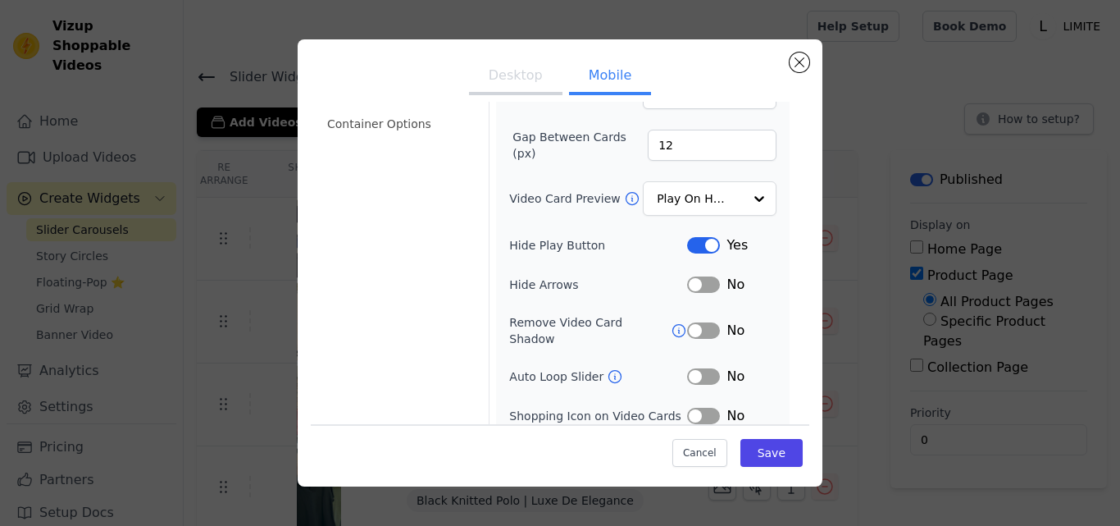
scroll to position [0, 0]
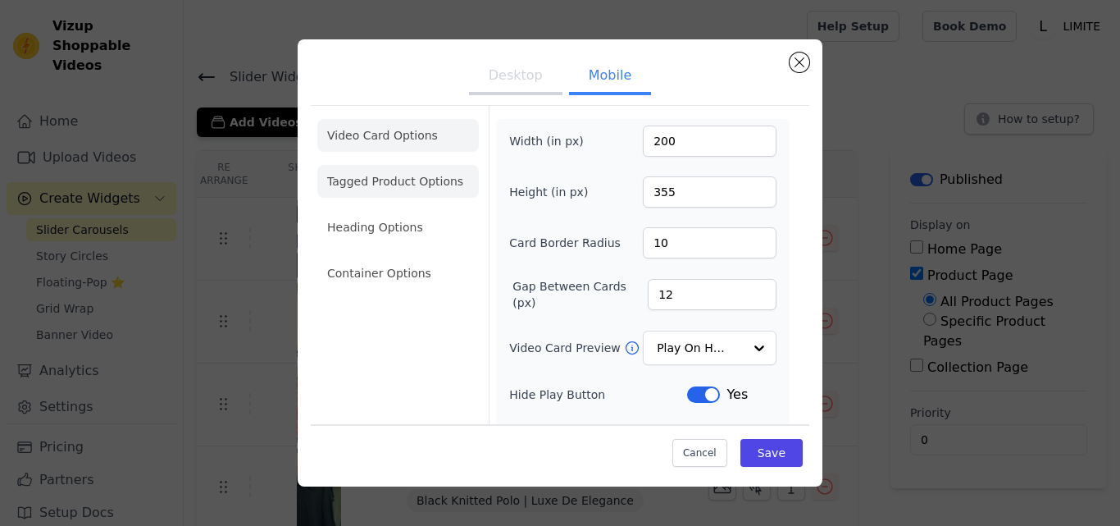
click at [374, 257] on li "Tagged Product Options" at bounding box center [398, 273] width 162 height 33
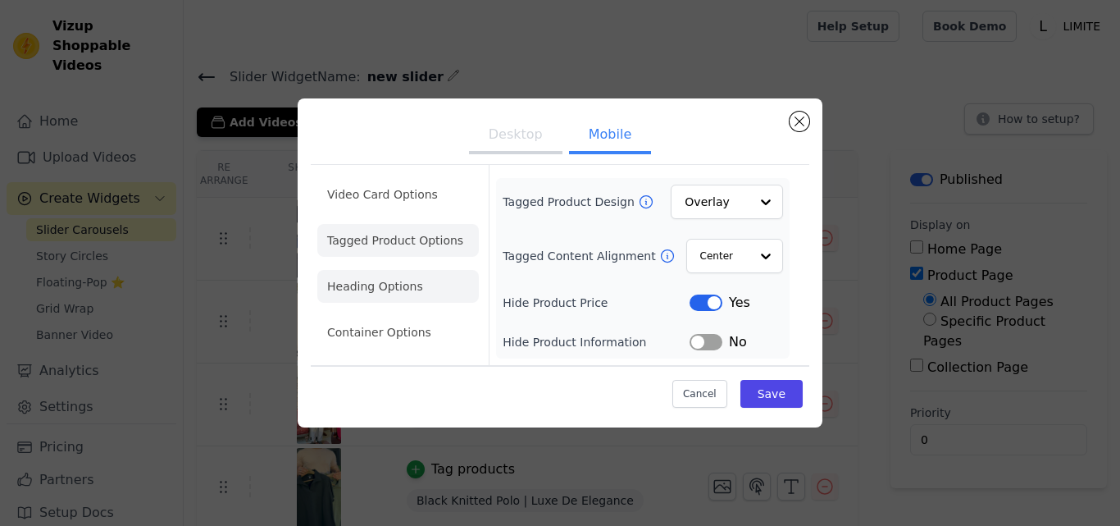
click at [420, 277] on li "Heading Options" at bounding box center [398, 286] width 162 height 33
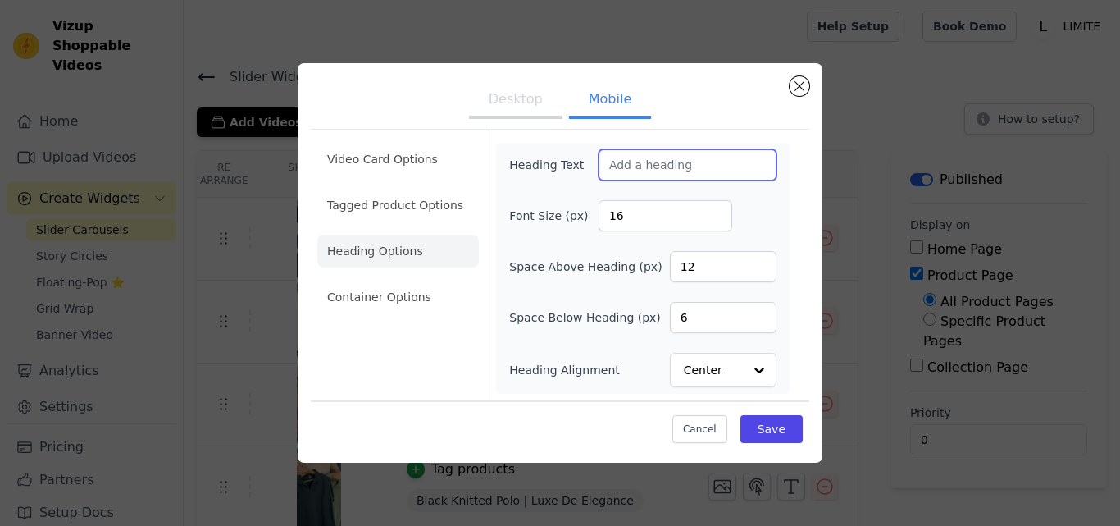
click at [698, 157] on input "Heading Text" at bounding box center [688, 164] width 178 height 31
type input "njjj"
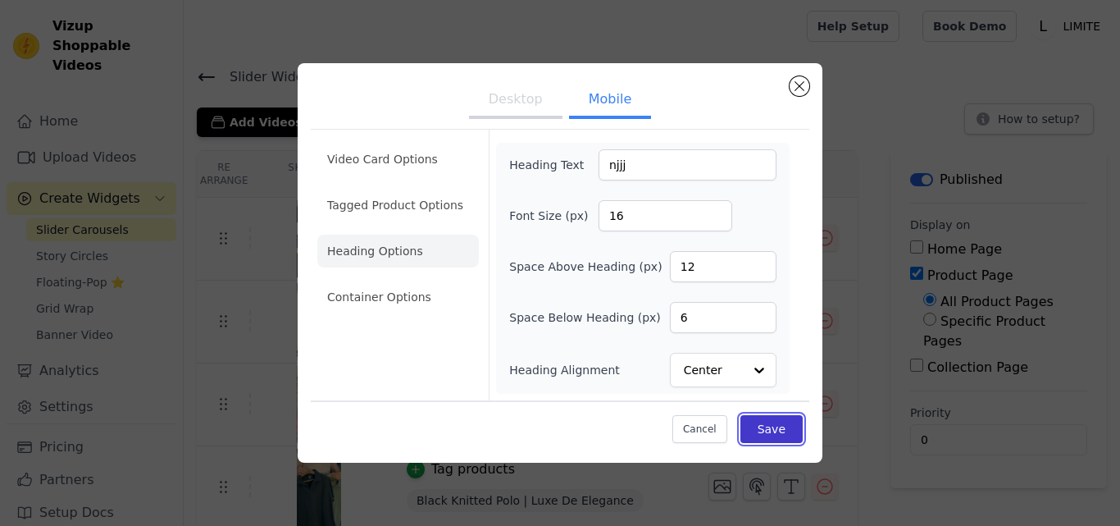
click at [764, 421] on button "Save" at bounding box center [771, 429] width 62 height 28
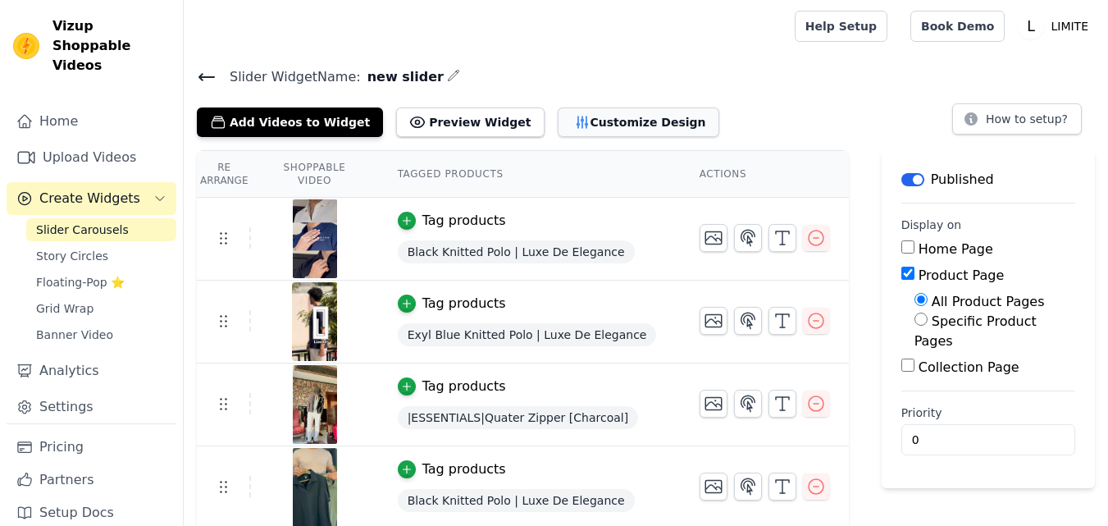
click at [577, 130] on button "Customize Design" at bounding box center [639, 122] width 162 height 30
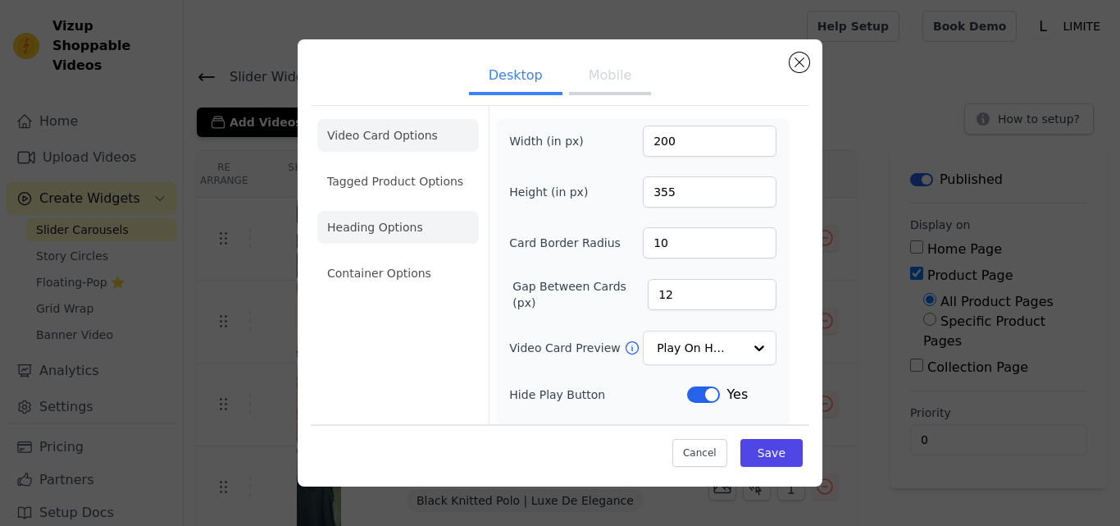
click at [402, 237] on li "Heading Options" at bounding box center [398, 227] width 162 height 33
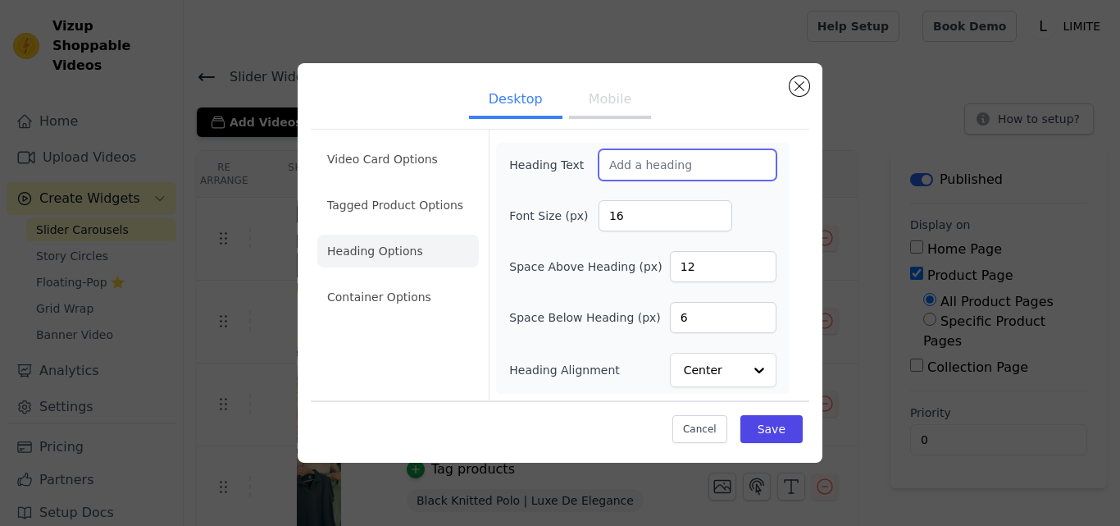
click at [633, 171] on input "Heading Text" at bounding box center [688, 164] width 178 height 31
click at [610, 107] on button "Mobile" at bounding box center [610, 101] width 82 height 36
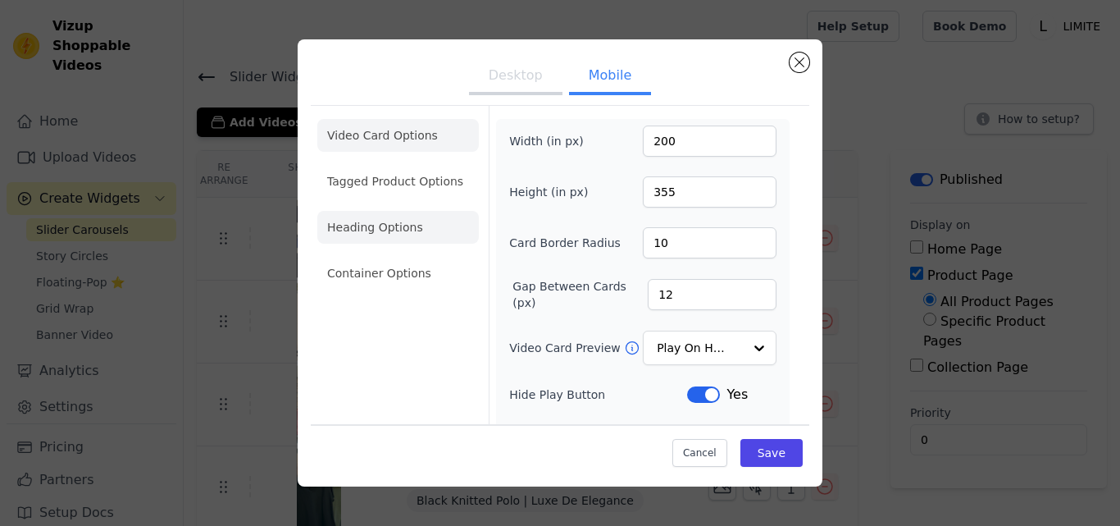
click at [408, 217] on li "Heading Options" at bounding box center [398, 227] width 162 height 33
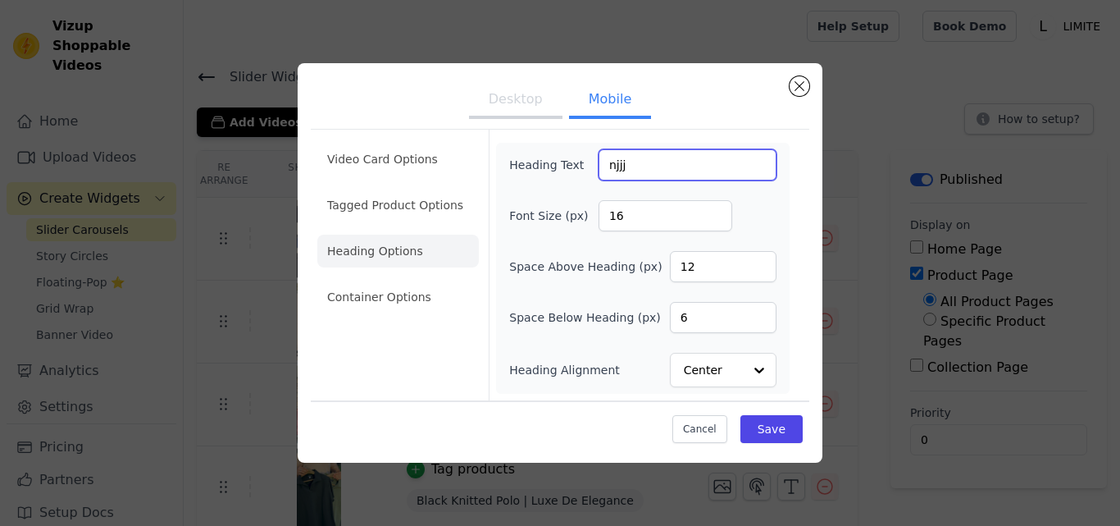
click at [646, 163] on input "njjj" at bounding box center [688, 164] width 178 height 31
type input "n"
type input "How It Looks ?"
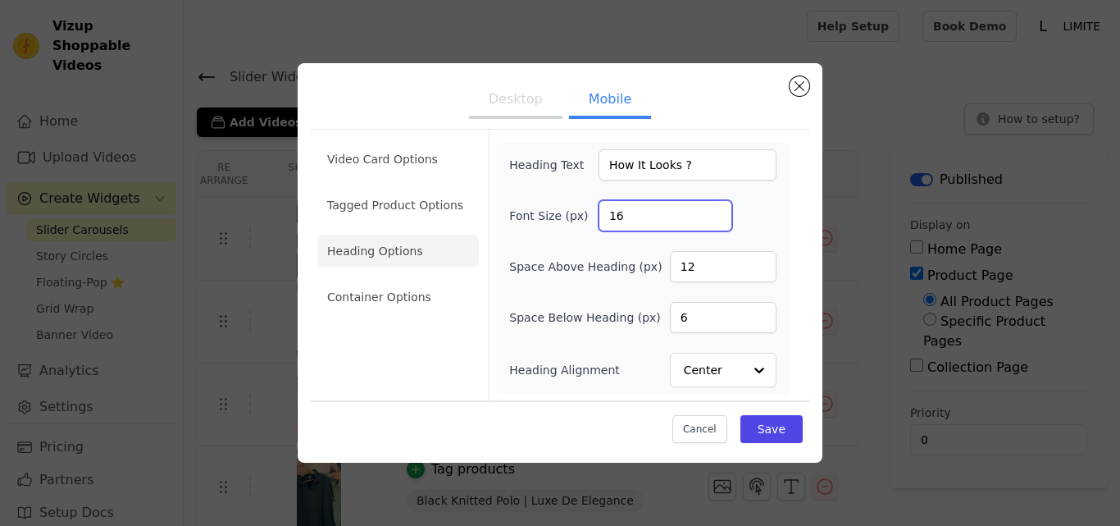
drag, startPoint x: 633, startPoint y: 213, endPoint x: 712, endPoint y: 209, distance: 78.8
click at [712, 209] on input "16" at bounding box center [666, 215] width 134 height 31
click at [712, 209] on input "17" at bounding box center [666, 215] width 134 height 31
click at [712, 209] on input "18" at bounding box center [666, 215] width 134 height 31
click at [712, 209] on input "19" at bounding box center [666, 215] width 134 height 31
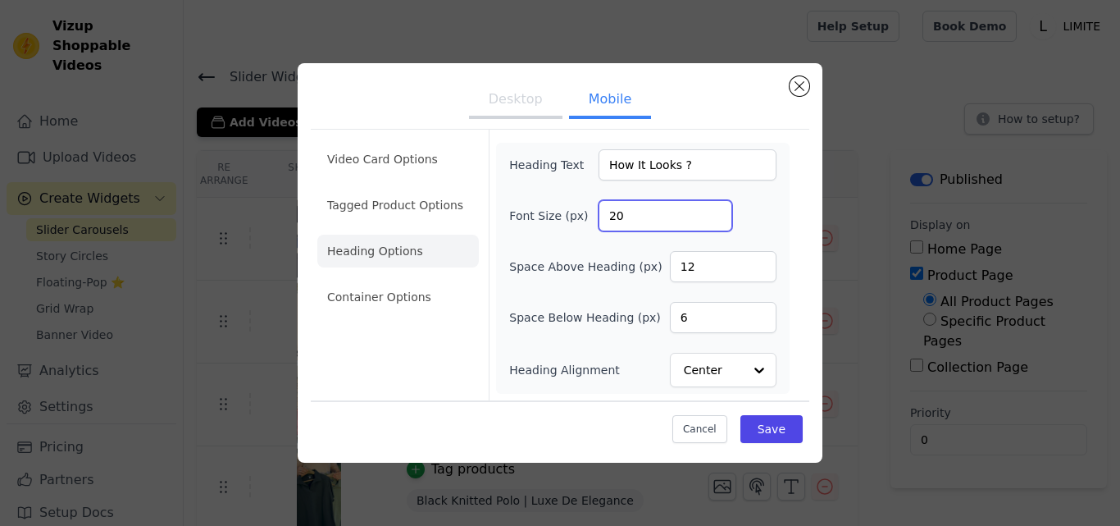
click at [712, 209] on input "20" at bounding box center [666, 215] width 134 height 31
click at [712, 209] on input "21" at bounding box center [666, 215] width 134 height 31
click at [712, 209] on input "22" at bounding box center [666, 215] width 134 height 31
click at [712, 209] on input "23" at bounding box center [666, 215] width 134 height 31
click at [712, 209] on input "24" at bounding box center [666, 215] width 134 height 31
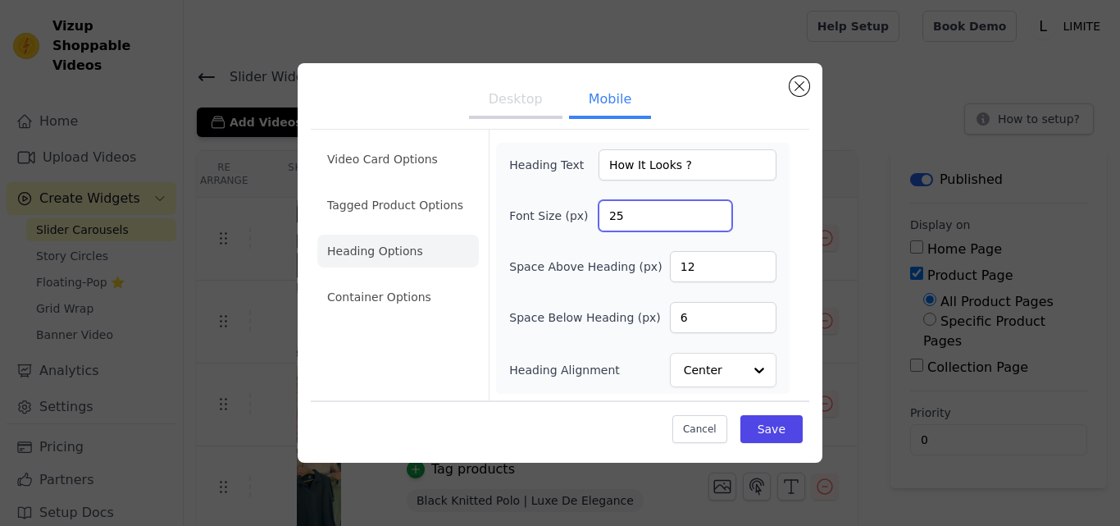
click at [712, 209] on input "25" at bounding box center [666, 215] width 134 height 31
click at [712, 209] on input "26" at bounding box center [666, 215] width 134 height 31
click at [712, 209] on input "27" at bounding box center [666, 215] width 134 height 31
click at [712, 209] on input "28" at bounding box center [666, 215] width 134 height 31
click at [712, 209] on input "29" at bounding box center [666, 215] width 134 height 31
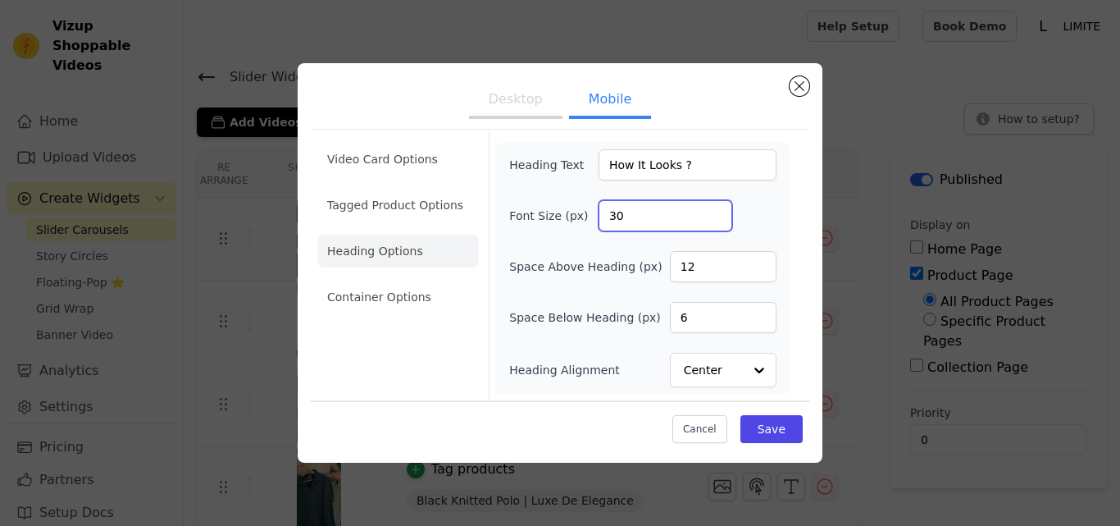
type input "30"
click at [712, 209] on input "30" at bounding box center [666, 215] width 134 height 31
click at [772, 433] on button "Save" at bounding box center [771, 429] width 62 height 28
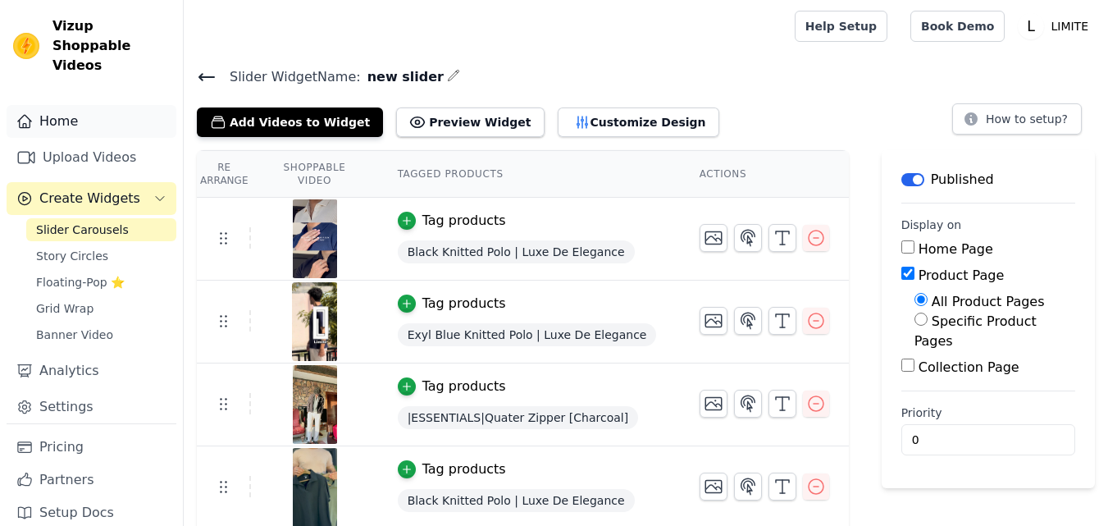
click at [84, 105] on link "Home" at bounding box center [92, 121] width 170 height 33
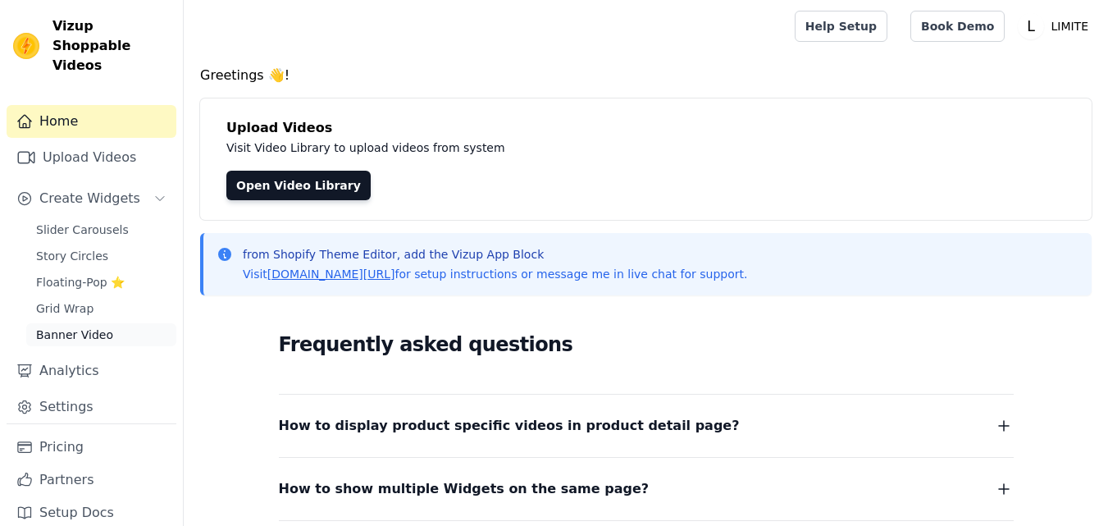
click at [92, 326] on span "Banner Video" at bounding box center [74, 334] width 77 height 16
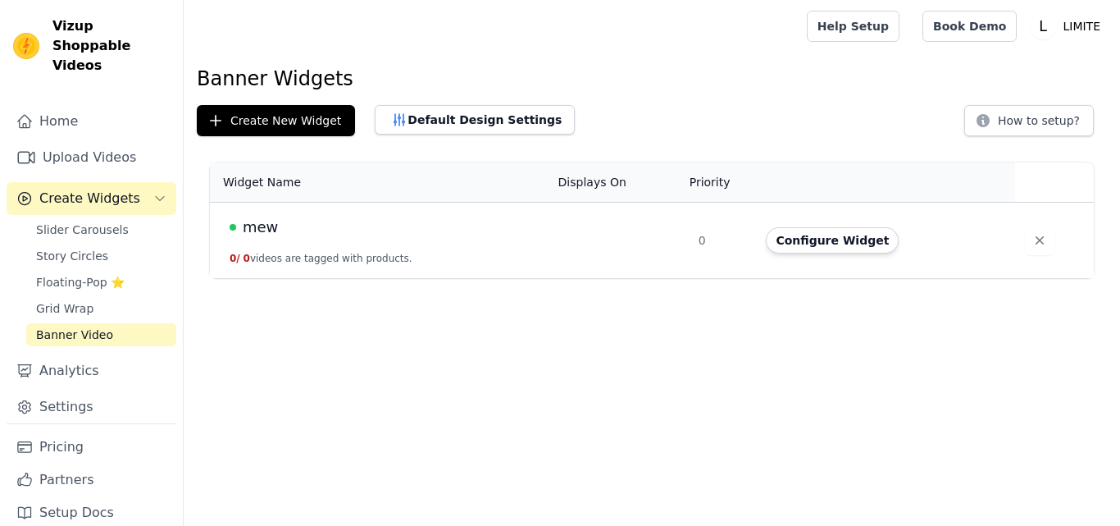
click at [92, 326] on span "Banner Video" at bounding box center [74, 334] width 77 height 16
click at [803, 227] on button "Configure Widget" at bounding box center [832, 240] width 133 height 26
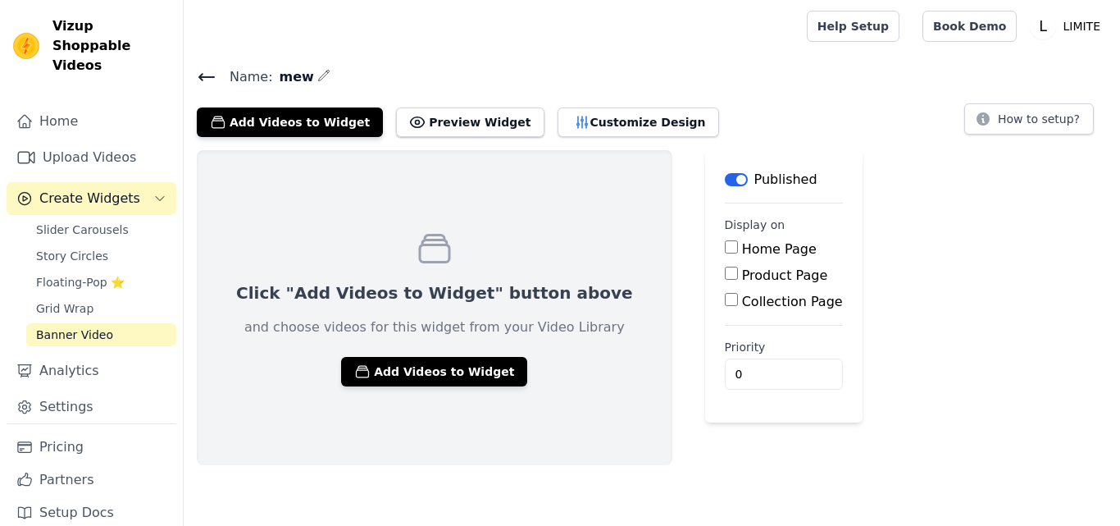
click at [725, 253] on div "Home Page" at bounding box center [784, 249] width 118 height 20
click at [725, 248] on input "Home Page" at bounding box center [731, 246] width 13 height 13
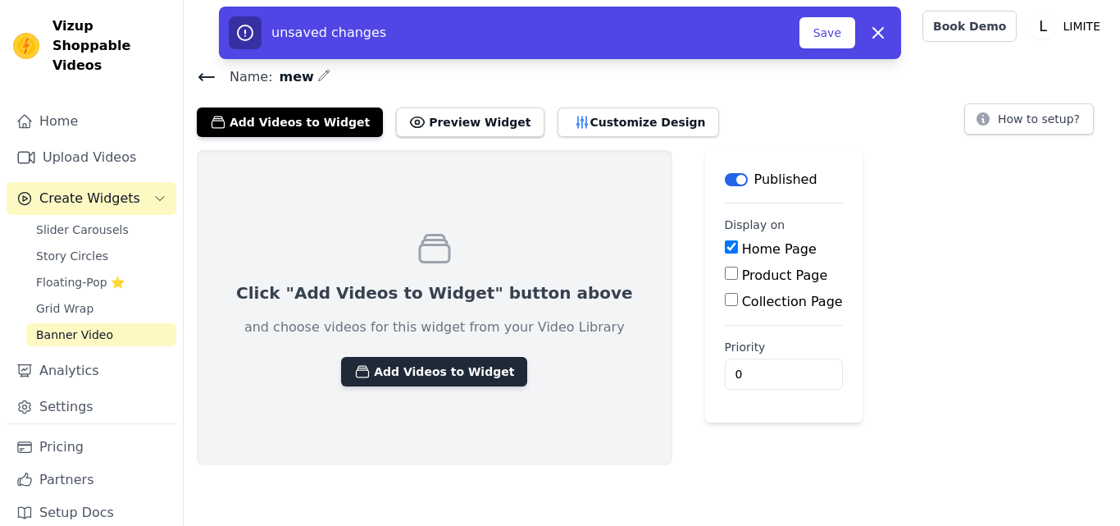
click at [440, 368] on button "Add Videos to Widget" at bounding box center [434, 372] width 186 height 30
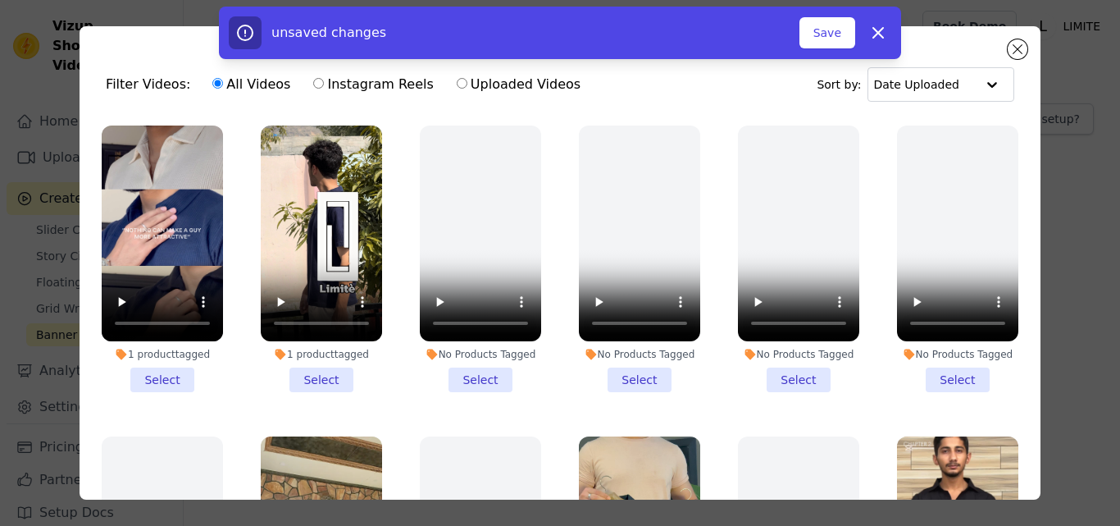
click at [1016, 44] on div "unsaved changes Save Dismiss" at bounding box center [560, 33] width 1120 height 52
click at [884, 32] on icon "button" at bounding box center [878, 33] width 20 height 20
checkbox input "false"
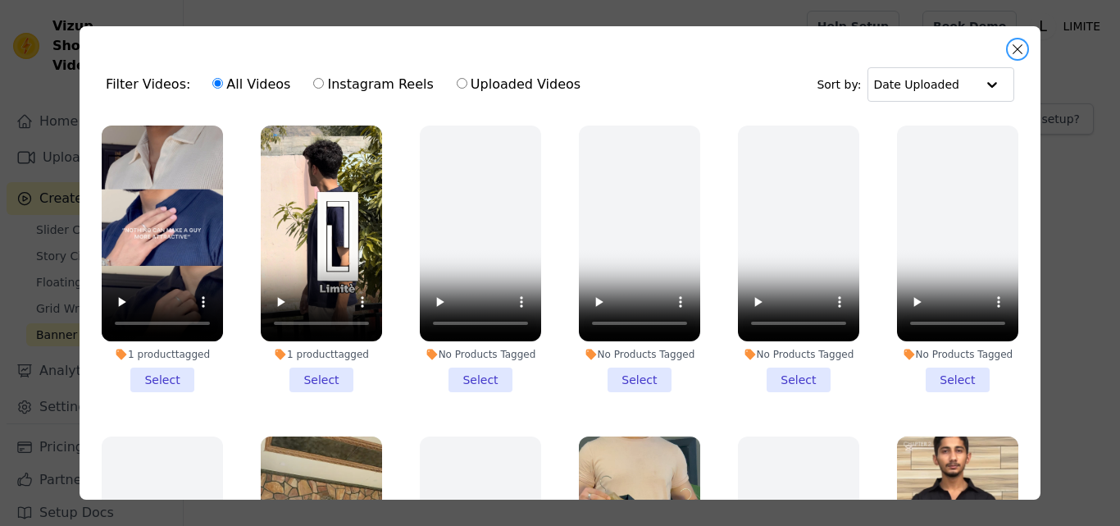
drag, startPoint x: 1014, startPoint y: 48, endPoint x: 964, endPoint y: 52, distance: 51.0
click at [964, 52] on div "Filter Videos: All Videos Instagram Reels Uploaded Videos Sort by: Date Uploade…" at bounding box center [560, 262] width 961 height 473
click at [1015, 46] on button "Close modal" at bounding box center [1018, 49] width 20 height 20
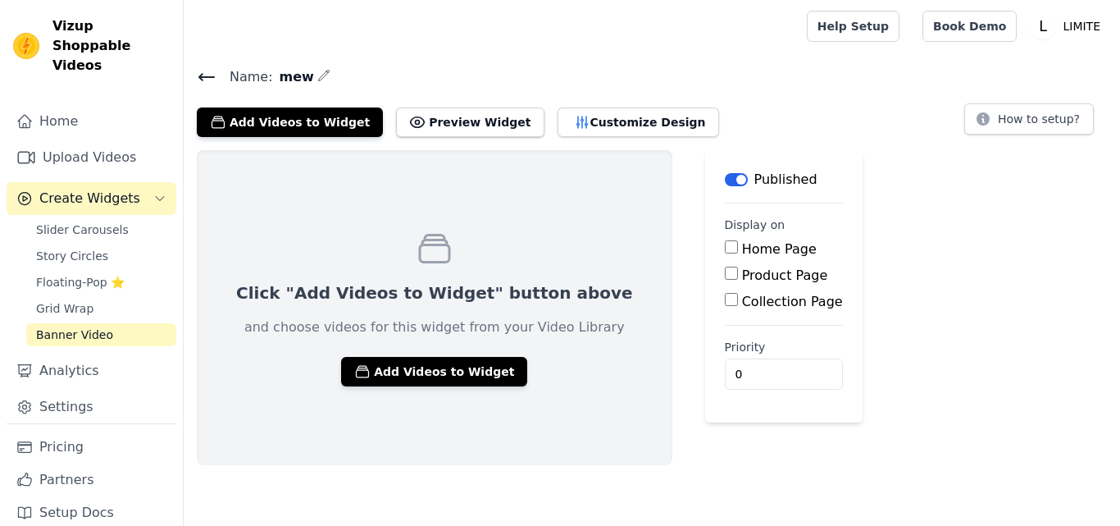
click at [399, 352] on div "Click "Add Videos to Widget" button above and choose videos for this widget fro…" at bounding box center [435, 307] width 476 height 315
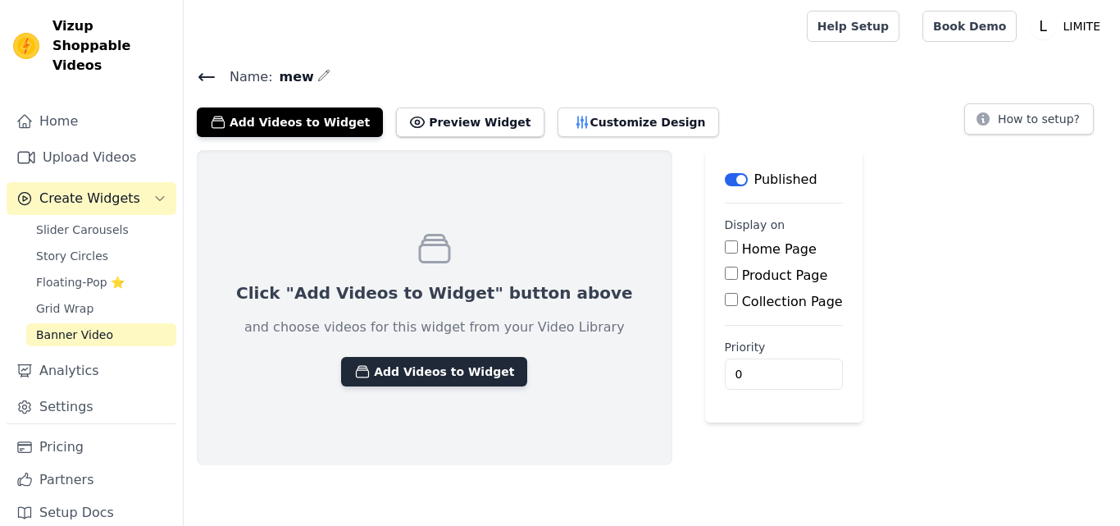
click at [406, 366] on button "Add Videos to Widget" at bounding box center [434, 372] width 186 height 30
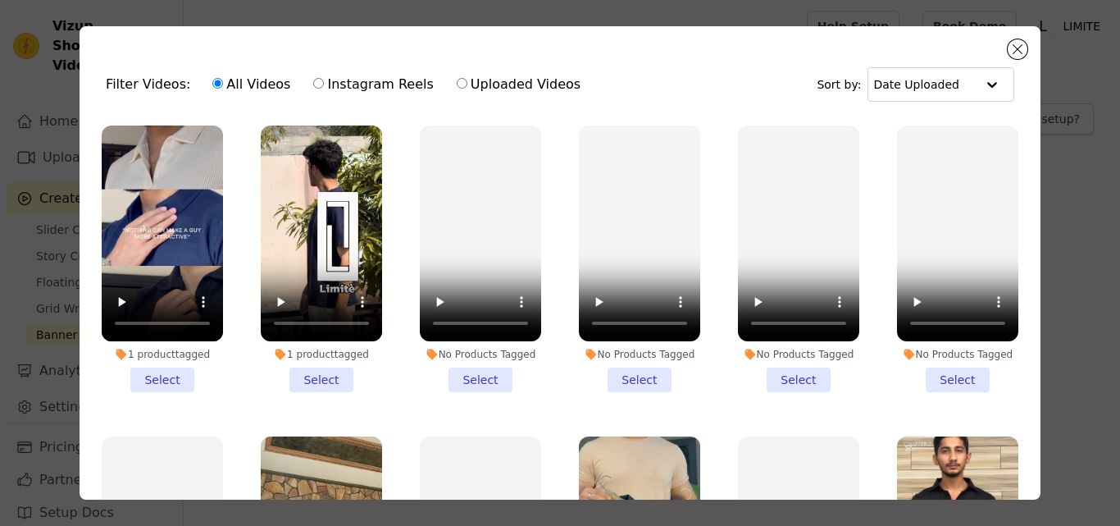
click at [478, 88] on label "Uploaded Videos" at bounding box center [518, 84] width 125 height 21
click at [467, 88] on input "Uploaded Videos" at bounding box center [462, 83] width 11 height 11
radio input "true"
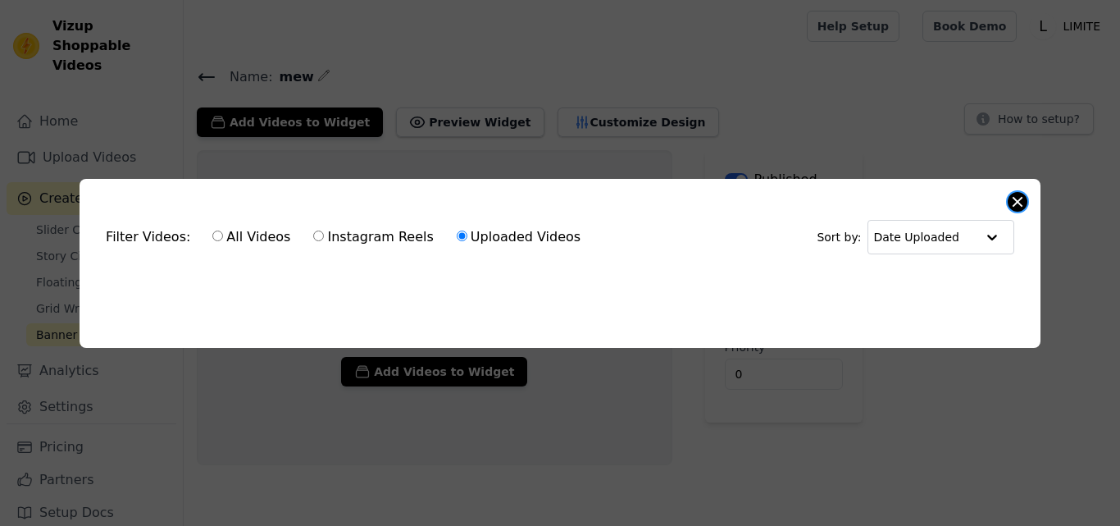
click at [1009, 196] on button "Close modal" at bounding box center [1018, 202] width 20 height 20
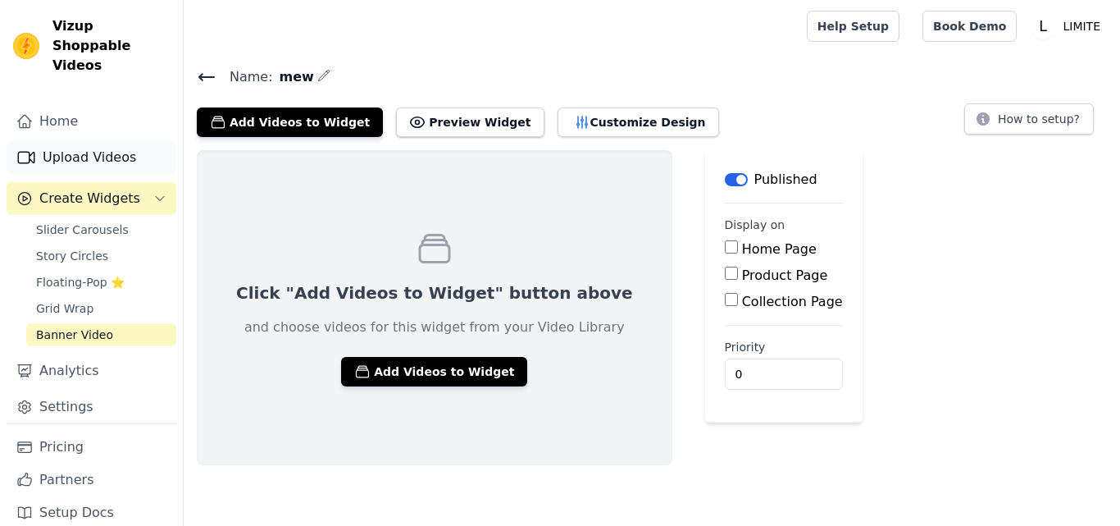
click at [94, 141] on link "Upload Videos" at bounding box center [92, 157] width 170 height 33
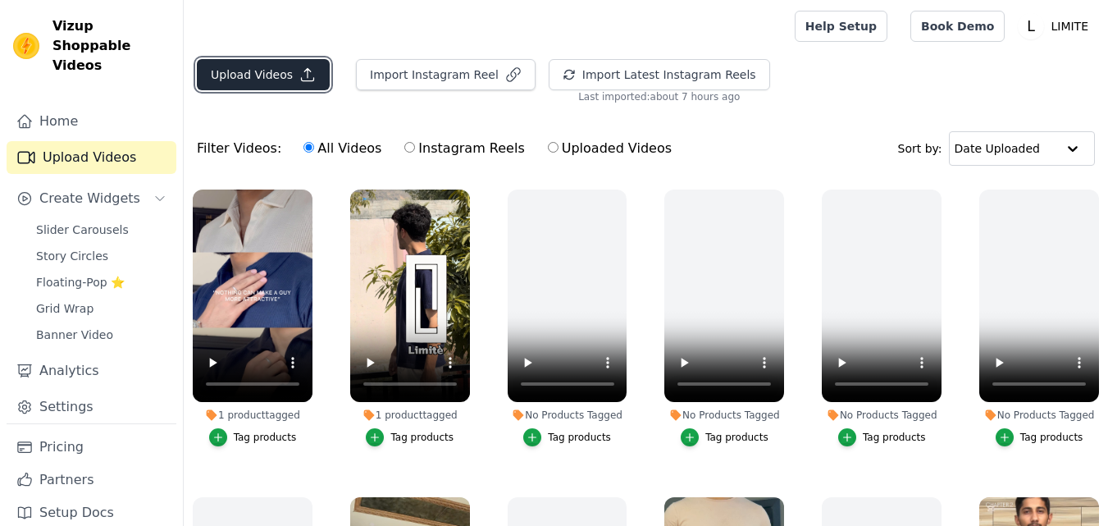
click at [276, 76] on button "Upload Videos" at bounding box center [263, 74] width 133 height 31
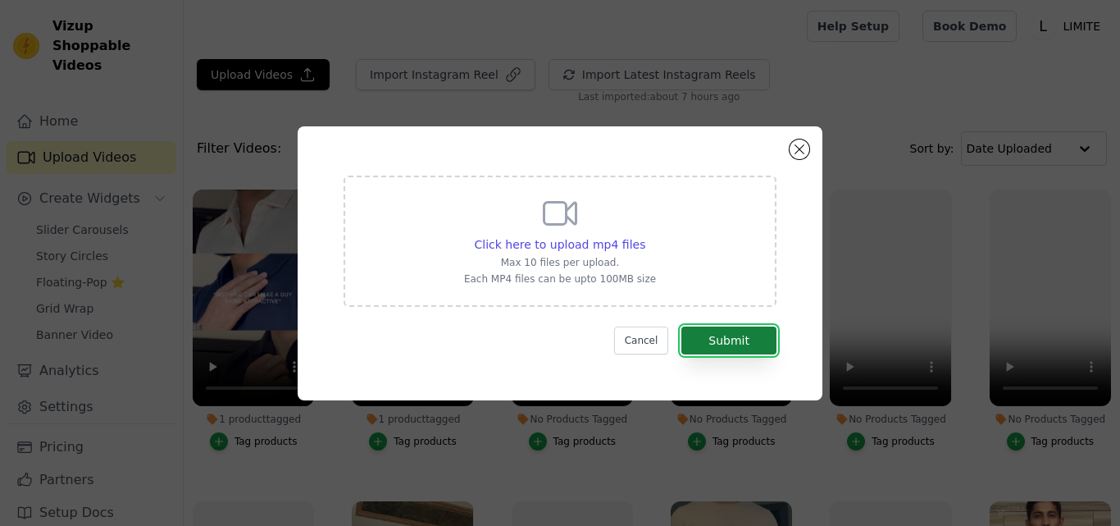
click at [720, 345] on button "Submit" at bounding box center [728, 340] width 95 height 28
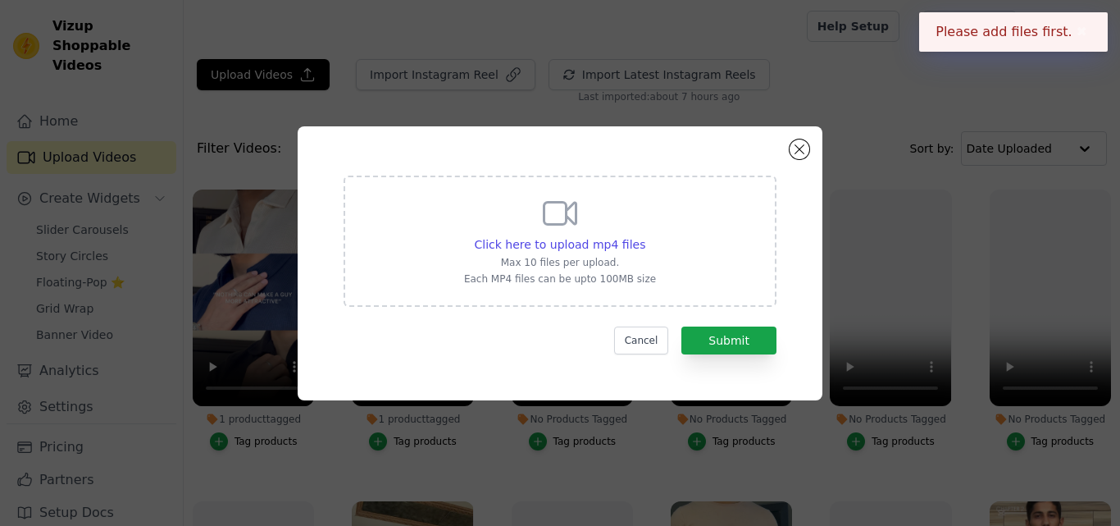
click at [583, 226] on div "Click here to upload mp4 files Max 10 files per upload. Each MP4 files can be u…" at bounding box center [560, 240] width 192 height 92
click at [645, 235] on input "Click here to upload mp4 files Max 10 files per upload. Each MP4 files can be u…" at bounding box center [645, 235] width 1 height 1
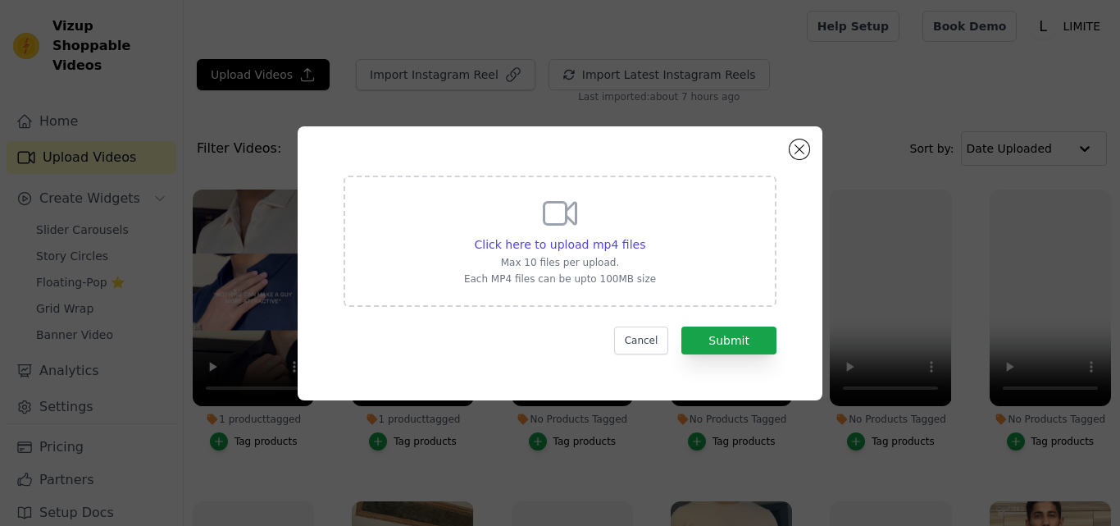
click at [660, 281] on div "Click here to upload mp4 files Max 10 files per upload. Each MP4 files can be u…" at bounding box center [560, 240] width 433 height 131
click at [645, 236] on input "Click here to upload mp4 files Max 10 files per upload. Each MP4 files can be u…" at bounding box center [645, 235] width 1 height 1
type input "C:\fakepath\97f7a43c0e594cb6b727d4efc3d3c89c.mp4"
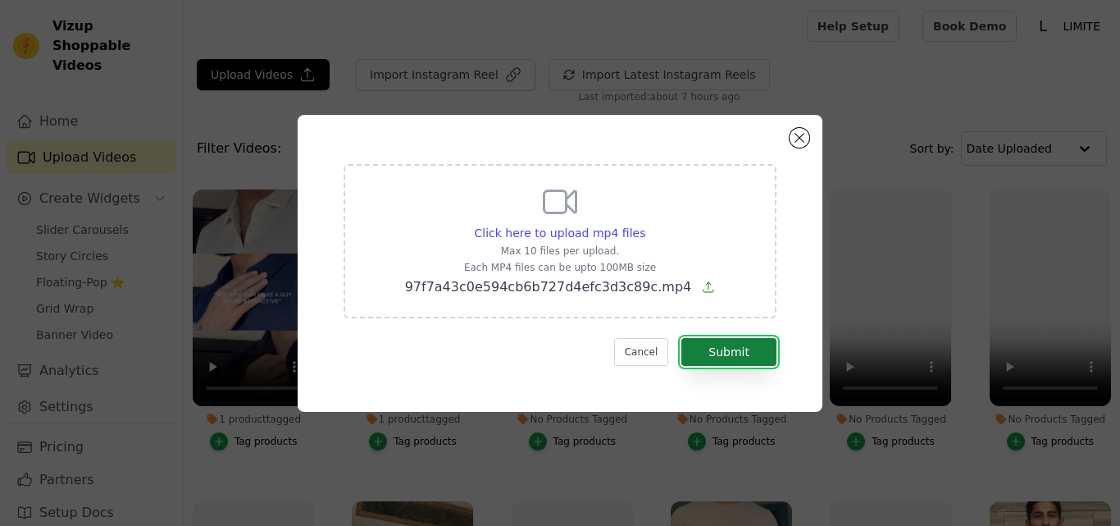
click at [711, 342] on button "Submit" at bounding box center [728, 352] width 95 height 28
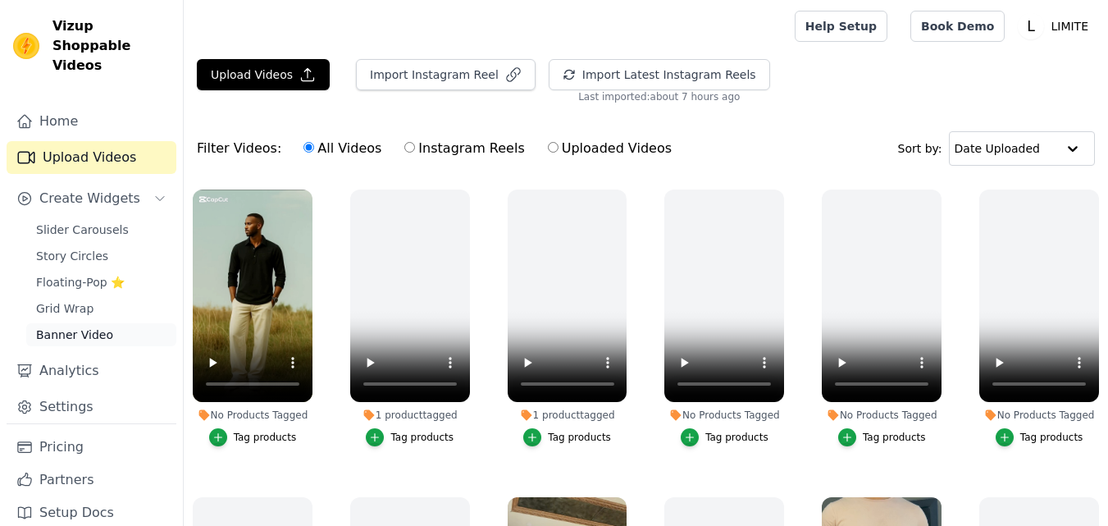
click at [111, 323] on link "Banner Video" at bounding box center [101, 334] width 150 height 23
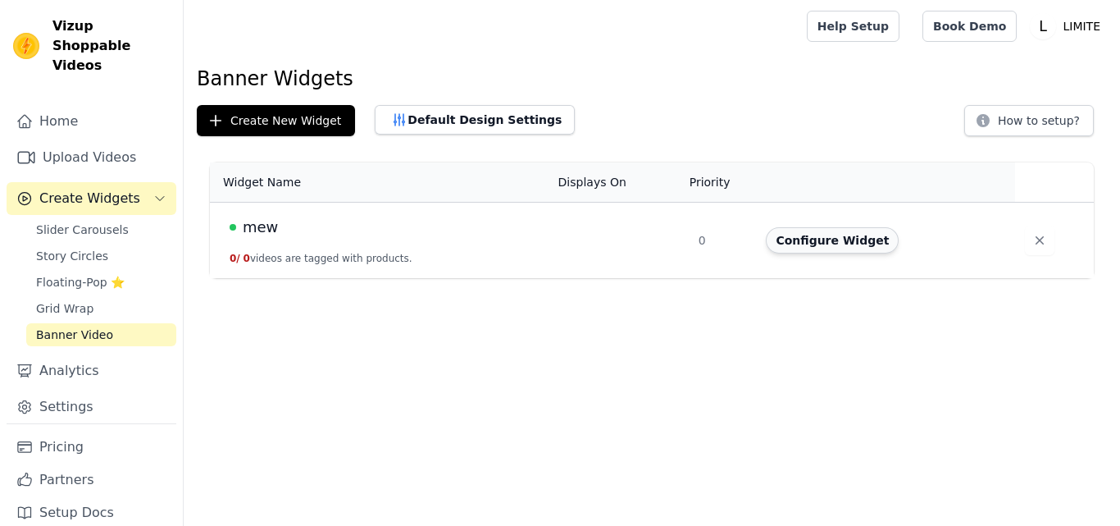
drag, startPoint x: 806, startPoint y: 225, endPoint x: 807, endPoint y: 236, distance: 11.5
click at [807, 236] on td "Configure Widget" at bounding box center [885, 241] width 259 height 76
click at [807, 236] on button "Configure Widget" at bounding box center [832, 240] width 133 height 26
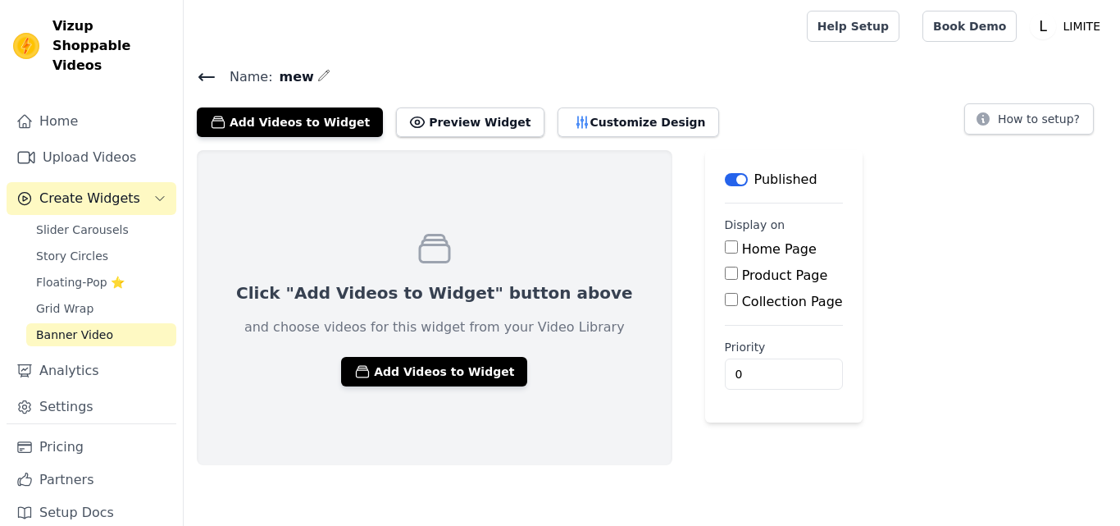
click at [725, 247] on input "Home Page" at bounding box center [731, 246] width 13 height 13
checkbox input "true"
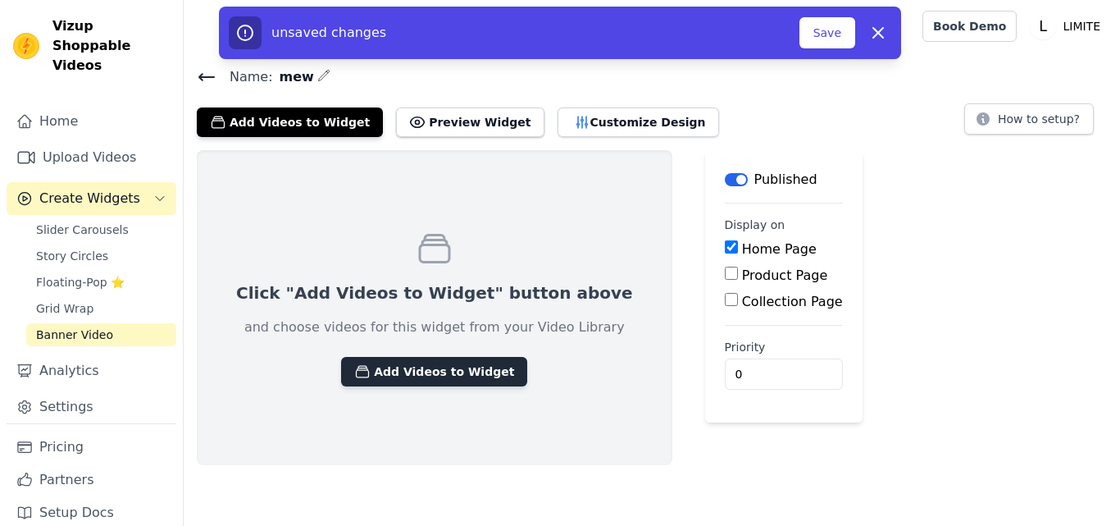
click at [440, 376] on button "Add Videos to Widget" at bounding box center [434, 372] width 186 height 30
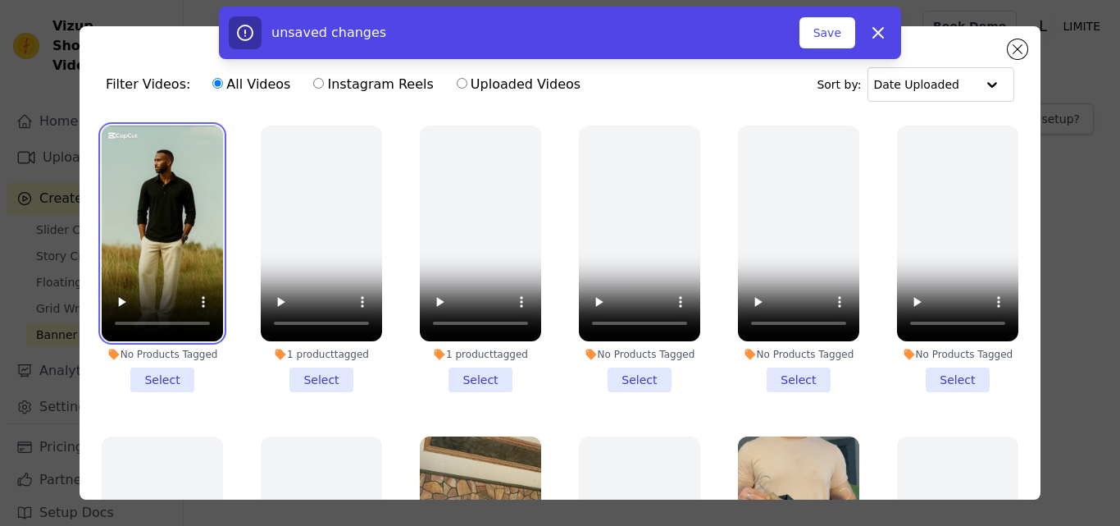
click at [202, 256] on video at bounding box center [162, 233] width 121 height 216
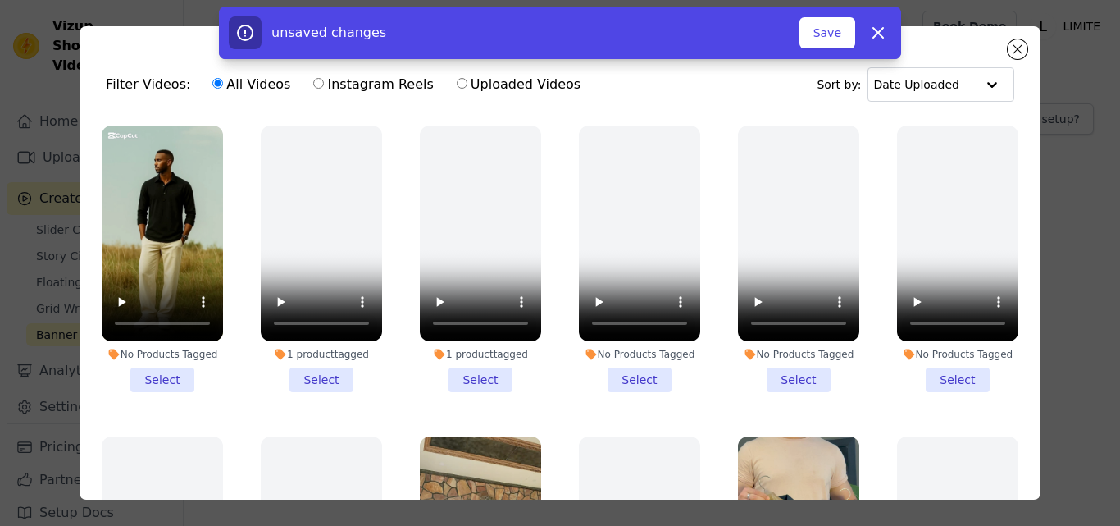
click at [175, 379] on li "No Products Tagged Select" at bounding box center [162, 258] width 121 height 267
click at [0, 0] on input "No Products Tagged Select" at bounding box center [0, 0] width 0 height 0
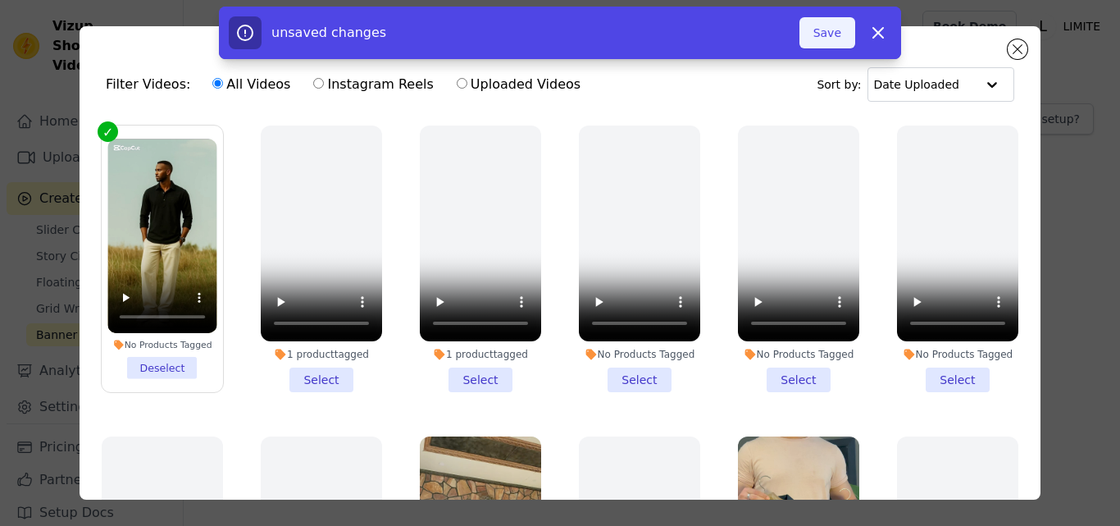
click at [823, 30] on button "Save" at bounding box center [828, 32] width 56 height 31
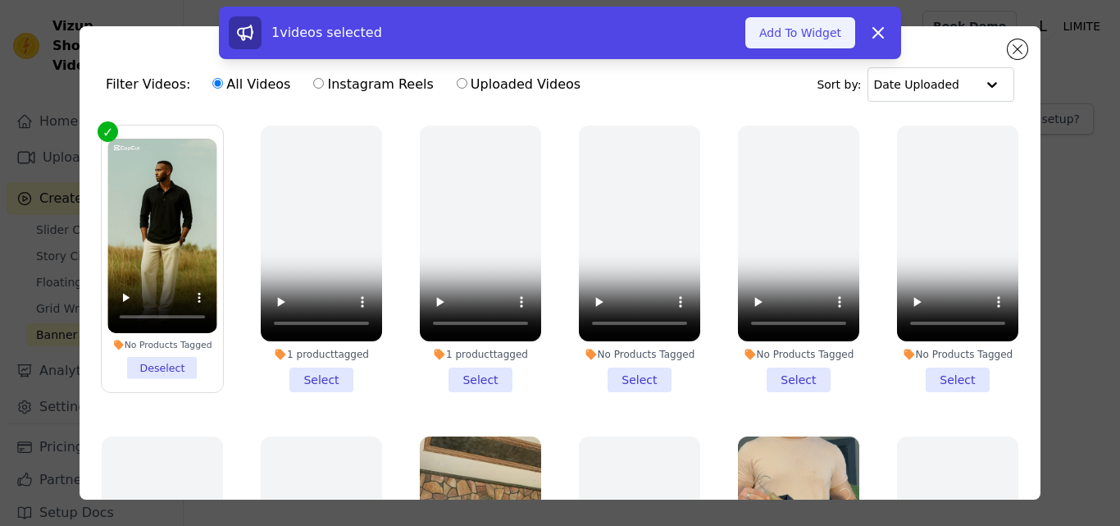
click at [809, 32] on button "Add To Widget" at bounding box center [800, 32] width 110 height 31
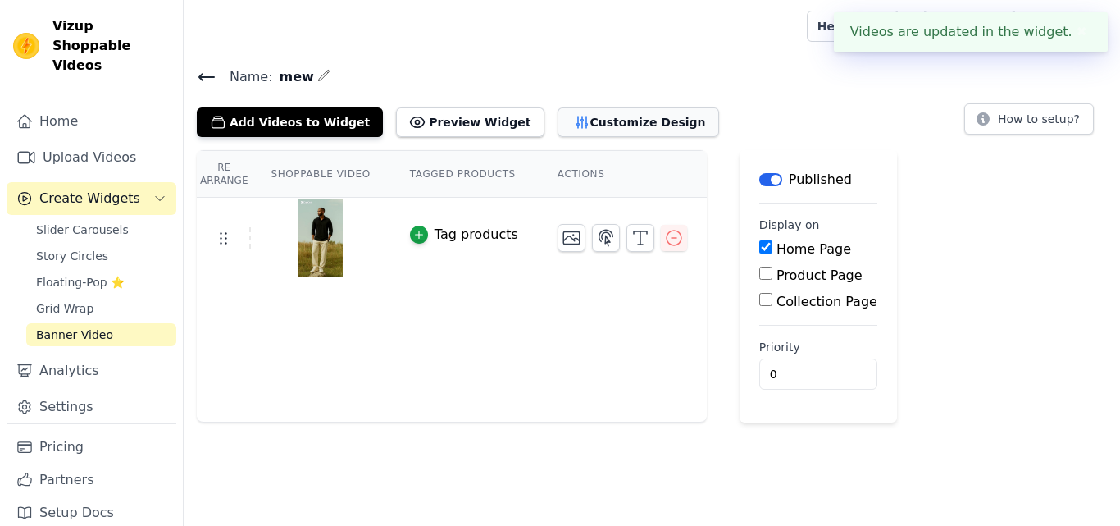
click at [605, 112] on button "Customize Design" at bounding box center [639, 122] width 162 height 30
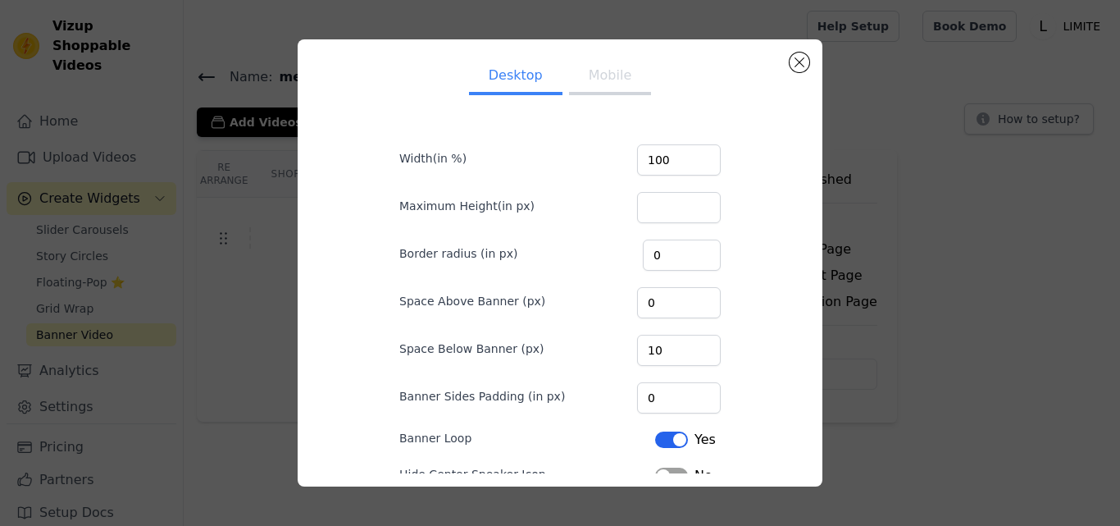
click at [790, 67] on div "Desktop Mobile Width(in %) 100 Maximum Height(in px) Border radius (in px) 0 Sp…" at bounding box center [560, 262] width 499 height 421
click at [608, 70] on button "Mobile" at bounding box center [610, 77] width 82 height 36
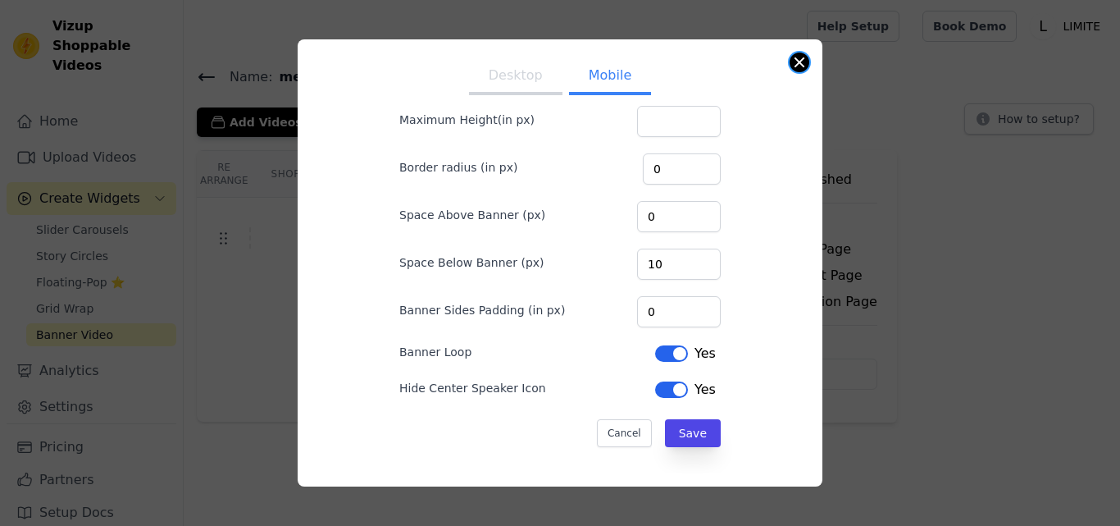
click at [800, 70] on button "Close modal" at bounding box center [800, 62] width 20 height 20
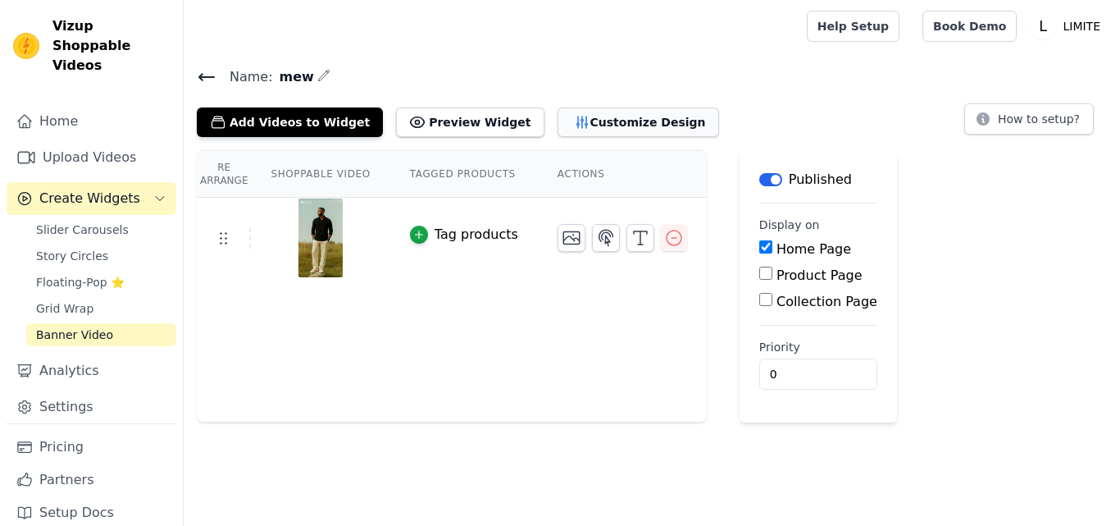
click at [575, 122] on button "Customize Design" at bounding box center [639, 122] width 162 height 30
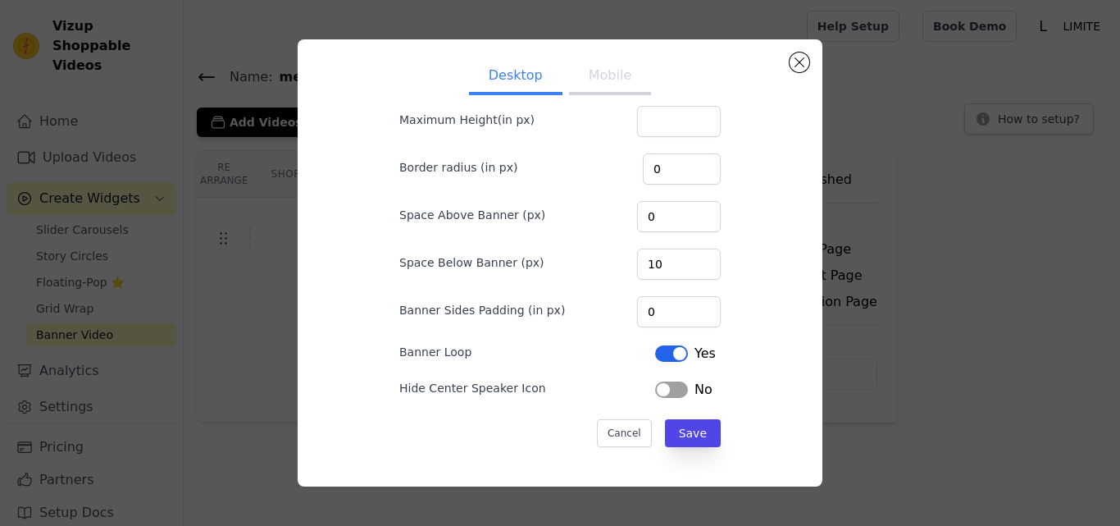
click at [661, 388] on button "Label" at bounding box center [671, 389] width 33 height 16
click at [594, 70] on button "Mobile" at bounding box center [610, 77] width 82 height 36
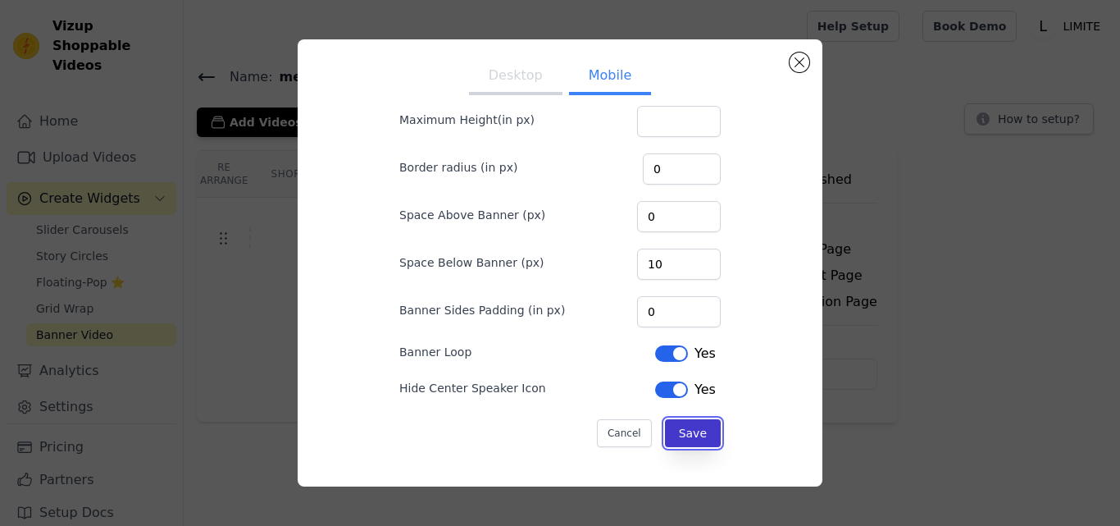
click at [695, 426] on button "Save" at bounding box center [693, 433] width 56 height 28
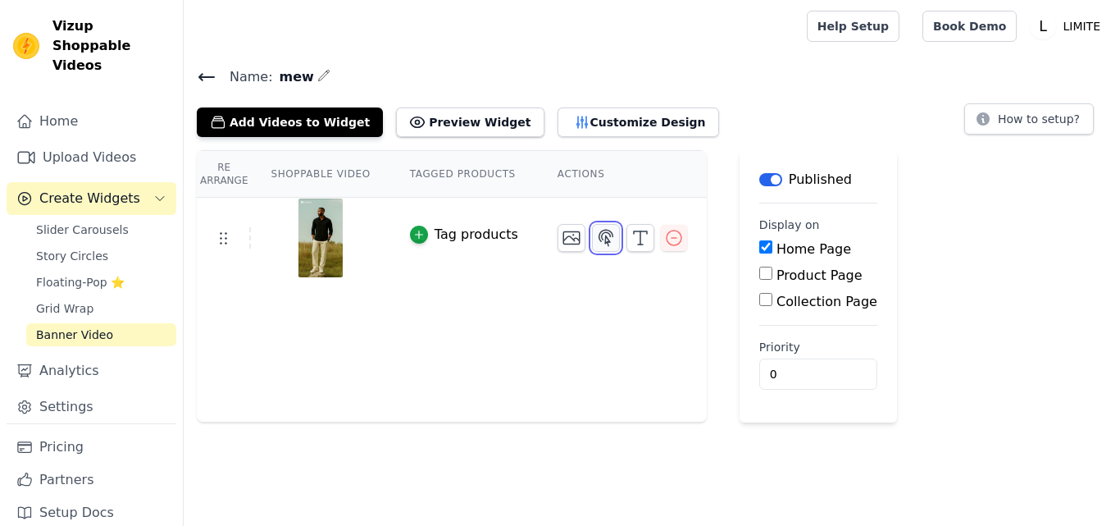
click at [596, 235] on icon "button" at bounding box center [606, 238] width 20 height 20
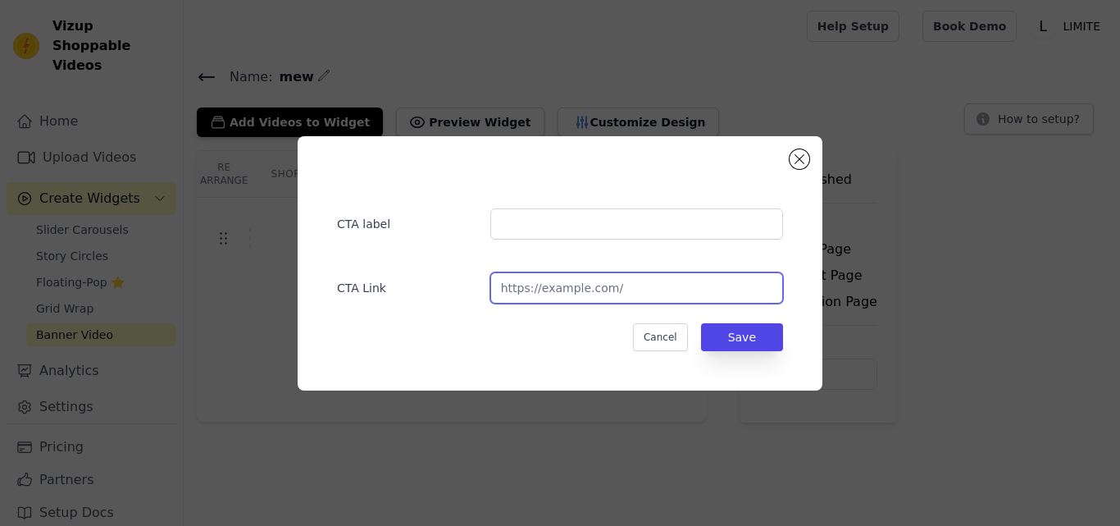
click at [585, 285] on input "url" at bounding box center [636, 287] width 293 height 31
click at [804, 152] on button "Close modal" at bounding box center [800, 159] width 20 height 20
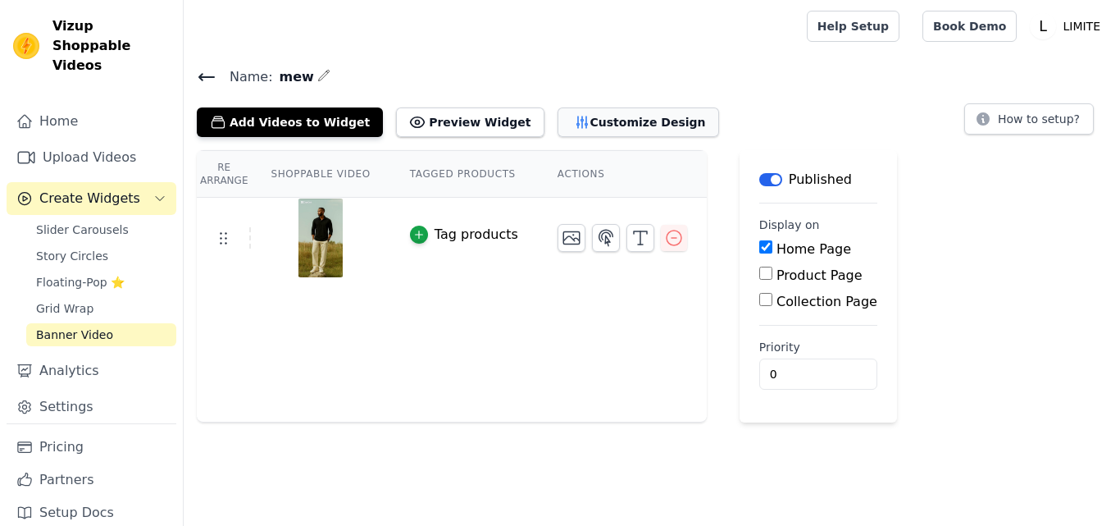
click at [584, 112] on button "Customize Design" at bounding box center [639, 122] width 162 height 30
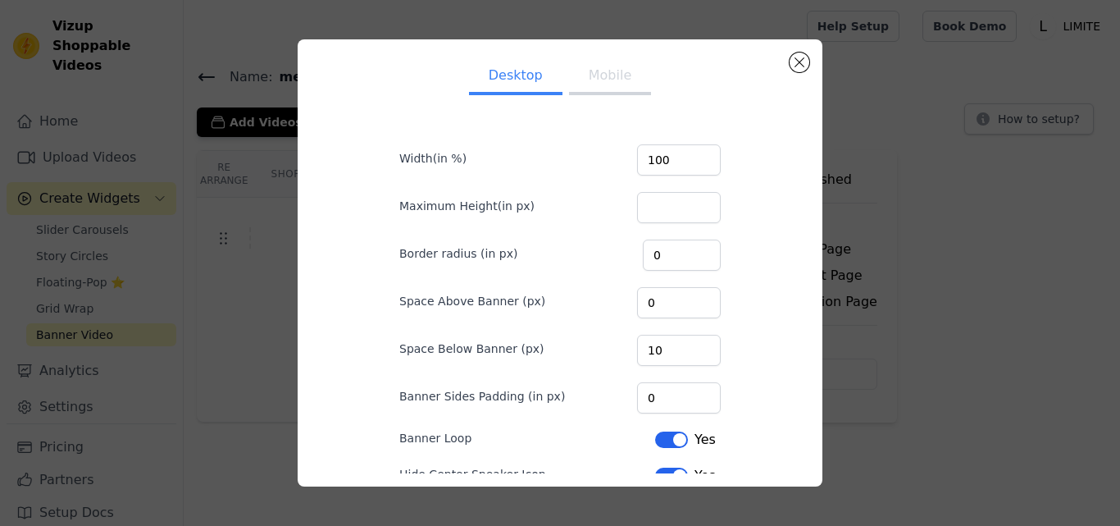
click at [789, 65] on div "Desktop Mobile Width(in %) 100 Maximum Height(in px) Border radius (in px) 0 Sp…" at bounding box center [560, 262] width 499 height 421
click at [793, 63] on button "Close modal" at bounding box center [800, 62] width 20 height 20
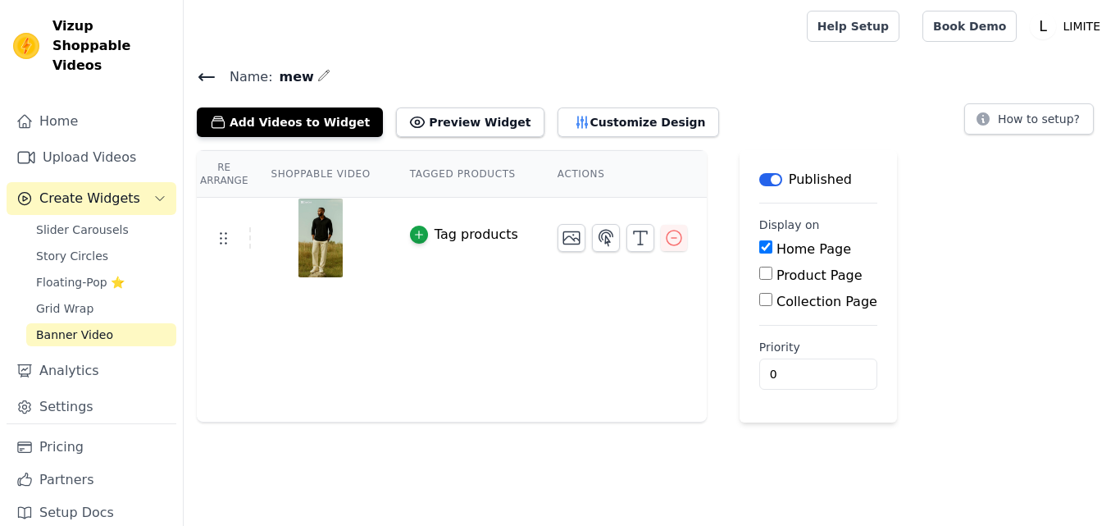
click at [759, 182] on button "Label" at bounding box center [770, 179] width 23 height 13
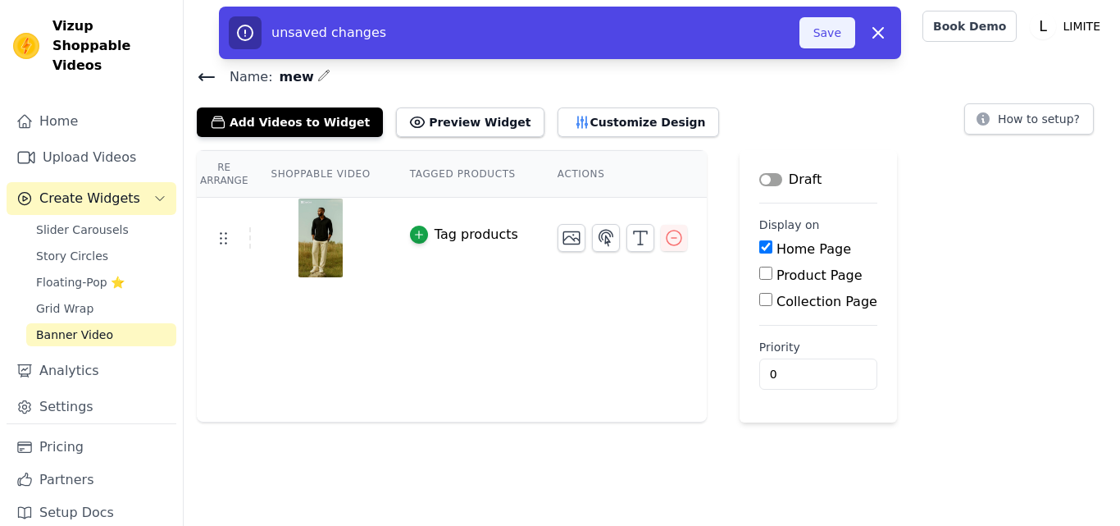
click at [833, 32] on button "Save" at bounding box center [828, 32] width 56 height 31
click at [835, 30] on button "Save" at bounding box center [828, 32] width 56 height 31
